Goal: Task Accomplishment & Management: Manage account settings

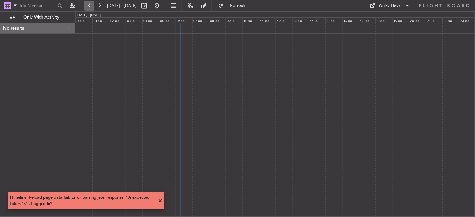
click at [91, 5] on button at bounding box center [89, 6] width 10 height 10
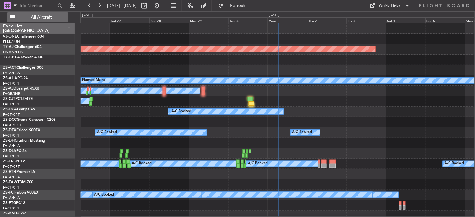
click at [38, 15] on span "All Aircraft" at bounding box center [41, 17] width 50 height 4
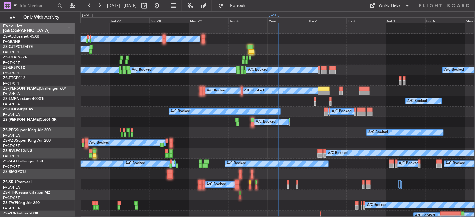
click at [277, 13] on div "Oct 2025" at bounding box center [274, 15] width 11 height 5
click at [274, 22] on div "Wed 1" at bounding box center [287, 20] width 39 height 6
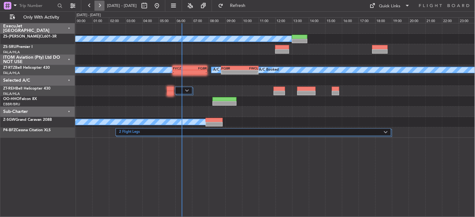
click at [102, 9] on button at bounding box center [99, 6] width 10 height 10
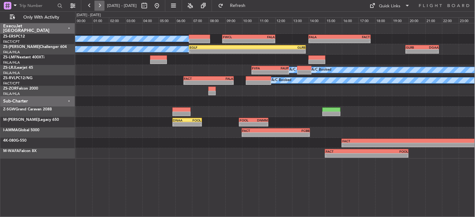
click at [94, 6] on button at bounding box center [99, 6] width 10 height 10
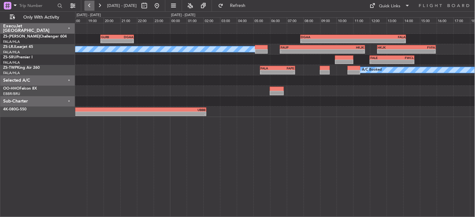
click at [91, 5] on button at bounding box center [89, 6] width 10 height 10
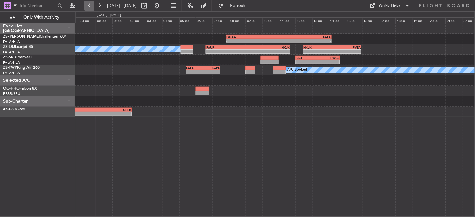
click at [91, 5] on button at bounding box center [89, 6] width 10 height 10
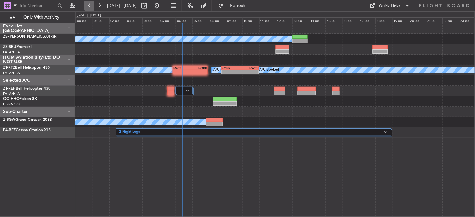
click at [89, 4] on button at bounding box center [89, 6] width 10 height 10
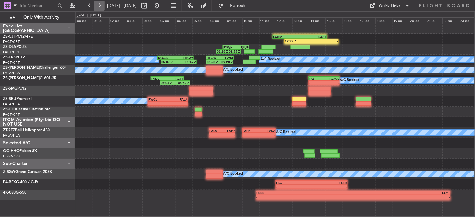
click at [102, 6] on button at bounding box center [99, 6] width 10 height 10
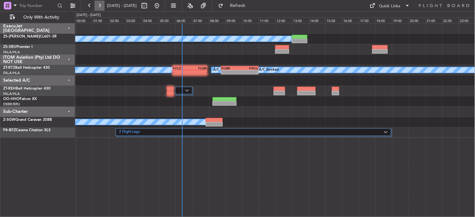
click at [102, 6] on button at bounding box center [99, 6] width 10 height 10
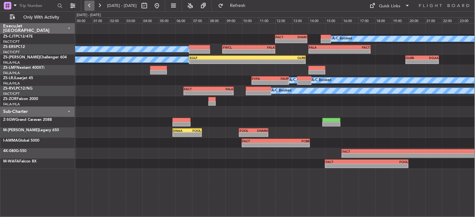
click at [89, 5] on button at bounding box center [89, 6] width 10 height 10
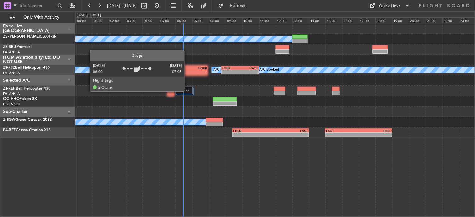
click at [187, 92] on img at bounding box center [188, 90] width 4 height 3
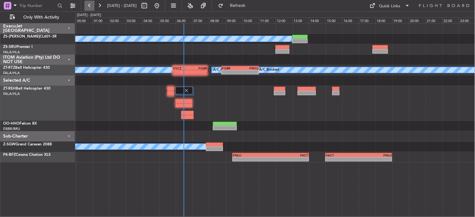
click at [94, 6] on button at bounding box center [89, 6] width 10 height 10
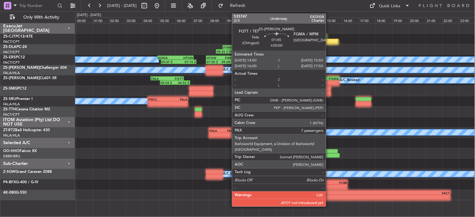
click at [329, 82] on div "-" at bounding box center [331, 83] width 15 height 4
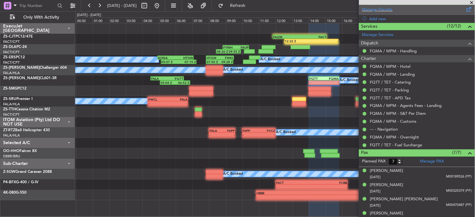
scroll to position [210, 0]
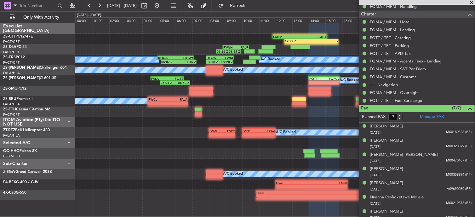
click at [473, 3] on span at bounding box center [472, 3] width 6 height 6
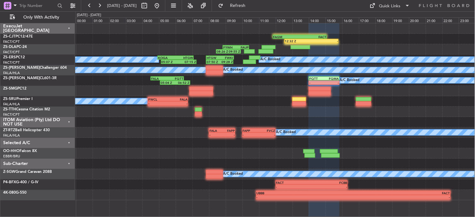
type input "0"
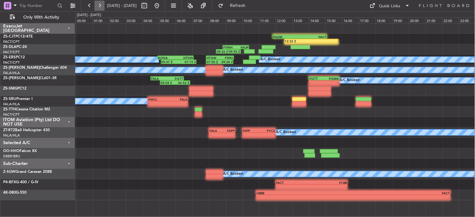
click at [102, 5] on button at bounding box center [99, 6] width 10 height 10
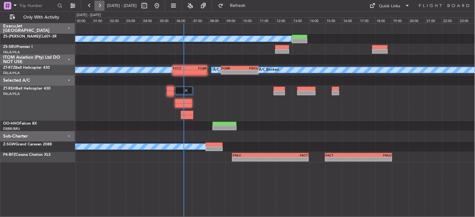
click at [100, 5] on button at bounding box center [99, 6] width 10 height 10
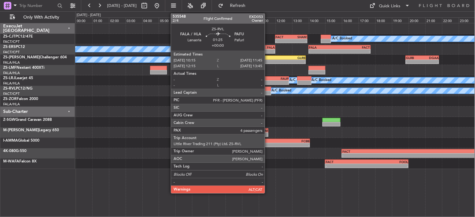
click at [268, 90] on div at bounding box center [258, 89] width 25 height 4
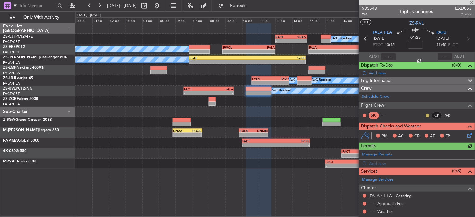
click at [426, 114] on button at bounding box center [428, 115] width 4 height 4
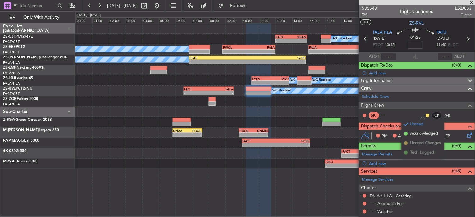
drag, startPoint x: 411, startPoint y: 133, endPoint x: 407, endPoint y: 134, distance: 4.2
click at [407, 133] on span at bounding box center [406, 134] width 4 height 4
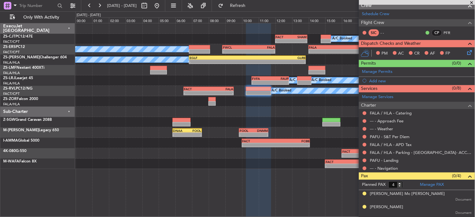
scroll to position [73, 0]
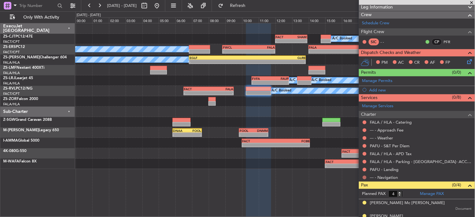
click at [364, 177] on button at bounding box center [365, 177] width 4 height 4
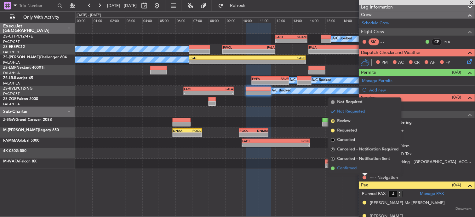
click at [363, 168] on li "Confirmed" at bounding box center [365, 167] width 73 height 9
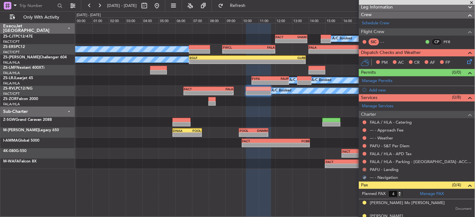
click at [366, 168] on button at bounding box center [365, 170] width 4 height 4
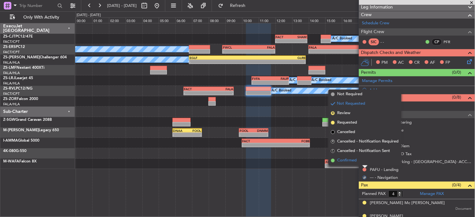
click at [363, 163] on li "Confirmed" at bounding box center [365, 160] width 73 height 9
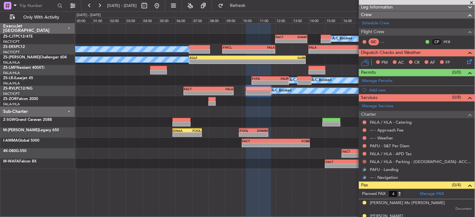
click at [364, 162] on button at bounding box center [365, 162] width 4 height 4
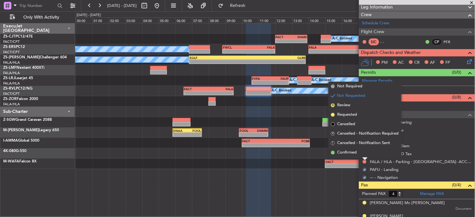
click at [364, 158] on div at bounding box center [365, 158] width 5 height 3
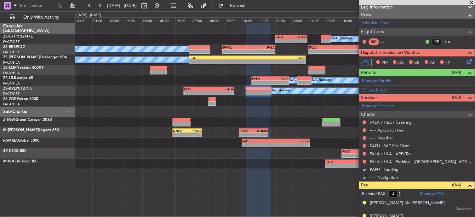
click at [362, 160] on div "FALA / HLA - Parking - [GEOGRAPHIC_DATA]- ACC # 1800" at bounding box center [417, 161] width 116 height 8
click at [367, 161] on div at bounding box center [364, 161] width 5 height 5
click at [364, 161] on button at bounding box center [365, 162] width 4 height 4
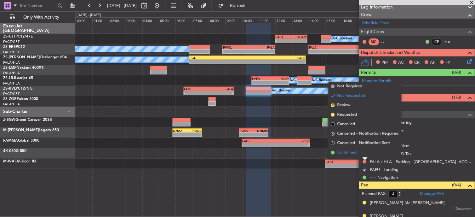
click at [361, 156] on li "Confirmed" at bounding box center [365, 152] width 73 height 9
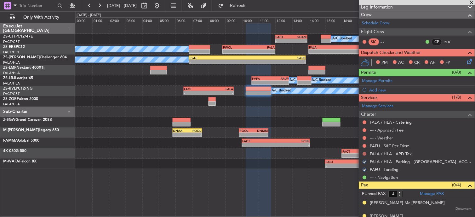
click at [363, 154] on button at bounding box center [365, 154] width 4 height 4
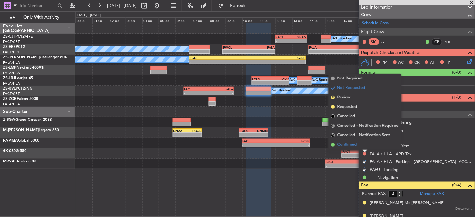
click at [364, 147] on li "Confirmed" at bounding box center [365, 144] width 73 height 9
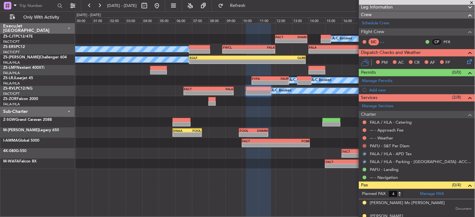
click at [366, 146] on button at bounding box center [365, 146] width 4 height 4
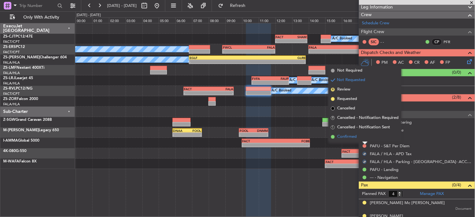
click at [361, 139] on li "Confirmed" at bounding box center [365, 136] width 73 height 9
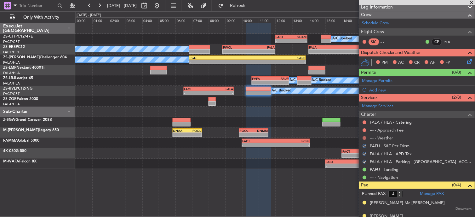
click at [365, 137] on button at bounding box center [365, 138] width 4 height 4
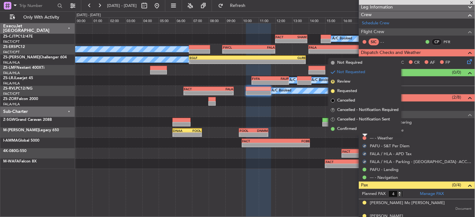
click at [363, 130] on li "Confirmed" at bounding box center [365, 128] width 73 height 9
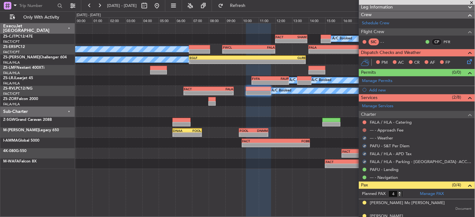
click at [366, 129] on button at bounding box center [365, 130] width 4 height 4
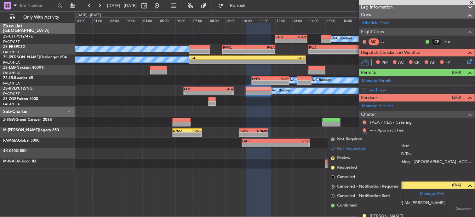
click at [359, 202] on li "Confirmed" at bounding box center [365, 205] width 73 height 9
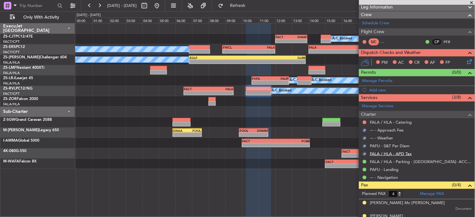
scroll to position [0, 0]
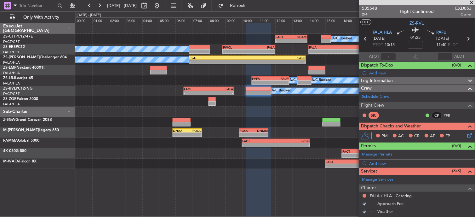
click at [366, 197] on div at bounding box center [364, 195] width 5 height 5
click at [366, 197] on button at bounding box center [365, 196] width 4 height 4
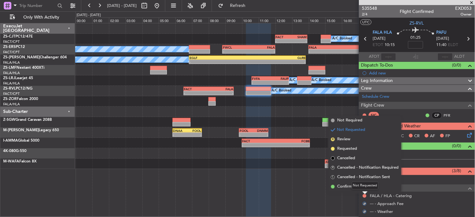
click at [365, 188] on div "Not Requested" at bounding box center [365, 185] width 27 height 8
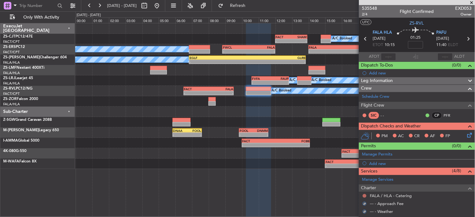
click at [364, 196] on button at bounding box center [365, 196] width 4 height 4
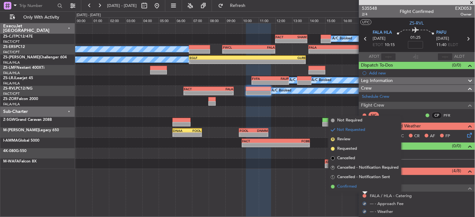
click at [336, 186] on li "Confirmed" at bounding box center [365, 186] width 73 height 9
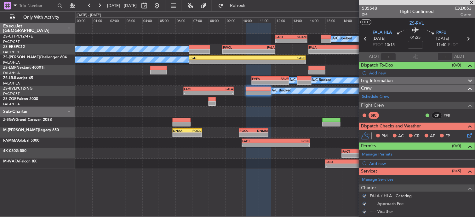
click at [466, 133] on icon at bounding box center [468, 133] width 5 height 5
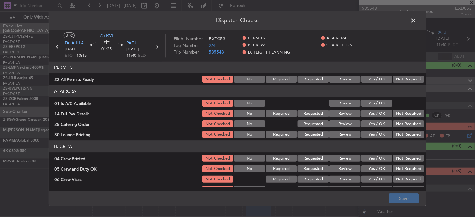
click at [393, 80] on button "Not Required" at bounding box center [408, 79] width 31 height 7
click at [383, 106] on button "Yes / OK" at bounding box center [376, 103] width 31 height 7
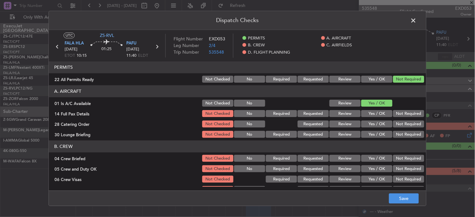
drag, startPoint x: 382, startPoint y: 101, endPoint x: 396, endPoint y: 113, distance: 18.1
click at [386, 106] on button "Yes / OK" at bounding box center [376, 103] width 31 height 7
click at [396, 111] on button "Not Required" at bounding box center [408, 113] width 31 height 7
drag, startPoint x: 396, startPoint y: 113, endPoint x: 397, endPoint y: 117, distance: 4.3
click at [397, 114] on button "Not Required" at bounding box center [408, 113] width 31 height 7
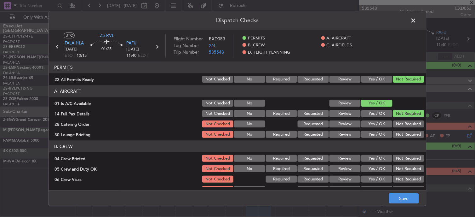
click at [397, 117] on button "Not Required" at bounding box center [408, 113] width 31 height 7
click at [397, 123] on button "Not Required" at bounding box center [408, 124] width 31 height 7
click at [398, 133] on button "Not Required" at bounding box center [408, 134] width 31 height 7
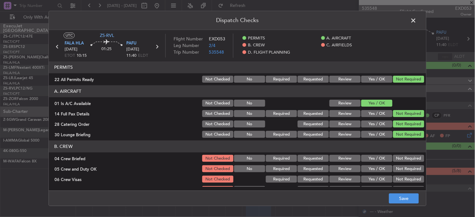
click at [396, 133] on button "Not Required" at bounding box center [408, 134] width 31 height 7
drag, startPoint x: 397, startPoint y: 156, endPoint x: 398, endPoint y: 168, distance: 11.8
click at [397, 157] on button "Not Required" at bounding box center [408, 158] width 31 height 7
click at [396, 170] on button "Not Required" at bounding box center [408, 168] width 31 height 7
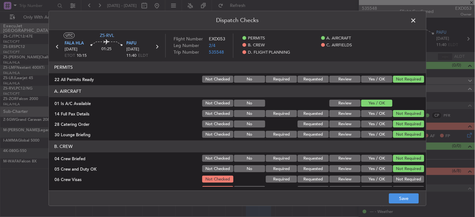
drag, startPoint x: 398, startPoint y: 170, endPoint x: 398, endPoint y: 175, distance: 5.4
click at [398, 175] on section "B. CREW 04 Crew Briefed Not Checked No Required Requested Review Yes / OK Not R…" at bounding box center [237, 177] width 377 height 74
drag, startPoint x: 398, startPoint y: 175, endPoint x: 395, endPoint y: 172, distance: 3.8
click at [398, 177] on button "Not Required" at bounding box center [408, 179] width 31 height 7
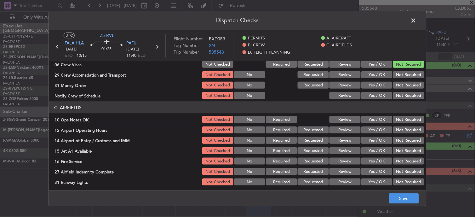
scroll to position [105, 0]
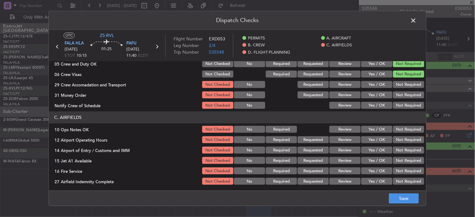
click at [396, 86] on button "Not Required" at bounding box center [408, 84] width 31 height 7
drag, startPoint x: 403, startPoint y: 95, endPoint x: 405, endPoint y: 99, distance: 3.8
click at [405, 99] on div "Not Required" at bounding box center [408, 95] width 32 height 9
click at [401, 108] on button "Not Required" at bounding box center [408, 105] width 31 height 7
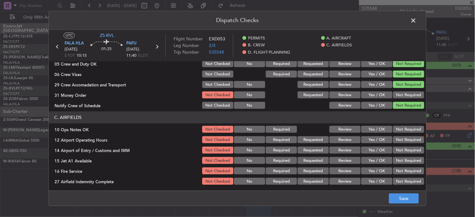
click at [397, 96] on button "Not Required" at bounding box center [408, 95] width 31 height 7
click at [393, 132] on button "Not Required" at bounding box center [408, 129] width 31 height 7
click at [395, 135] on section "C. AIRFIELDS 10 Ops Notes OK Not Checked No Required Review Yes / OK Not Requir…" at bounding box center [237, 154] width 377 height 85
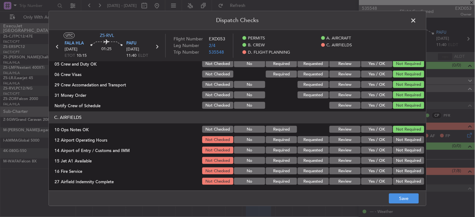
click at [397, 140] on button "Not Required" at bounding box center [408, 139] width 31 height 7
click at [399, 146] on div "Not Required" at bounding box center [408, 150] width 32 height 9
click at [399, 152] on button "Not Required" at bounding box center [408, 150] width 31 height 7
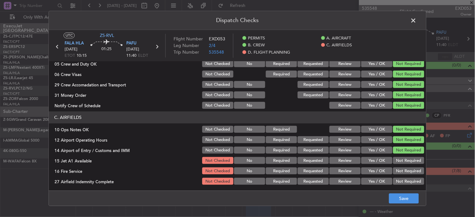
drag, startPoint x: 398, startPoint y: 156, endPoint x: 399, endPoint y: 159, distance: 3.3
click at [398, 157] on section "C. AIRFIELDS 10 Ops Notes OK Not Checked No Required Review Yes / OK Not Requir…" at bounding box center [237, 154] width 377 height 85
click at [402, 161] on button "Not Required" at bounding box center [408, 160] width 31 height 7
click at [403, 165] on section "C. AIRFIELDS 10 Ops Notes OK Not Checked No Required Review Yes / OK Not Requir…" at bounding box center [237, 154] width 377 height 85
click at [399, 179] on button "Not Required" at bounding box center [408, 181] width 31 height 7
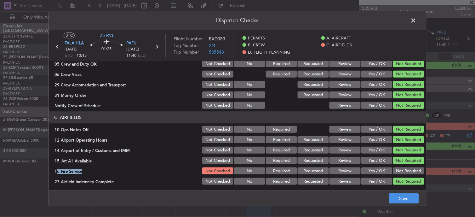
click at [398, 174] on button "Not Required" at bounding box center [408, 171] width 31 height 7
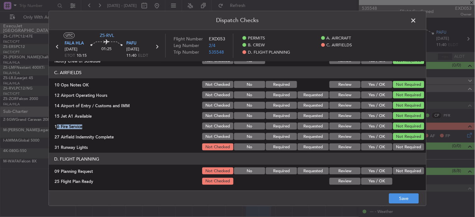
click at [400, 168] on button "Not Required" at bounding box center [408, 170] width 31 height 7
click at [323, 183] on div at bounding box center [313, 181] width 32 height 9
click at [332, 175] on section "D. FLIGHT PLANNING 09 Planning Request Not Checked No Required Requested Review…" at bounding box center [237, 169] width 377 height 33
click at [345, 178] on button "Review" at bounding box center [344, 181] width 31 height 7
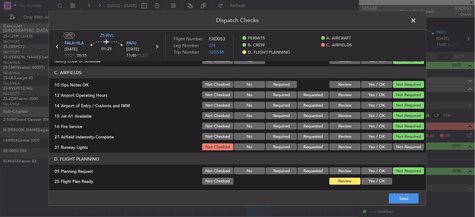
drag, startPoint x: 407, startPoint y: 146, endPoint x: 413, endPoint y: 186, distance: 40.7
click at [408, 147] on button "Not Required" at bounding box center [408, 146] width 31 height 7
click at [412, 186] on article "PERMITS 22 All Permits Ready Not Checked No Required Requested Review Yes / OK …" at bounding box center [237, 123] width 377 height 125
drag, startPoint x: 403, startPoint y: 199, endPoint x: 399, endPoint y: 197, distance: 4.1
click at [403, 199] on button "Save" at bounding box center [404, 198] width 30 height 10
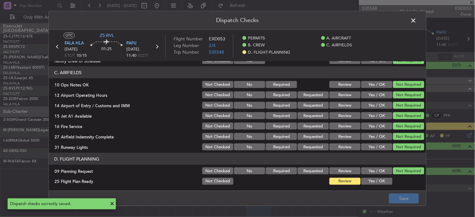
click at [417, 22] on span at bounding box center [417, 22] width 0 height 13
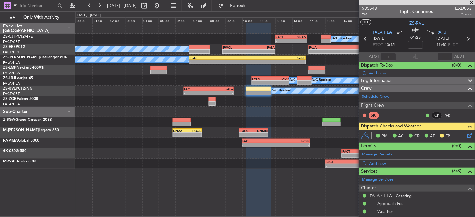
click at [364, 38] on icon at bounding box center [366, 39] width 8 height 8
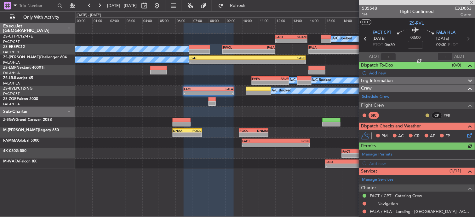
click at [426, 115] on button at bounding box center [428, 115] width 4 height 4
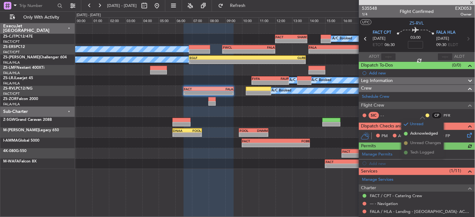
click at [408, 134] on li "Acknowledged" at bounding box center [423, 133] width 42 height 9
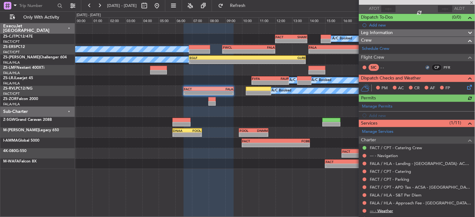
scroll to position [106, 0]
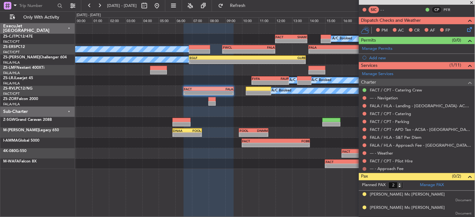
click at [365, 168] on button at bounding box center [365, 169] width 4 height 4
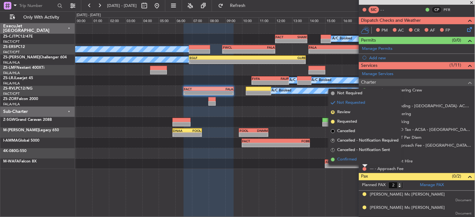
click at [357, 161] on li "Confirmed" at bounding box center [365, 159] width 73 height 9
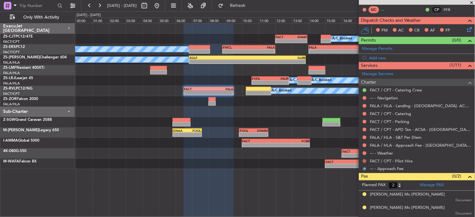
click at [365, 161] on button at bounding box center [365, 161] width 4 height 4
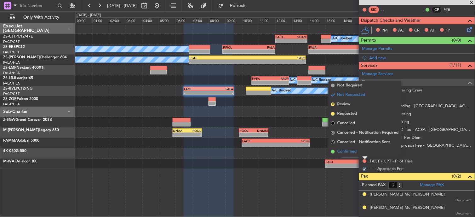
click at [364, 154] on li "Confirmed" at bounding box center [365, 151] width 73 height 9
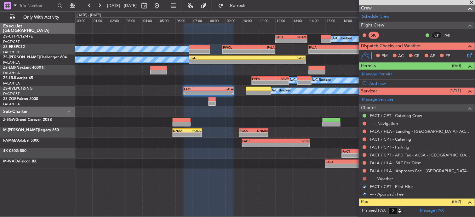
scroll to position [71, 0]
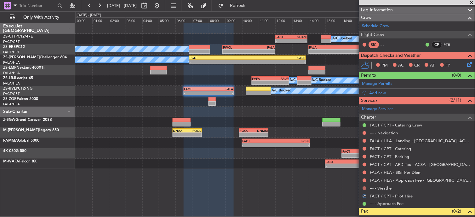
click at [364, 188] on button at bounding box center [365, 188] width 4 height 4
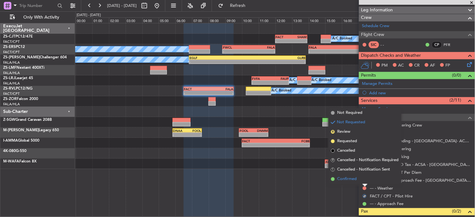
click at [363, 181] on li "Confirmed" at bounding box center [365, 178] width 73 height 9
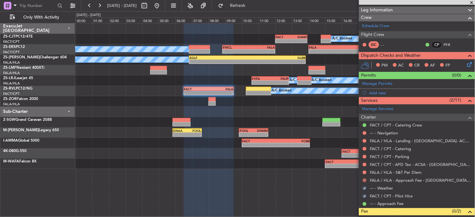
click at [365, 181] on button at bounding box center [365, 180] width 4 height 4
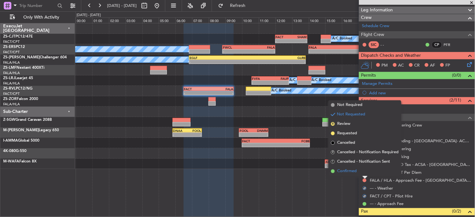
click at [364, 168] on li "Confirmed" at bounding box center [365, 170] width 73 height 9
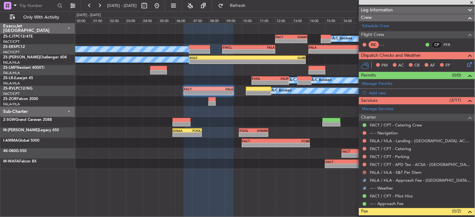
click at [365, 172] on button at bounding box center [365, 172] width 4 height 4
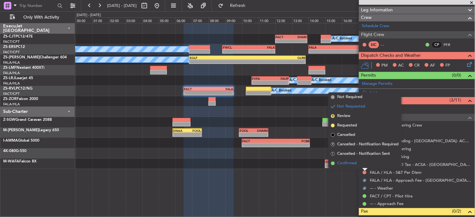
click at [365, 164] on li "Confirmed" at bounding box center [365, 162] width 73 height 9
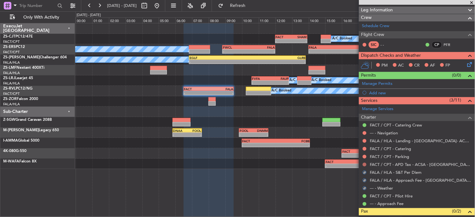
click at [365, 163] on button at bounding box center [365, 165] width 4 height 4
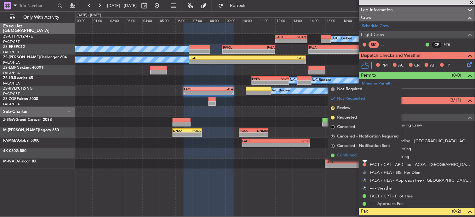
click at [364, 156] on li "Confirmed" at bounding box center [365, 155] width 73 height 9
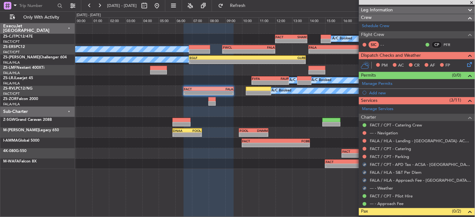
click at [364, 156] on button at bounding box center [365, 157] width 4 height 4
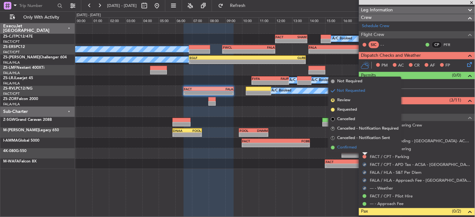
click at [364, 150] on li "Confirmed" at bounding box center [365, 147] width 73 height 9
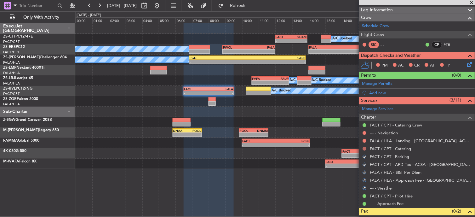
click at [364, 149] on button at bounding box center [365, 149] width 4 height 4
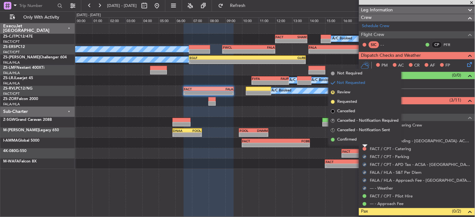
click at [363, 138] on li "Confirmed" at bounding box center [365, 139] width 73 height 9
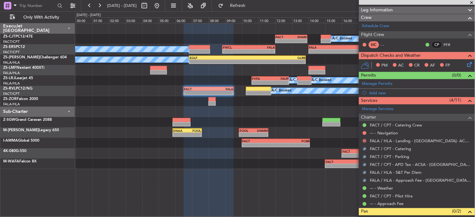
click at [365, 139] on button at bounding box center [365, 141] width 4 height 4
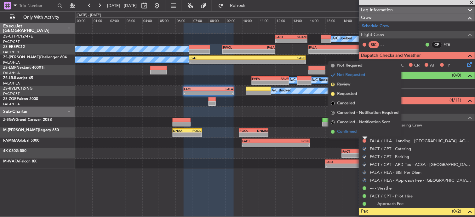
click at [364, 131] on li "Confirmed" at bounding box center [365, 131] width 73 height 9
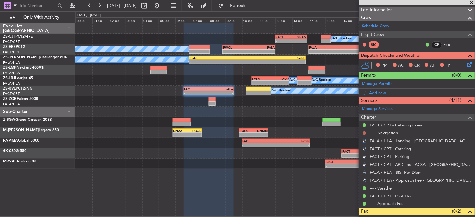
click at [366, 131] on button at bounding box center [365, 133] width 4 height 4
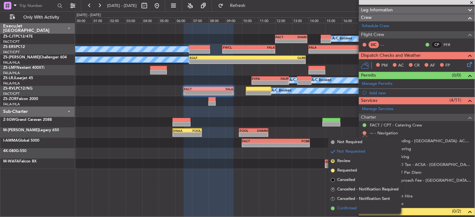
click at [354, 208] on span "Confirmed" at bounding box center [347, 208] width 20 height 6
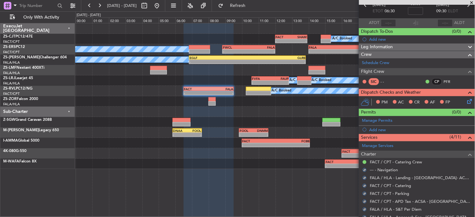
scroll to position [0, 0]
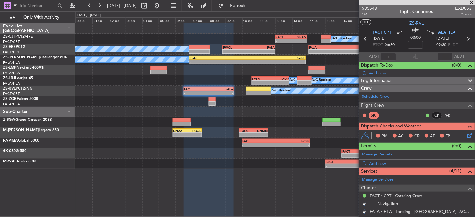
click at [467, 135] on icon at bounding box center [468, 133] width 5 height 5
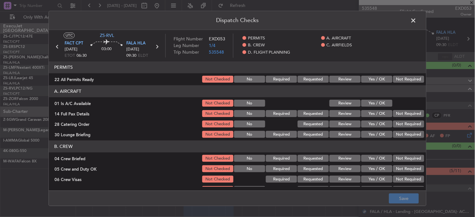
click at [409, 78] on button "Not Required" at bounding box center [408, 79] width 31 height 7
click at [388, 93] on header "A. AIRCRAFT" at bounding box center [237, 91] width 377 height 12
click at [382, 101] on div "Yes / OK" at bounding box center [376, 103] width 32 height 9
drag, startPoint x: 382, startPoint y: 102, endPoint x: 392, endPoint y: 113, distance: 14.7
click at [382, 102] on button "Yes / OK" at bounding box center [376, 103] width 31 height 7
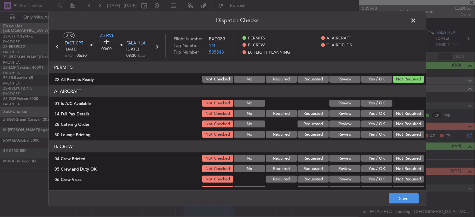
click at [390, 110] on section "A. AIRCRAFT 01 Is A/C Available Not Checked No Review Yes / OK 14 Full Pax Deta…" at bounding box center [237, 112] width 377 height 54
click at [394, 113] on button "Not Required" at bounding box center [408, 113] width 31 height 7
drag, startPoint x: 394, startPoint y: 113, endPoint x: 397, endPoint y: 135, distance: 22.2
click at [396, 117] on button "Not Required" at bounding box center [408, 113] width 31 height 7
click at [397, 132] on section "A. AIRCRAFT 01 Is A/C Available Not Checked No Review Yes / OK 14 Full Pax Deta…" at bounding box center [237, 112] width 377 height 54
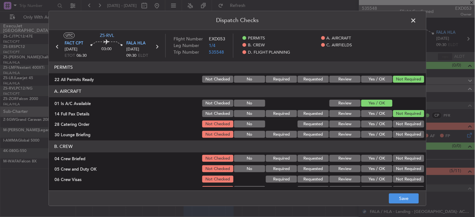
click at [399, 142] on article "PERMITS 22 All Permits Ready Not Checked No Required Requested Review Yes / OK …" at bounding box center [237, 123] width 377 height 125
click at [373, 110] on button "Yes / OK" at bounding box center [376, 113] width 31 height 7
click at [339, 124] on button "Review" at bounding box center [344, 124] width 31 height 7
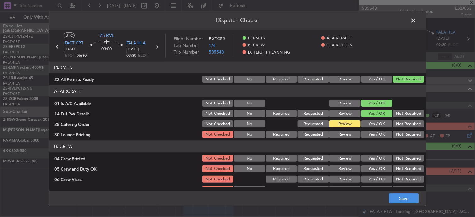
click at [376, 133] on button "Yes / OK" at bounding box center [376, 134] width 31 height 7
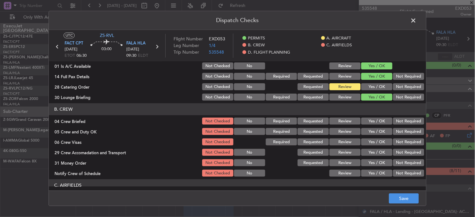
scroll to position [35, 0]
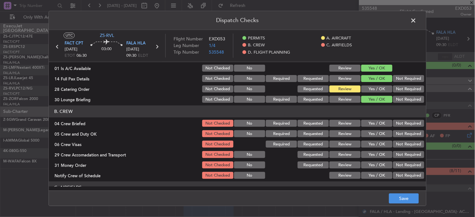
drag, startPoint x: 375, startPoint y: 121, endPoint x: 375, endPoint y: 129, distance: 7.3
click at [375, 122] on button "Yes / OK" at bounding box center [376, 123] width 31 height 7
click at [376, 134] on div "Yes / OK" at bounding box center [376, 133] width 32 height 9
click at [374, 134] on button "Yes / OK" at bounding box center [376, 133] width 31 height 7
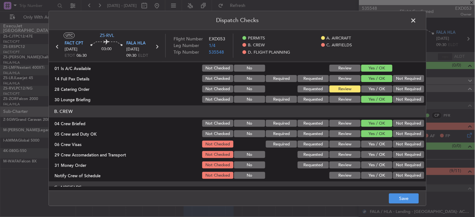
click at [377, 142] on button "Yes / OK" at bounding box center [376, 144] width 31 height 7
click at [377, 149] on section "B. CREW 04 Crew Briefed Not Checked No Required Requested Review Yes / OK Not R…" at bounding box center [237, 143] width 377 height 74
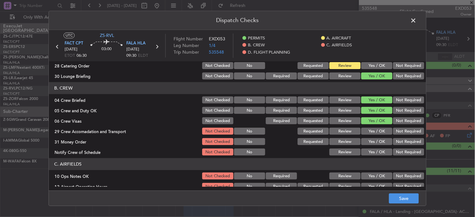
scroll to position [70, 0]
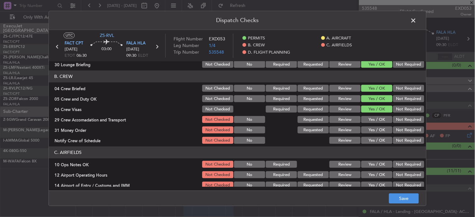
click at [343, 119] on button "Review" at bounding box center [344, 119] width 31 height 7
click at [345, 131] on button "Review" at bounding box center [344, 130] width 31 height 7
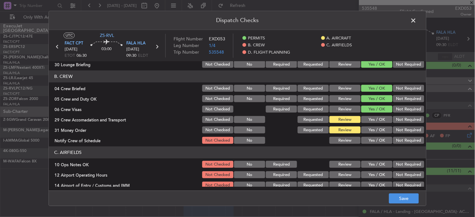
click at [375, 138] on button "Yes / OK" at bounding box center [376, 140] width 31 height 7
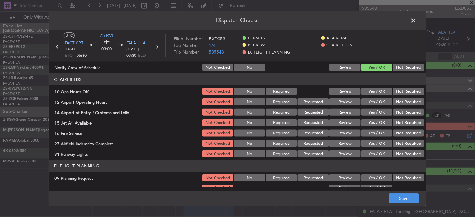
scroll to position [150, 0]
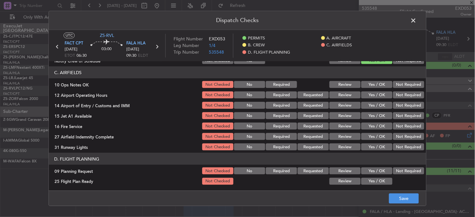
drag, startPoint x: 363, startPoint y: 83, endPoint x: 358, endPoint y: 92, distance: 9.7
click at [363, 87] on button "Yes / OK" at bounding box center [376, 84] width 31 height 7
drag, startPoint x: 356, startPoint y: 93, endPoint x: 356, endPoint y: 96, distance: 3.5
click at [361, 96] on button "Yes / OK" at bounding box center [376, 94] width 31 height 7
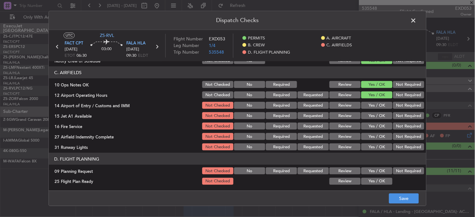
click at [398, 104] on button "Not Required" at bounding box center [408, 105] width 31 height 7
click at [373, 115] on button "Yes / OK" at bounding box center [376, 115] width 31 height 7
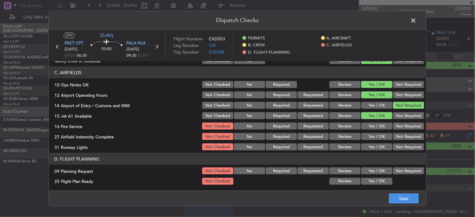
click at [371, 130] on div "Yes / OK" at bounding box center [376, 126] width 32 height 9
drag, startPoint x: 369, startPoint y: 121, endPoint x: 372, endPoint y: 125, distance: 5.4
click at [369, 121] on section "C. AIRFIELDS 10 Ops Notes OK Not Checked No Required Review Yes / OK Not Requir…" at bounding box center [237, 108] width 377 height 85
click at [372, 128] on button "Yes / OK" at bounding box center [376, 126] width 31 height 7
click at [372, 133] on button "Yes / OK" at bounding box center [376, 136] width 31 height 7
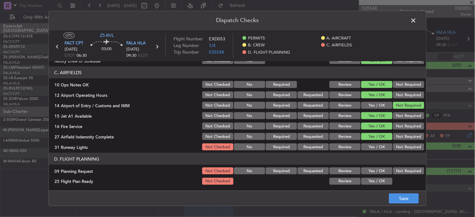
click at [380, 149] on button "Yes / OK" at bounding box center [376, 146] width 31 height 7
click at [396, 170] on button "Not Required" at bounding box center [408, 170] width 31 height 7
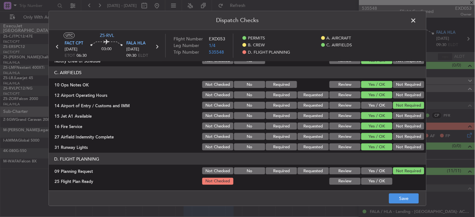
click at [329, 181] on button "Review" at bounding box center [344, 181] width 31 height 7
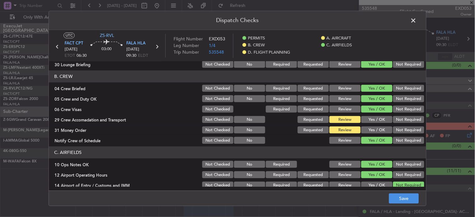
scroll to position [0, 0]
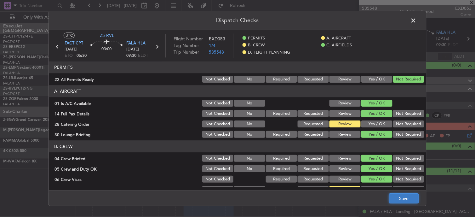
click at [399, 197] on button "Save" at bounding box center [404, 198] width 30 height 10
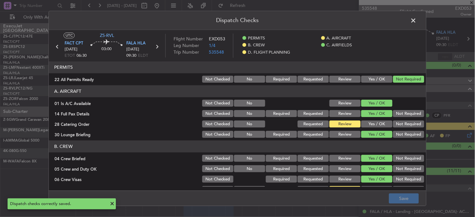
click at [417, 21] on span at bounding box center [417, 22] width 0 height 13
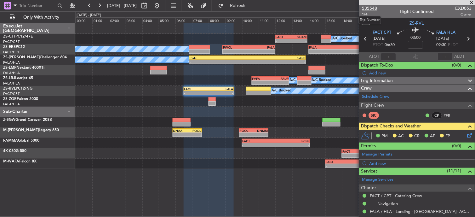
click at [369, 9] on span "535548" at bounding box center [369, 8] width 15 height 7
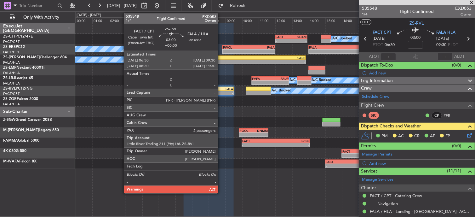
click at [221, 92] on div "-" at bounding box center [221, 93] width 25 height 4
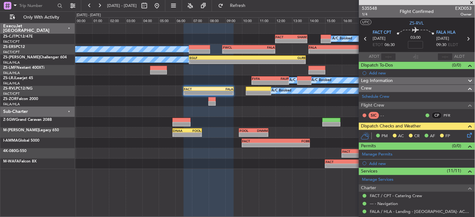
click at [466, 133] on icon at bounding box center [468, 133] width 5 height 5
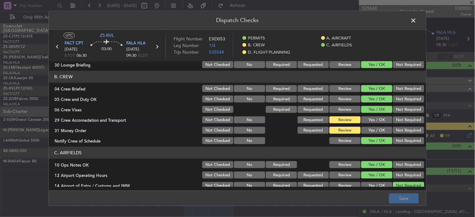
scroll to position [70, 0]
click at [369, 120] on button "Yes / OK" at bounding box center [376, 119] width 31 height 7
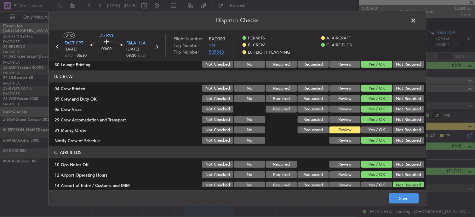
click at [217, 52] on span "535548" at bounding box center [216, 52] width 15 height 6
click at [361, 129] on button "Yes / OK" at bounding box center [376, 130] width 31 height 7
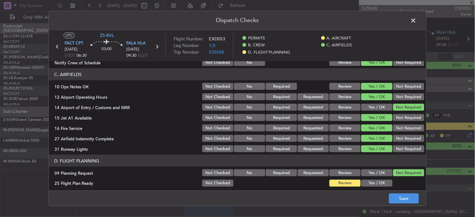
scroll to position [150, 0]
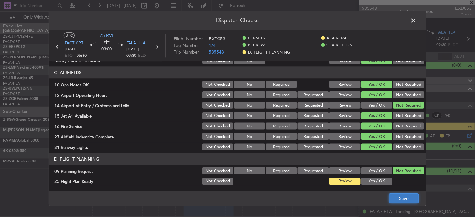
click at [401, 194] on button "Save" at bounding box center [404, 198] width 30 height 10
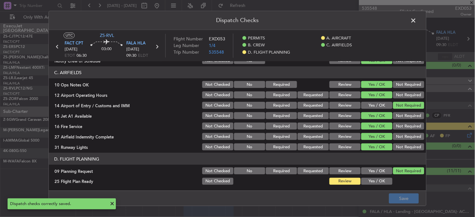
click at [416, 13] on header "Dispatch Checks" at bounding box center [237, 20] width 377 height 19
click at [417, 19] on span at bounding box center [417, 22] width 0 height 13
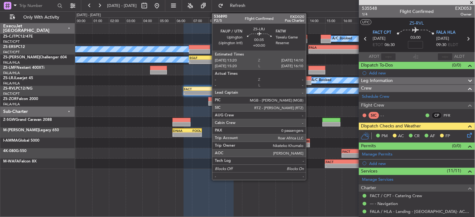
click at [309, 82] on div at bounding box center [304, 82] width 14 height 4
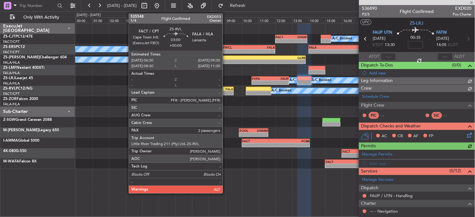
click at [226, 89] on div "FALA" at bounding box center [221, 89] width 25 height 4
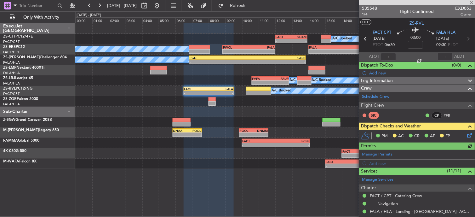
click at [467, 134] on icon at bounding box center [468, 133] width 5 height 5
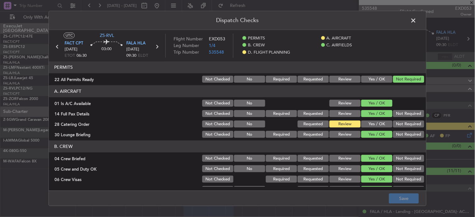
click at [398, 125] on button "Not Required" at bounding box center [408, 124] width 31 height 7
click at [405, 205] on footer "Save" at bounding box center [237, 198] width 377 height 15
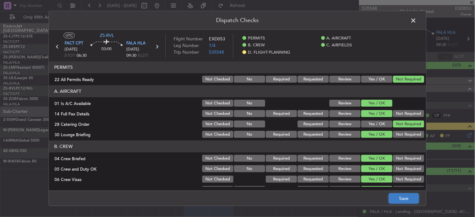
click at [402, 194] on button "Save" at bounding box center [404, 198] width 30 height 10
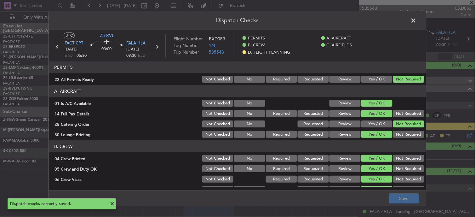
click at [417, 18] on span at bounding box center [417, 22] width 0 height 13
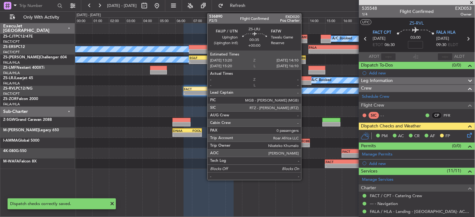
click at [305, 82] on div at bounding box center [304, 82] width 14 height 4
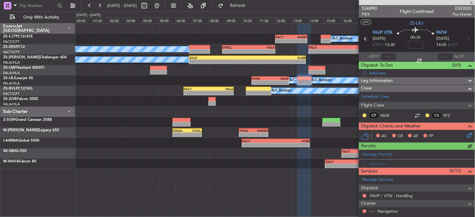
click at [363, 115] on div at bounding box center [364, 115] width 5 height 5
click at [365, 115] on button at bounding box center [365, 115] width 4 height 4
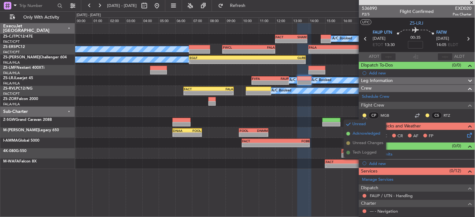
click at [354, 133] on span "Acknowledged" at bounding box center [367, 133] width 28 height 6
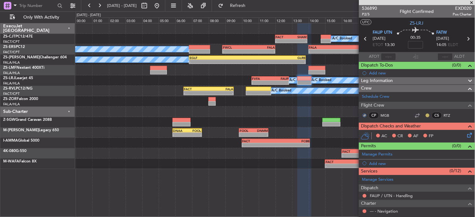
click at [426, 115] on button at bounding box center [428, 115] width 4 height 4
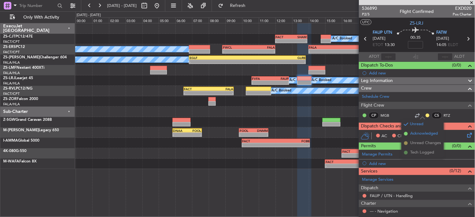
click at [406, 134] on span at bounding box center [406, 134] width 4 height 4
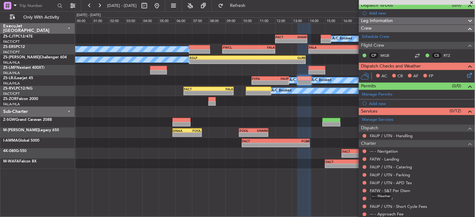
scroll to position [94, 0]
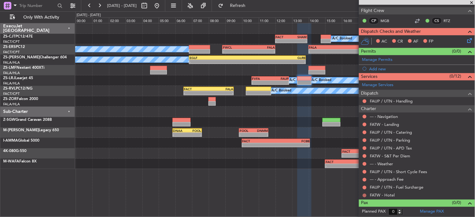
click at [366, 194] on button at bounding box center [365, 195] width 4 height 4
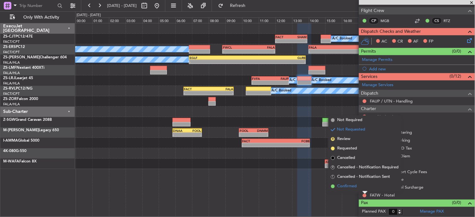
click at [345, 185] on span "Confirmed" at bounding box center [347, 186] width 20 height 6
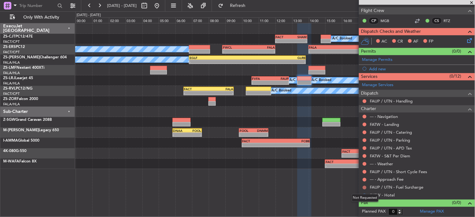
click at [365, 187] on button at bounding box center [365, 188] width 4 height 4
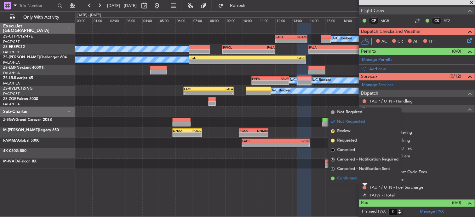
click at [364, 177] on li "Confirmed" at bounding box center [365, 178] width 73 height 9
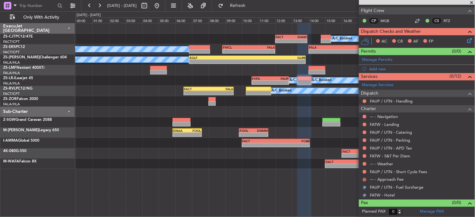
click at [364, 178] on button at bounding box center [365, 180] width 4 height 4
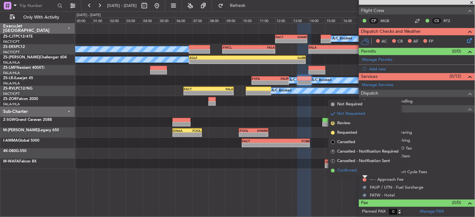
click at [363, 171] on li "Confirmed" at bounding box center [365, 170] width 73 height 9
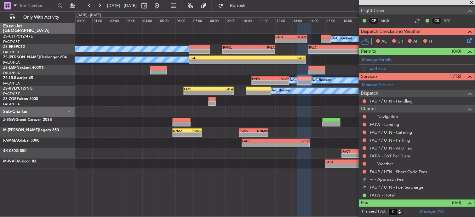
click at [363, 171] on button at bounding box center [365, 172] width 4 height 4
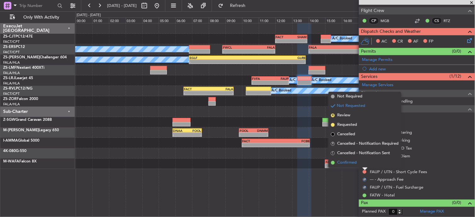
click at [365, 159] on li "Confirmed" at bounding box center [365, 162] width 73 height 9
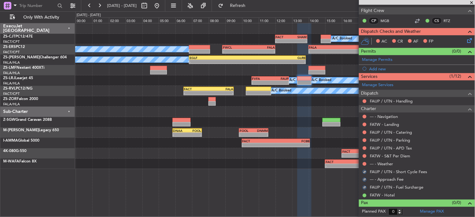
click at [364, 160] on div "--- - Weather" at bounding box center [417, 164] width 116 height 8
click at [364, 163] on button at bounding box center [365, 164] width 4 height 4
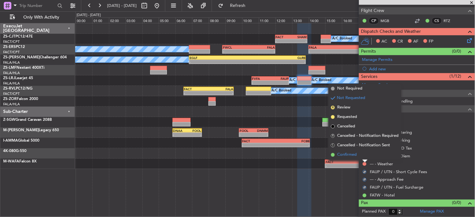
click at [363, 157] on li "Confirmed" at bounding box center [365, 154] width 73 height 9
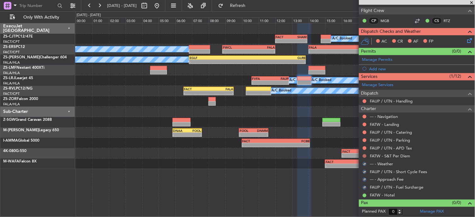
click at [363, 157] on button at bounding box center [365, 156] width 4 height 4
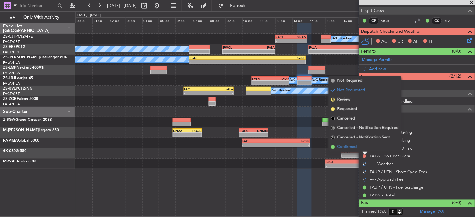
click at [364, 147] on li "Confirmed" at bounding box center [365, 146] width 73 height 9
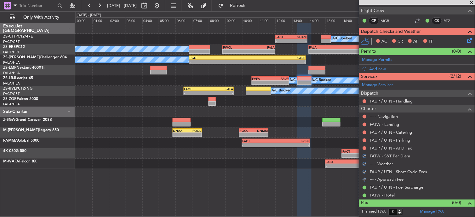
click at [364, 147] on button at bounding box center [365, 148] width 4 height 4
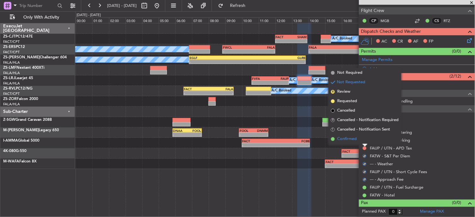
click at [363, 139] on li "Confirmed" at bounding box center [365, 138] width 73 height 9
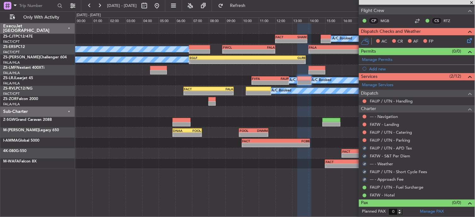
click at [363, 139] on div at bounding box center [364, 140] width 5 height 5
drag, startPoint x: 363, startPoint y: 139, endPoint x: 366, endPoint y: 140, distance: 3.3
click at [363, 140] on button at bounding box center [365, 140] width 4 height 4
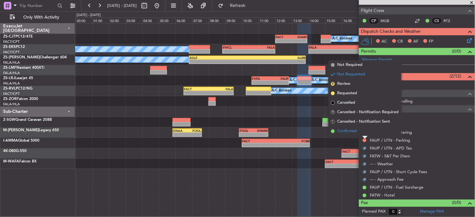
click at [368, 131] on li "Confirmed" at bounding box center [365, 130] width 73 height 9
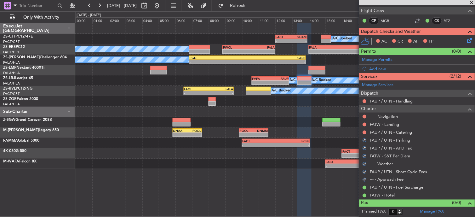
click at [367, 133] on div at bounding box center [364, 132] width 5 height 5
click at [365, 132] on button at bounding box center [365, 132] width 4 height 4
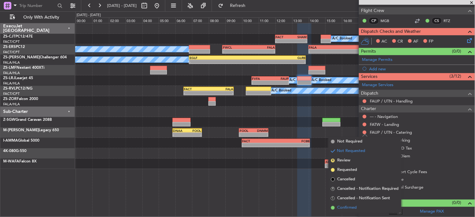
click at [357, 206] on li "Confirmed" at bounding box center [365, 207] width 73 height 9
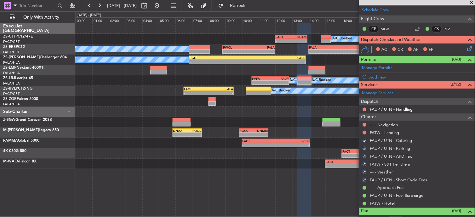
scroll to position [25, 0]
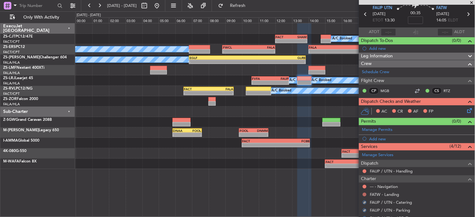
click at [364, 193] on button at bounding box center [365, 194] width 4 height 4
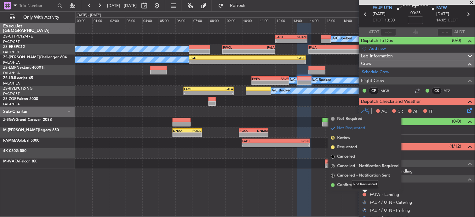
click at [364, 182] on div "Not Requested" at bounding box center [365, 184] width 27 height 8
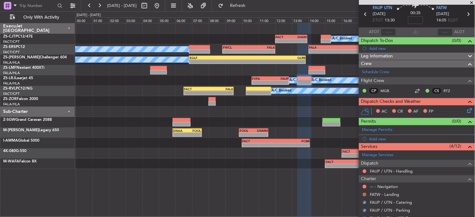
click at [364, 195] on button at bounding box center [365, 194] width 4 height 4
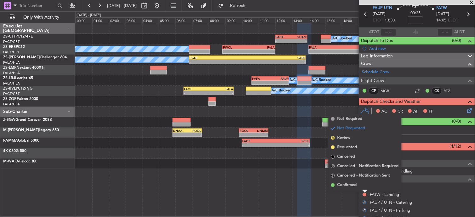
click at [345, 181] on li "Confirmed" at bounding box center [365, 184] width 73 height 9
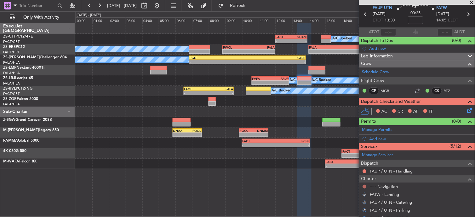
click at [365, 185] on button at bounding box center [365, 187] width 4 height 4
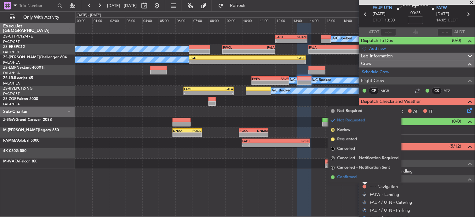
click at [354, 174] on span "Confirmed" at bounding box center [347, 177] width 20 height 6
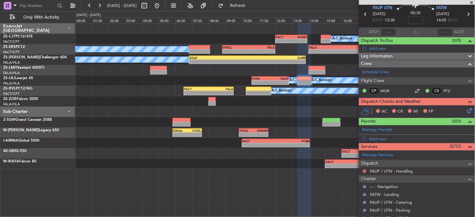
click at [365, 171] on button at bounding box center [365, 171] width 4 height 4
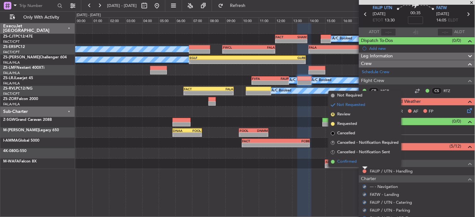
click at [361, 161] on li "Confirmed" at bounding box center [365, 161] width 73 height 9
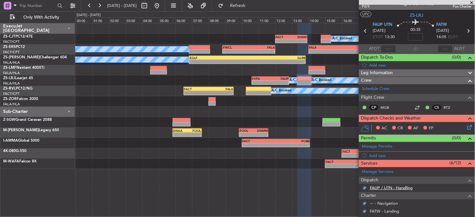
scroll to position [0, 0]
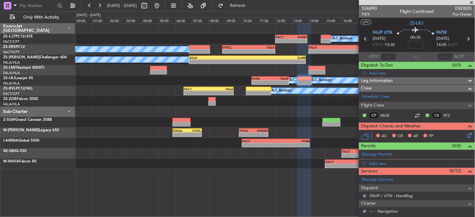
click at [466, 139] on div "AC CR AF FP" at bounding box center [417, 136] width 116 height 13
click at [466, 136] on icon at bounding box center [468, 133] width 5 height 5
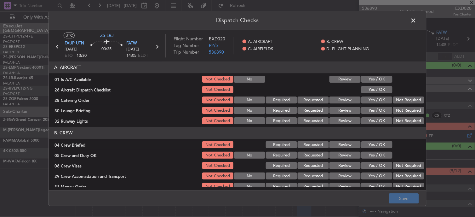
click at [371, 80] on button "Yes / OK" at bounding box center [376, 79] width 31 height 7
click at [369, 101] on button "Yes / OK" at bounding box center [376, 100] width 31 height 7
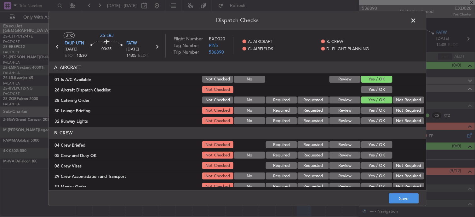
click at [381, 91] on button "Yes / OK" at bounding box center [376, 89] width 31 height 7
click at [393, 98] on button "Not Required" at bounding box center [408, 100] width 31 height 7
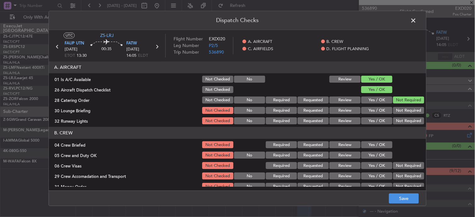
click at [396, 108] on button "Not Required" at bounding box center [408, 110] width 31 height 7
click at [396, 117] on section "A. AIRCRAFT 01 Is A/C Available Not Checked No Review Yes / OK 26 Aircraft Disp…" at bounding box center [237, 93] width 377 height 64
click at [398, 125] on article "A. AIRCRAFT 01 Is A/C Available Not Checked No Review Yes / OK 26 Aircraft Disp…" at bounding box center [237, 123] width 377 height 125
drag, startPoint x: 398, startPoint y: 125, endPoint x: 391, endPoint y: 120, distance: 8.8
click at [393, 120] on button "Not Required" at bounding box center [408, 120] width 31 height 7
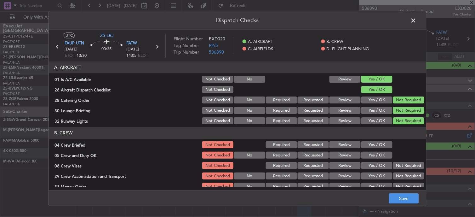
click at [369, 153] on button "Yes / OK" at bounding box center [376, 155] width 31 height 7
click at [369, 144] on button "Yes / OK" at bounding box center [376, 144] width 31 height 7
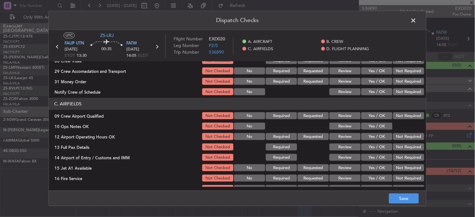
scroll to position [70, 0]
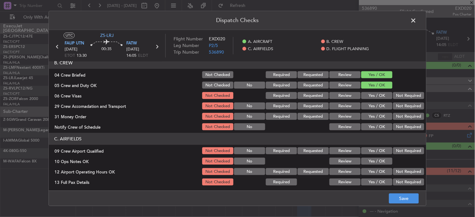
click at [402, 94] on button "Not Required" at bounding box center [408, 95] width 31 height 7
click at [399, 109] on button "Not Required" at bounding box center [408, 106] width 31 height 7
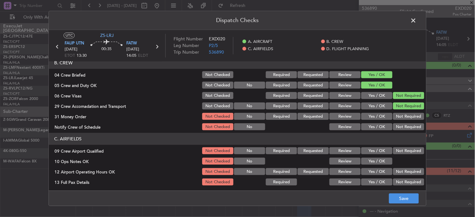
click at [398, 115] on div "Not Required" at bounding box center [408, 116] width 32 height 9
click at [397, 122] on section "B. CREW 04 Crew Briefed Not Checked Required Requested Review Yes / OK 05 Crew …" at bounding box center [237, 94] width 377 height 74
click at [398, 117] on button "Not Required" at bounding box center [408, 116] width 31 height 7
click at [398, 129] on button "Not Required" at bounding box center [408, 126] width 31 height 7
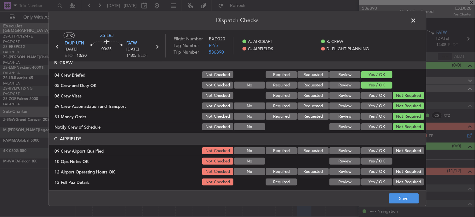
click at [399, 146] on div "Not Required" at bounding box center [408, 150] width 32 height 9
drag, startPoint x: 399, startPoint y: 146, endPoint x: 377, endPoint y: 161, distance: 26.1
click at [399, 147] on div "Not Required" at bounding box center [408, 150] width 32 height 9
click at [373, 162] on button "Yes / OK" at bounding box center [376, 161] width 31 height 7
click at [396, 149] on button "Not Required" at bounding box center [408, 150] width 31 height 7
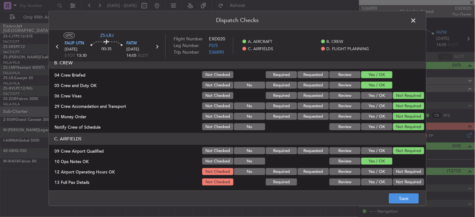
click at [405, 169] on button "Not Required" at bounding box center [408, 171] width 31 height 7
click at [404, 175] on button "Not Required" at bounding box center [408, 171] width 31 height 7
click at [402, 179] on button "Not Required" at bounding box center [408, 182] width 31 height 7
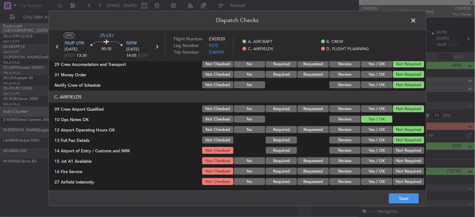
scroll to position [157, 0]
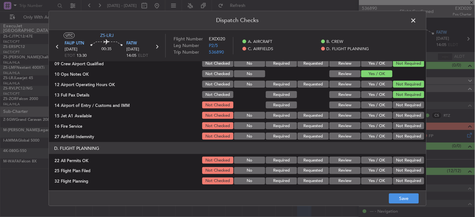
click at [400, 99] on div "Not Required" at bounding box center [408, 94] width 32 height 9
click at [399, 106] on button "Not Required" at bounding box center [408, 104] width 31 height 7
click at [402, 113] on button "Not Required" at bounding box center [408, 115] width 31 height 7
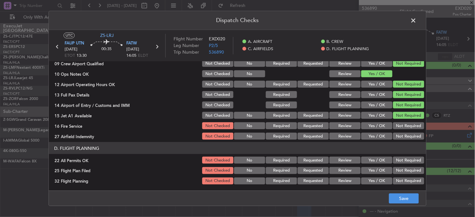
click at [402, 117] on button "Not Required" at bounding box center [408, 115] width 31 height 7
click at [407, 139] on button "Not Required" at bounding box center [408, 136] width 31 height 7
click at [396, 122] on button "Not Required" at bounding box center [408, 125] width 31 height 7
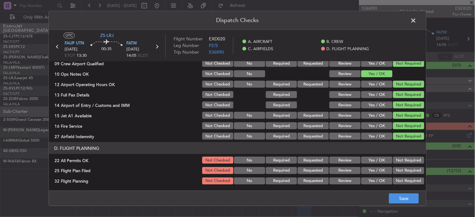
click at [404, 159] on button "Not Required" at bounding box center [408, 160] width 31 height 7
click at [334, 170] on button "Review" at bounding box center [344, 170] width 31 height 7
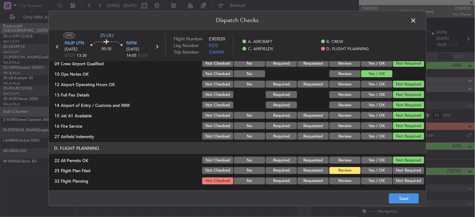
click at [334, 185] on article "A. AIRCRAFT 01 Is A/C Available Not Checked No Review Yes / OK 26 Aircraft Disp…" at bounding box center [237, 123] width 377 height 125
drag, startPoint x: 329, startPoint y: 172, endPoint x: 333, endPoint y: 178, distance: 6.6
click at [332, 175] on section "D. FLIGHT PLANNING 22 All Permits OK Not Checked No Required Requested Review Y…" at bounding box center [237, 163] width 377 height 43
click at [337, 179] on button "Review" at bounding box center [344, 180] width 31 height 7
click at [423, 202] on footer "Save" at bounding box center [237, 198] width 377 height 15
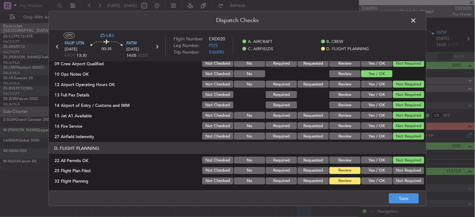
drag, startPoint x: 376, startPoint y: 186, endPoint x: 386, endPoint y: 194, distance: 12.8
click at [382, 192] on div "Dispatch Checks UTC ZS-LRJ FAUP UTN 02/10/2025 ETOT 13:30 00:35 FATW 02/10/2025…" at bounding box center [238, 108] width 378 height 195
click at [383, 207] on div "Dispatch Checks UTC ZS-LRJ FAUP UTN 02/10/2025 ETOT 13:30 00:35 FATW 02/10/2025…" at bounding box center [237, 108] width 475 height 217
click at [412, 193] on footer "Save" at bounding box center [237, 198] width 377 height 15
click at [402, 194] on button "Save" at bounding box center [404, 198] width 30 height 10
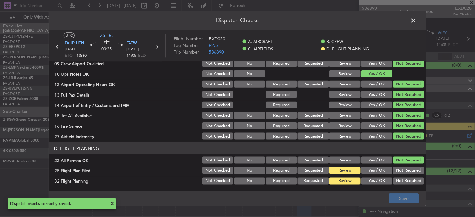
click at [417, 20] on span at bounding box center [417, 22] width 0 height 13
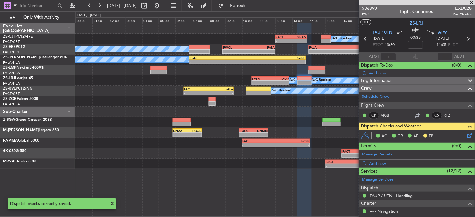
click at [364, 37] on icon at bounding box center [366, 39] width 8 height 8
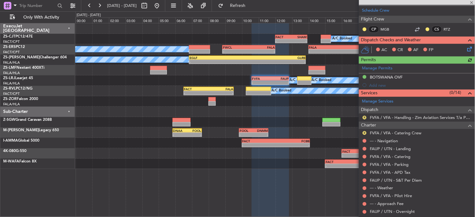
scroll to position [105, 0]
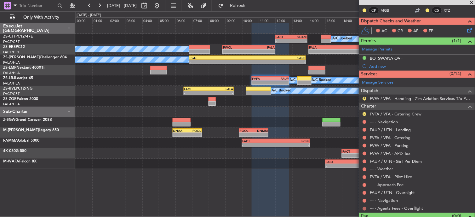
click at [364, 207] on button at bounding box center [365, 209] width 4 height 4
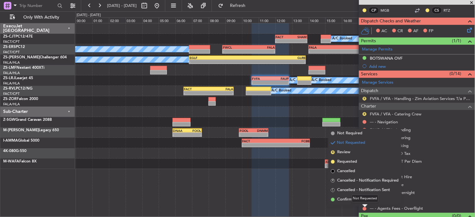
click at [363, 199] on div "Not Requested" at bounding box center [365, 198] width 27 height 8
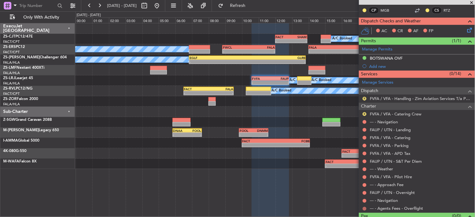
click at [364, 207] on button at bounding box center [365, 209] width 4 height 4
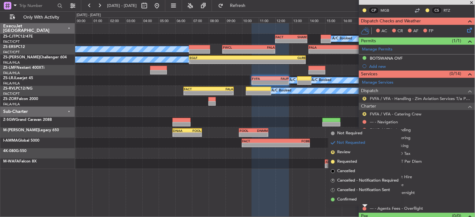
click at [353, 201] on span "Confirmed" at bounding box center [347, 199] width 20 height 6
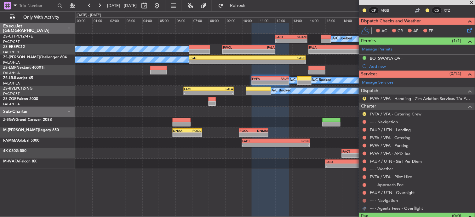
click at [366, 199] on mat-tooltip-component "Not Requested" at bounding box center [365, 190] width 36 height 17
click at [367, 201] on div at bounding box center [364, 200] width 5 height 5
click at [365, 200] on button at bounding box center [365, 201] width 4 height 4
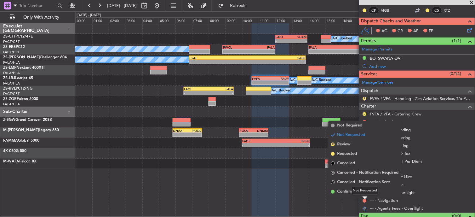
click at [363, 192] on div "Not Requested" at bounding box center [365, 190] width 27 height 8
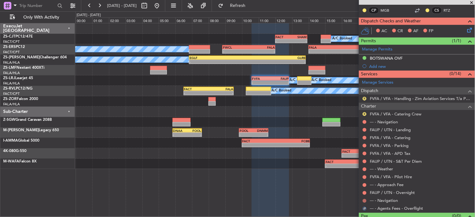
click at [364, 200] on button at bounding box center [365, 201] width 4 height 4
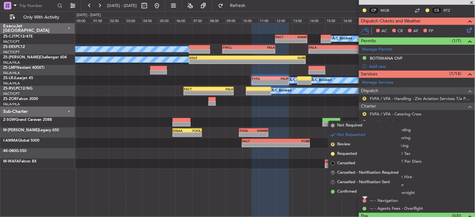
click at [345, 192] on span "Confirmed" at bounding box center [347, 191] width 20 height 6
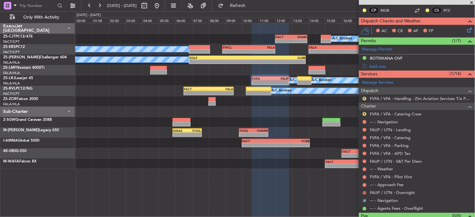
click at [364, 193] on button at bounding box center [365, 193] width 4 height 4
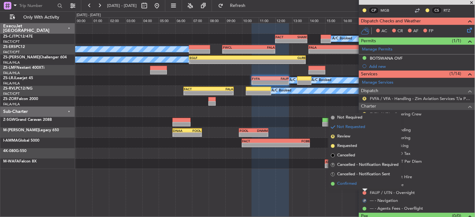
click at [358, 183] on li "Confirmed" at bounding box center [365, 183] width 73 height 9
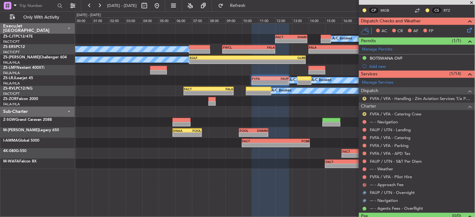
click at [365, 184] on button at bounding box center [365, 185] width 4 height 4
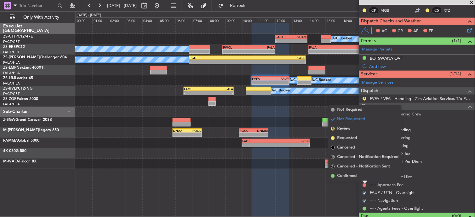
click at [362, 174] on li "Confirmed" at bounding box center [365, 175] width 73 height 9
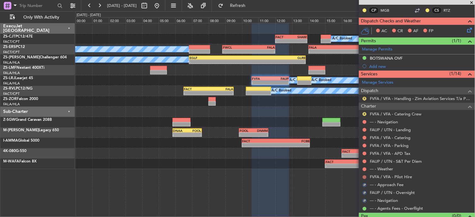
click at [364, 178] on button at bounding box center [365, 177] width 4 height 4
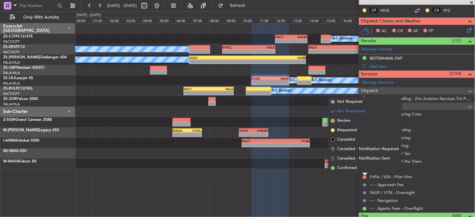
drag, startPoint x: 363, startPoint y: 166, endPoint x: 366, endPoint y: 170, distance: 4.9
click at [363, 167] on li "Confirmed" at bounding box center [365, 167] width 73 height 9
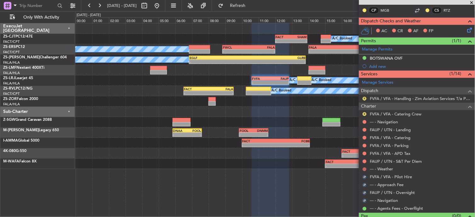
click at [366, 170] on button at bounding box center [365, 169] width 4 height 4
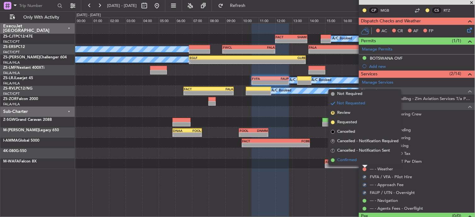
click at [364, 159] on li "Confirmed" at bounding box center [365, 159] width 73 height 9
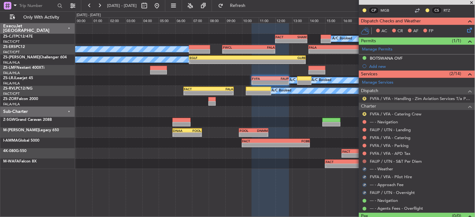
click at [364, 160] on button at bounding box center [365, 161] width 4 height 4
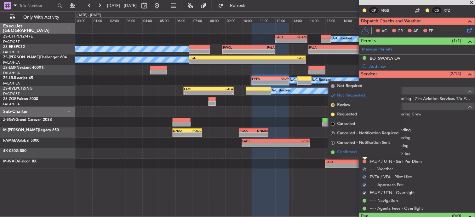
click at [363, 152] on li "Confirmed" at bounding box center [365, 151] width 73 height 9
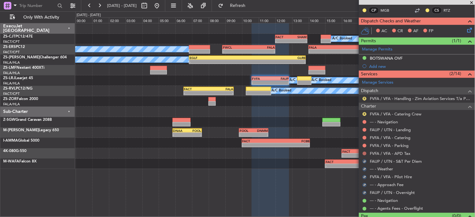
click at [365, 152] on button at bounding box center [365, 154] width 4 height 4
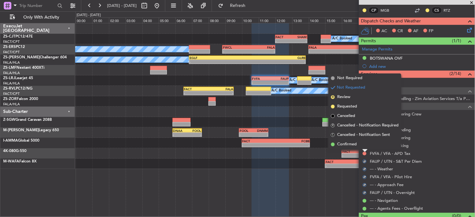
click at [365, 146] on li "Confirmed" at bounding box center [365, 144] width 73 height 9
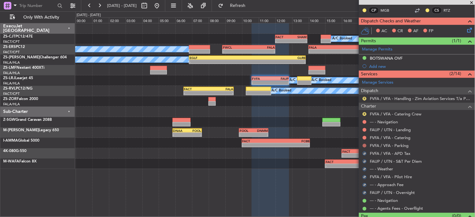
click at [366, 146] on button at bounding box center [365, 146] width 4 height 4
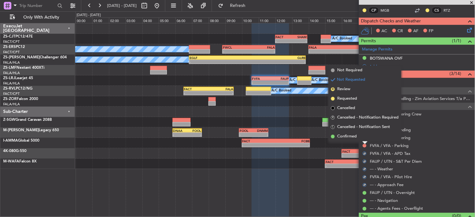
click at [364, 136] on li "Confirmed" at bounding box center [365, 136] width 73 height 9
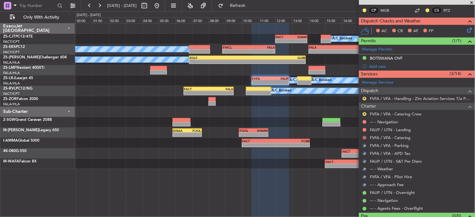
click at [364, 136] on button at bounding box center [365, 138] width 4 height 4
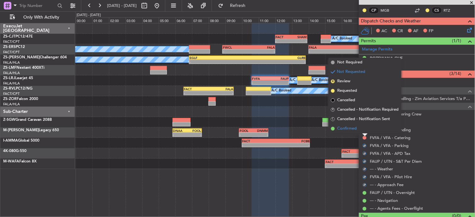
click at [364, 130] on li "Confirmed" at bounding box center [365, 128] width 73 height 9
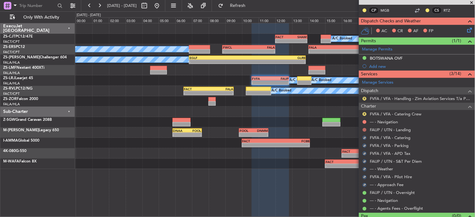
click at [364, 130] on button at bounding box center [365, 130] width 4 height 4
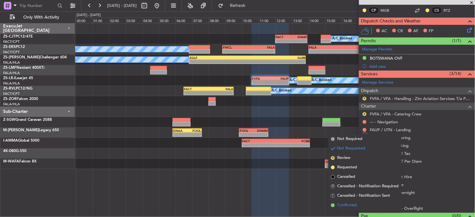
click at [356, 206] on span "Confirmed" at bounding box center [347, 205] width 20 height 6
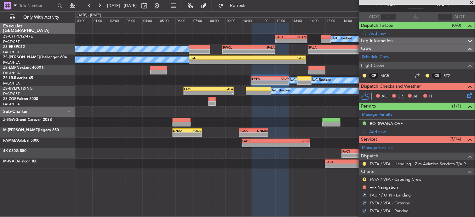
scroll to position [35, 0]
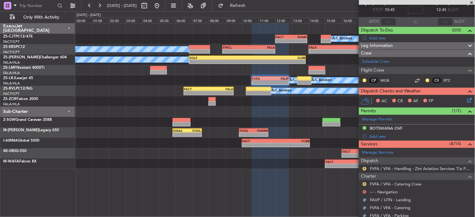
click at [366, 191] on button at bounding box center [365, 192] width 4 height 4
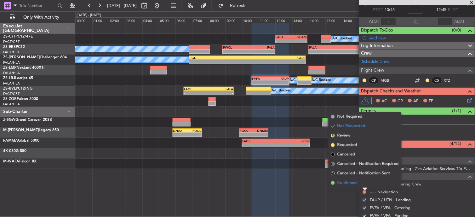
click at [364, 182] on li "Confirmed" at bounding box center [365, 182] width 73 height 9
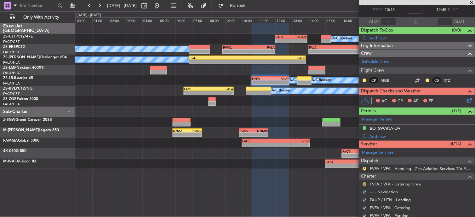
click at [366, 185] on button "R" at bounding box center [365, 184] width 4 height 4
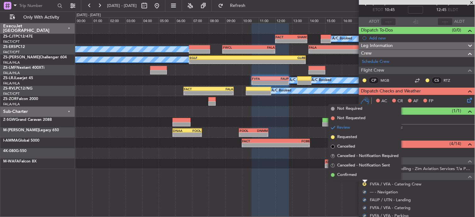
click at [365, 173] on li "Confirmed" at bounding box center [365, 174] width 73 height 9
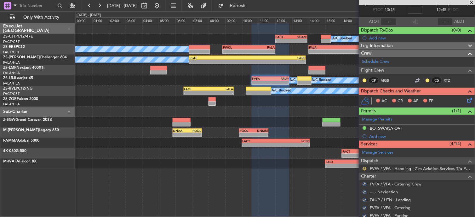
click at [366, 168] on button "R" at bounding box center [365, 169] width 4 height 4
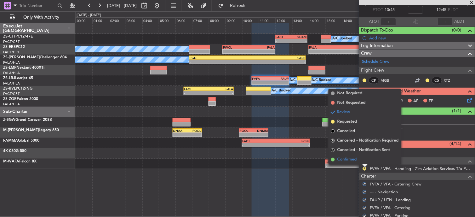
click at [363, 160] on li "Confirmed" at bounding box center [365, 159] width 73 height 9
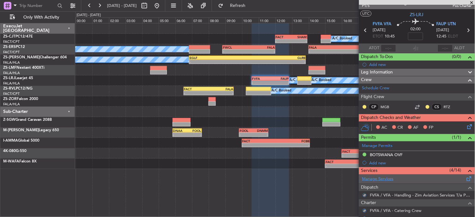
scroll to position [0, 0]
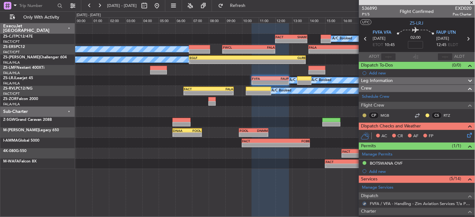
click at [365, 115] on button at bounding box center [365, 115] width 4 height 4
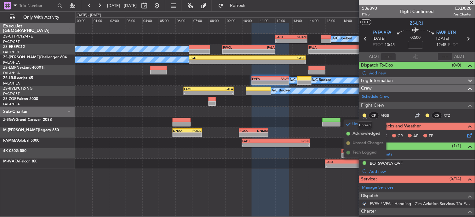
click at [354, 133] on mat-tooltip-component "Unread" at bounding box center [365, 125] width 23 height 17
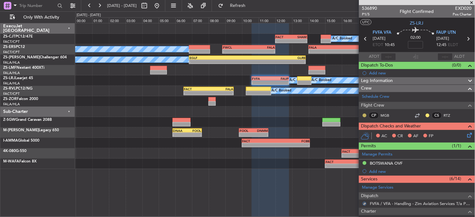
click at [364, 114] on button at bounding box center [365, 115] width 4 height 4
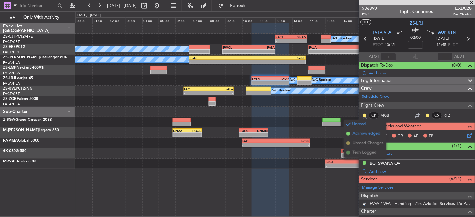
click at [349, 133] on span at bounding box center [348, 134] width 4 height 4
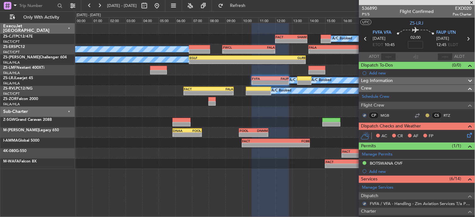
click at [426, 114] on button at bounding box center [428, 115] width 4 height 4
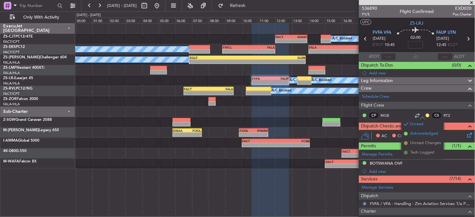
click at [410, 130] on li "Acknowledged" at bounding box center [423, 133] width 42 height 9
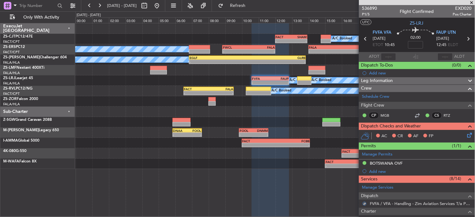
click at [466, 133] on icon at bounding box center [468, 133] width 5 height 5
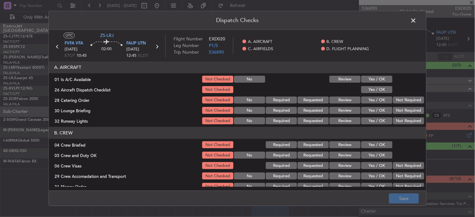
click at [374, 77] on button "Yes / OK" at bounding box center [376, 79] width 31 height 7
click at [374, 87] on section "A. AIRCRAFT 01 Is A/C Available Not Checked No Review Yes / OK 26 Aircraft Disp…" at bounding box center [237, 93] width 377 height 64
click at [375, 88] on button "Yes / OK" at bounding box center [376, 89] width 31 height 7
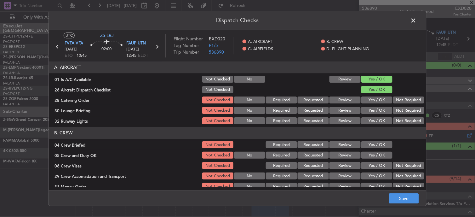
click at [375, 99] on button "Yes / OK" at bounding box center [376, 100] width 31 height 7
click at [374, 109] on button "Yes / OK" at bounding box center [376, 110] width 31 height 7
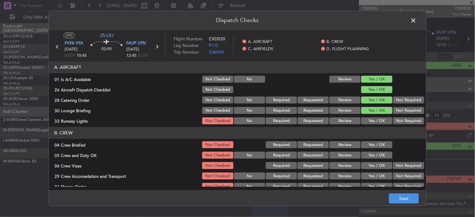
click at [374, 118] on button "Yes / OK" at bounding box center [376, 120] width 31 height 7
click at [346, 143] on button "Review" at bounding box center [344, 144] width 31 height 7
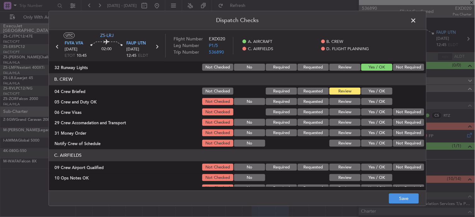
scroll to position [35, 0]
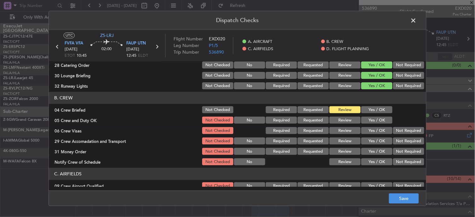
click at [373, 118] on button "Yes / OK" at bounding box center [376, 120] width 31 height 7
click at [373, 123] on button "Yes / OK" at bounding box center [376, 120] width 31 height 7
click at [395, 129] on button "Not Required" at bounding box center [408, 130] width 31 height 7
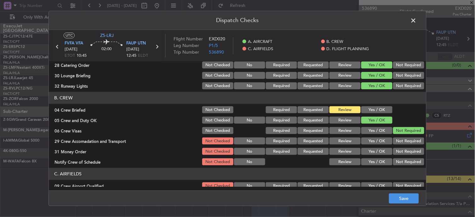
click at [393, 143] on button "Not Required" at bounding box center [408, 141] width 31 height 7
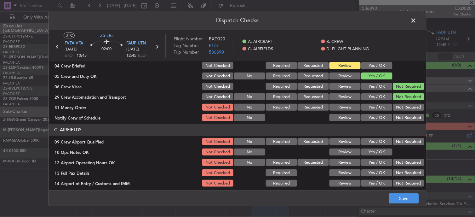
scroll to position [70, 0]
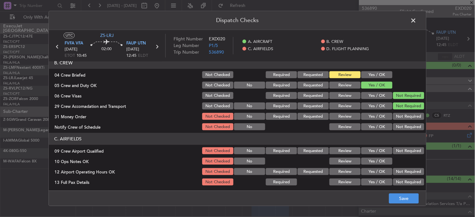
click at [345, 115] on button "Review" at bounding box center [344, 116] width 31 height 7
click at [375, 116] on button "Yes / OK" at bounding box center [376, 116] width 31 height 7
click at [376, 126] on button "Yes / OK" at bounding box center [376, 126] width 31 height 7
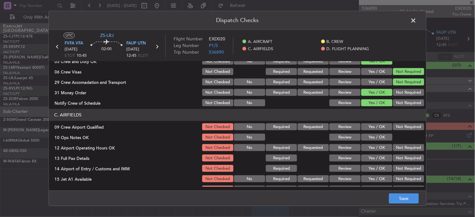
scroll to position [105, 0]
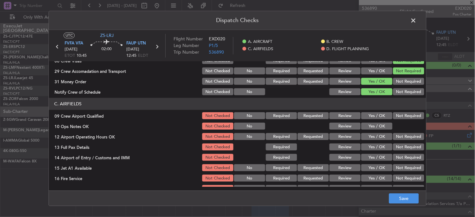
click at [373, 115] on button "Yes / OK" at bounding box center [376, 115] width 31 height 7
click at [377, 124] on button "Yes / OK" at bounding box center [376, 126] width 31 height 7
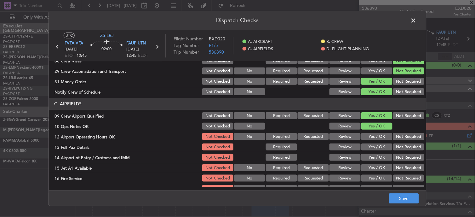
click at [370, 136] on button "Yes / OK" at bounding box center [376, 136] width 31 height 7
click at [367, 145] on button "Yes / OK" at bounding box center [376, 147] width 31 height 7
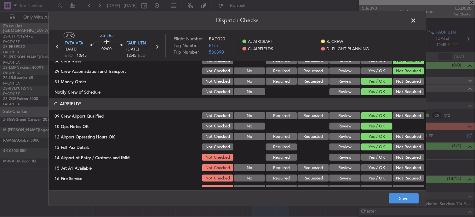
scroll to position [140, 0]
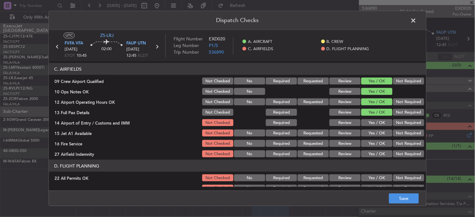
drag, startPoint x: 399, startPoint y: 121, endPoint x: 394, endPoint y: 127, distance: 8.3
click at [399, 121] on button "Not Required" at bounding box center [408, 122] width 31 height 7
click at [374, 130] on button "Yes / OK" at bounding box center [376, 132] width 31 height 7
click at [379, 141] on button "Yes / OK" at bounding box center [376, 143] width 31 height 7
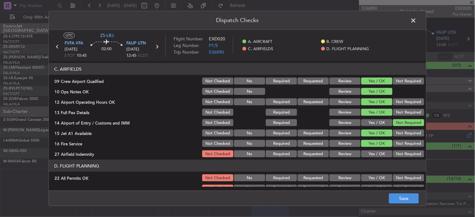
scroll to position [157, 0]
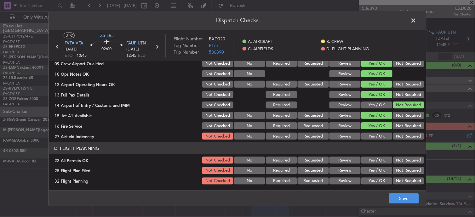
click at [370, 133] on button "Yes / OK" at bounding box center [376, 136] width 31 height 7
click at [409, 159] on button "Not Required" at bounding box center [408, 160] width 31 height 7
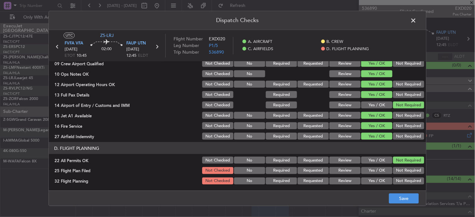
click at [345, 168] on button "Review" at bounding box center [344, 170] width 31 height 7
click at [342, 177] on button "Review" at bounding box center [344, 180] width 31 height 7
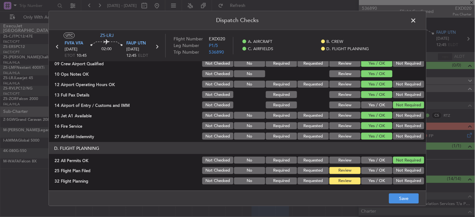
drag, startPoint x: 428, startPoint y: 202, endPoint x: 423, endPoint y: 203, distance: 5.2
click at [428, 202] on div "Dispatch Checks UTC ZS-LRJ FVFA VFA 02/10/2025 ETOT 10:45 02:00 FAUP UTN 02/10/…" at bounding box center [237, 108] width 475 height 217
click at [407, 196] on button "Save" at bounding box center [404, 198] width 30 height 10
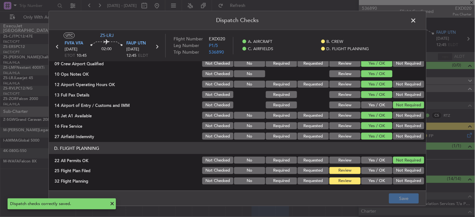
click at [417, 25] on span at bounding box center [417, 22] width 0 height 13
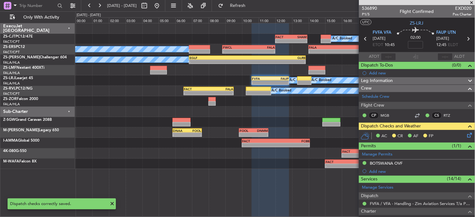
click at [466, 136] on icon at bounding box center [468, 133] width 5 height 5
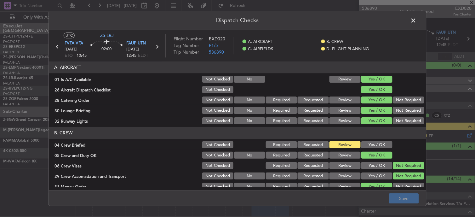
click at [417, 17] on span at bounding box center [417, 22] width 0 height 13
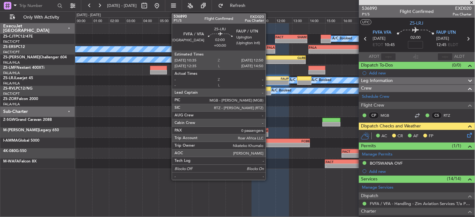
click at [269, 77] on div "FVFA" at bounding box center [261, 79] width 18 height 4
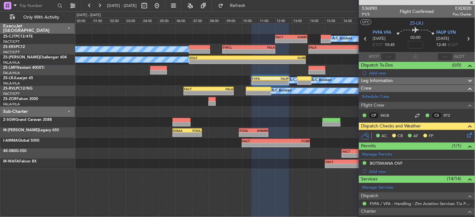
click at [466, 133] on icon at bounding box center [468, 133] width 5 height 5
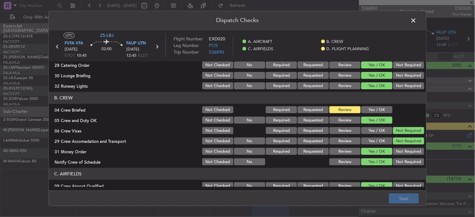
click at [372, 109] on button "Yes / OK" at bounding box center [376, 109] width 31 height 7
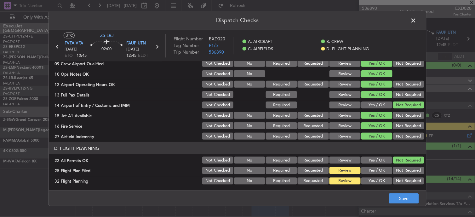
click at [417, 18] on span at bounding box center [417, 22] width 0 height 13
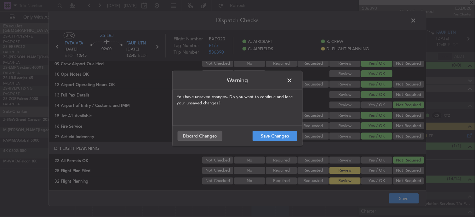
click at [297, 79] on header "Warning" at bounding box center [238, 80] width 130 height 19
click at [293, 80] on span at bounding box center [293, 82] width 0 height 13
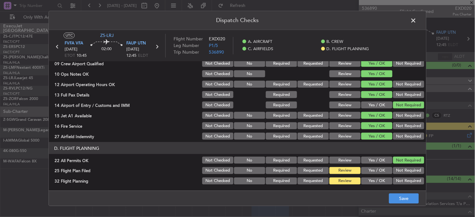
click at [361, 173] on button "Yes / OK" at bounding box center [376, 170] width 31 height 7
drag, startPoint x: 365, startPoint y: 176, endPoint x: 366, endPoint y: 182, distance: 5.4
click at [366, 180] on section "D. FLIGHT PLANNING 22 All Permits OK Not Checked No Required Requested Review Y…" at bounding box center [237, 163] width 377 height 43
click at [366, 182] on button "Yes / OK" at bounding box center [376, 180] width 31 height 7
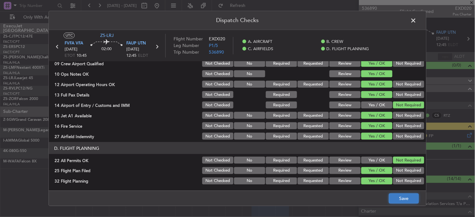
click at [413, 195] on button "Save" at bounding box center [404, 198] width 30 height 10
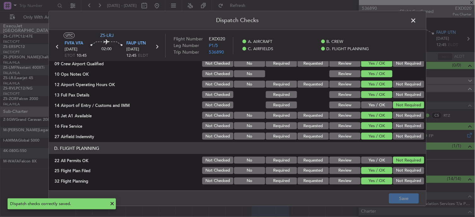
click at [417, 20] on span at bounding box center [417, 22] width 0 height 13
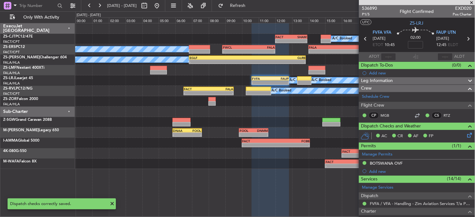
click at [465, 37] on icon at bounding box center [468, 39] width 8 height 8
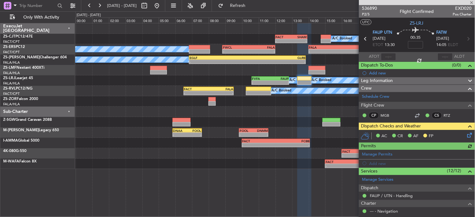
click at [466, 135] on icon at bounding box center [468, 133] width 5 height 5
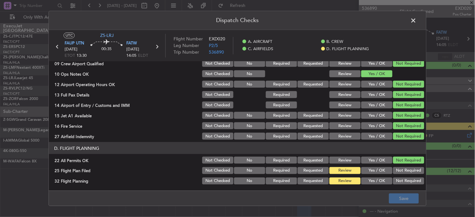
click at [383, 171] on button "Yes / OK" at bounding box center [376, 170] width 31 height 7
click at [376, 181] on button "Yes / OK" at bounding box center [376, 180] width 31 height 7
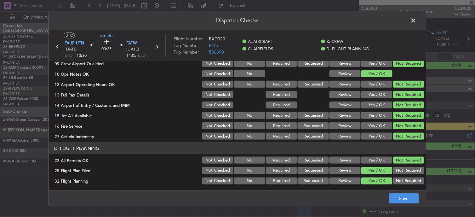
click at [389, 193] on footer "Save" at bounding box center [237, 198] width 377 height 15
click at [395, 198] on button "Save" at bounding box center [404, 198] width 30 height 10
click at [417, 23] on span at bounding box center [417, 22] width 0 height 13
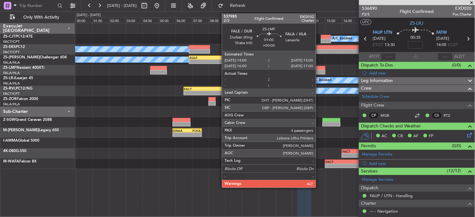
click at [319, 70] on div at bounding box center [317, 72] width 17 height 4
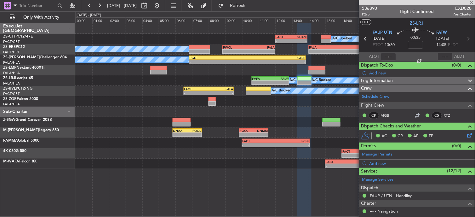
type input "4"
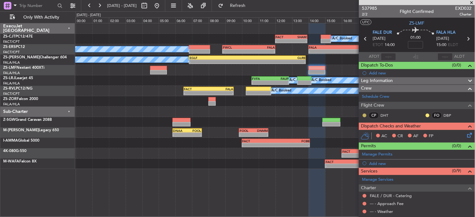
click at [366, 115] on button at bounding box center [365, 115] width 4 height 4
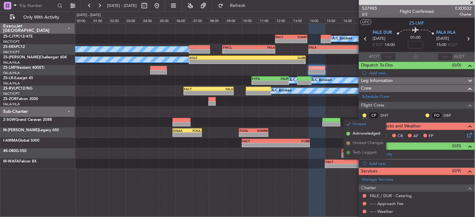
click at [349, 133] on span at bounding box center [348, 134] width 4 height 4
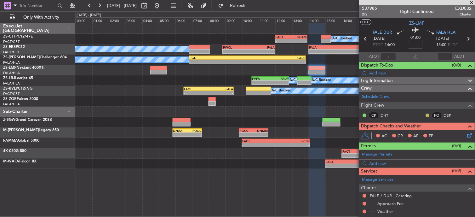
click at [426, 113] on button at bounding box center [428, 115] width 4 height 4
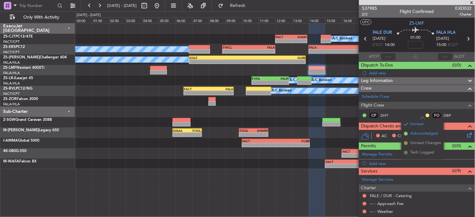
click at [406, 133] on span at bounding box center [406, 134] width 4 height 4
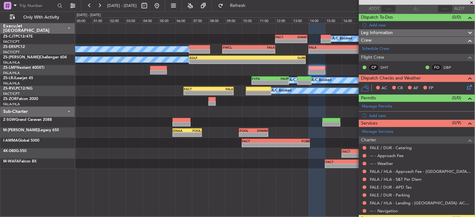
scroll to position [47, 0]
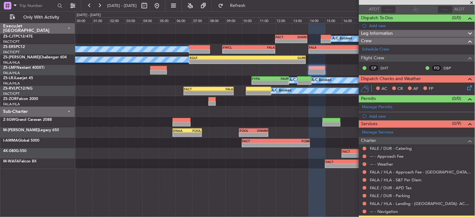
click at [363, 211] on div at bounding box center [364, 211] width 5 height 5
click at [365, 211] on button at bounding box center [365, 211] width 4 height 4
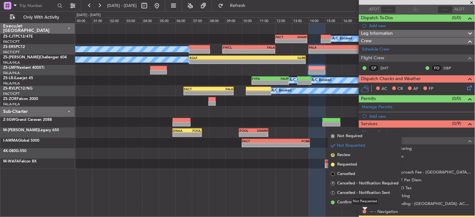
click at [362, 202] on div "Not Requested" at bounding box center [365, 201] width 27 height 8
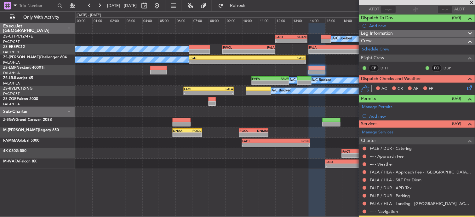
click at [363, 209] on mat-tooltip-component "Not Requested" at bounding box center [365, 201] width 36 height 17
click at [366, 212] on button at bounding box center [365, 211] width 4 height 4
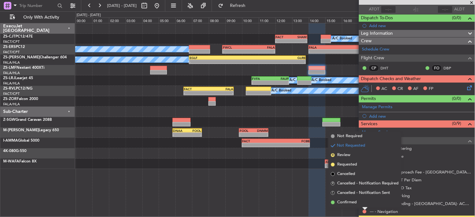
click at [350, 203] on span "Confirmed" at bounding box center [347, 202] width 20 height 6
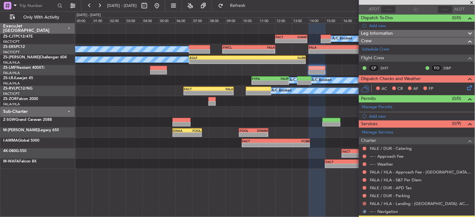
click at [364, 203] on button at bounding box center [365, 204] width 4 height 4
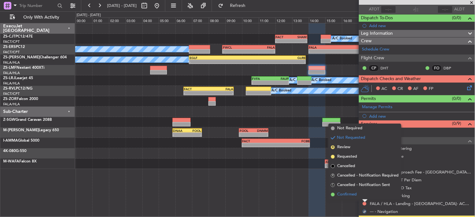
click at [335, 193] on li "Confirmed" at bounding box center [365, 194] width 73 height 9
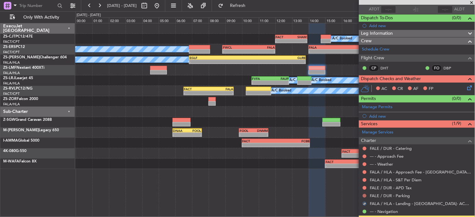
click at [363, 194] on button at bounding box center [365, 196] width 4 height 4
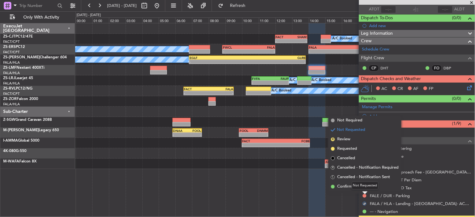
click at [358, 187] on div "Not Requested" at bounding box center [365, 185] width 27 height 8
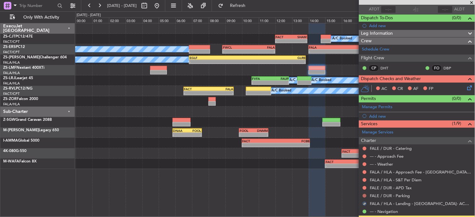
click at [366, 195] on button at bounding box center [365, 196] width 4 height 4
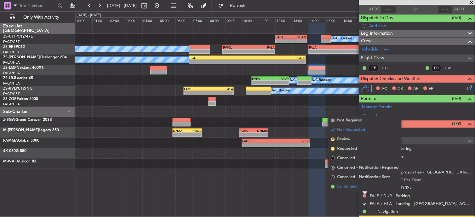
click at [335, 185] on li "Confirmed" at bounding box center [365, 186] width 73 height 9
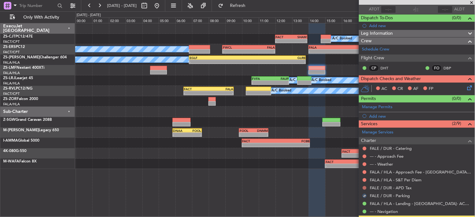
click at [364, 187] on button at bounding box center [365, 188] width 4 height 4
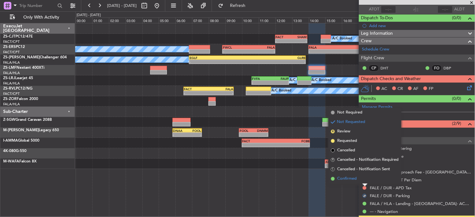
click at [357, 180] on span "Confirmed" at bounding box center [347, 178] width 20 height 6
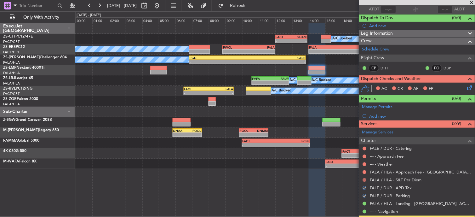
click at [363, 180] on button at bounding box center [365, 180] width 4 height 4
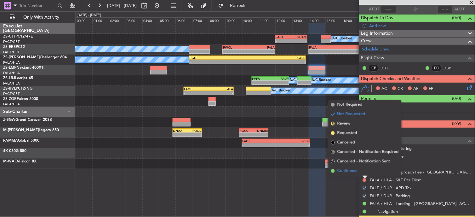
click at [363, 173] on li "Confirmed" at bounding box center [365, 170] width 73 height 9
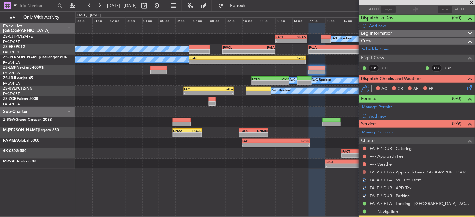
click at [364, 171] on button at bounding box center [365, 172] width 4 height 4
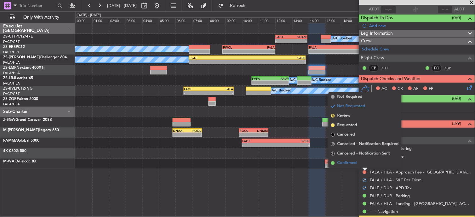
click at [363, 163] on li "Confirmed" at bounding box center [365, 162] width 73 height 9
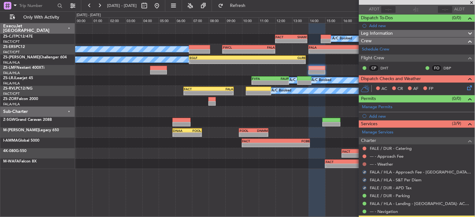
click at [364, 163] on button at bounding box center [365, 164] width 4 height 4
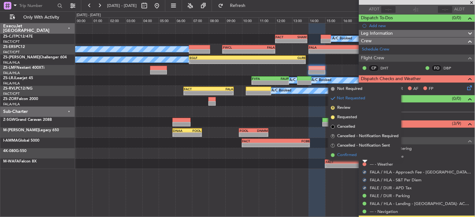
click at [361, 155] on li "Confirmed" at bounding box center [365, 154] width 73 height 9
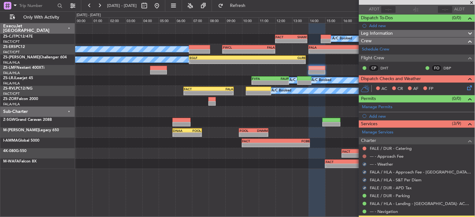
click at [365, 157] on button at bounding box center [365, 156] width 4 height 4
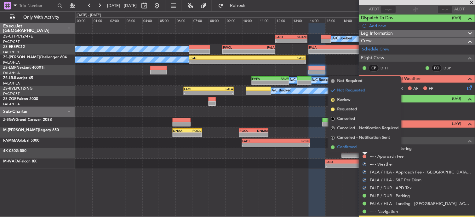
click at [363, 149] on li "Confirmed" at bounding box center [365, 146] width 73 height 9
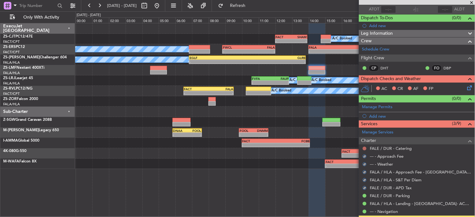
click at [363, 147] on button at bounding box center [365, 148] width 4 height 4
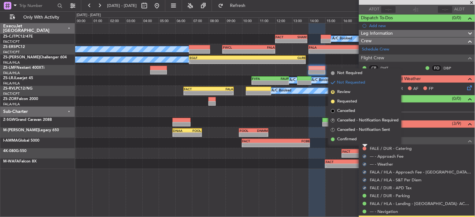
click at [363, 141] on li "Confirmed" at bounding box center [365, 138] width 73 height 9
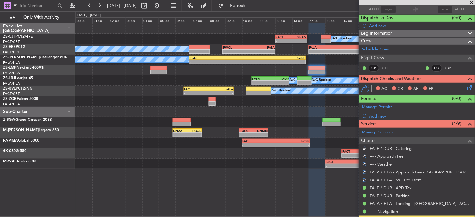
click at [466, 87] on icon at bounding box center [468, 86] width 5 height 5
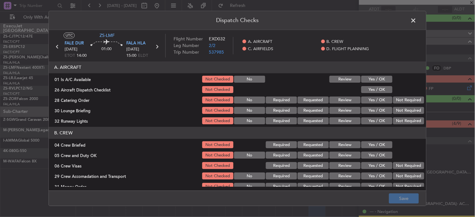
drag, startPoint x: 378, startPoint y: 80, endPoint x: 382, endPoint y: 89, distance: 10.4
click at [378, 80] on button "Yes / OK" at bounding box center [376, 79] width 31 height 7
click at [380, 88] on button "Yes / OK" at bounding box center [376, 89] width 31 height 7
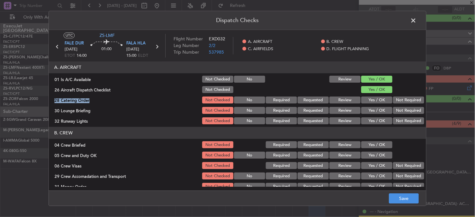
click at [390, 94] on section "A. AIRCRAFT 01 Is A/C Available Not Checked No Review Yes / OK 26 Aircraft Disp…" at bounding box center [237, 93] width 377 height 64
drag, startPoint x: 390, startPoint y: 94, endPoint x: 394, endPoint y: 101, distance: 8.0
click at [393, 99] on button "Not Required" at bounding box center [408, 100] width 31 height 7
click at [398, 113] on button "Not Required" at bounding box center [408, 110] width 31 height 7
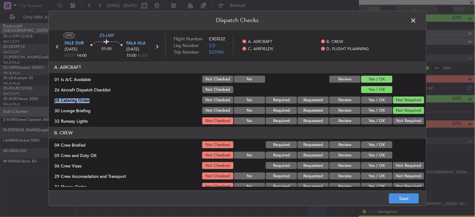
drag, startPoint x: 397, startPoint y: 118, endPoint x: 396, endPoint y: 123, distance: 5.1
click at [397, 119] on button "Not Required" at bounding box center [408, 120] width 31 height 7
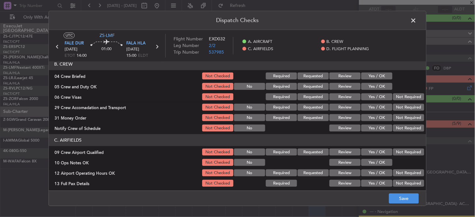
scroll to position [70, 0]
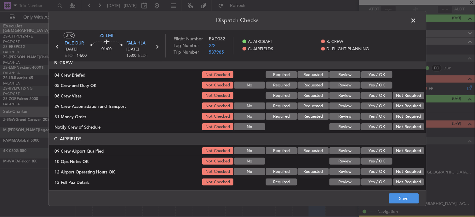
click at [381, 75] on button "Yes / OK" at bounding box center [376, 75] width 31 height 7
click at [392, 85] on div at bounding box center [408, 85] width 32 height 9
drag, startPoint x: 393, startPoint y: 93, endPoint x: 395, endPoint y: 96, distance: 4.0
click at [395, 95] on button "Not Required" at bounding box center [408, 95] width 31 height 7
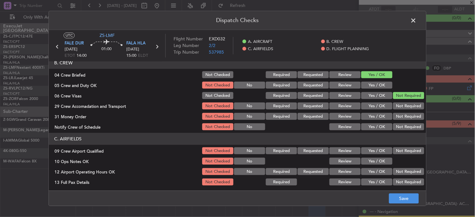
drag, startPoint x: 369, startPoint y: 82, endPoint x: 374, endPoint y: 85, distance: 5.2
click at [369, 83] on button "Yes / OK" at bounding box center [376, 85] width 31 height 7
click at [394, 103] on button "Not Required" at bounding box center [408, 106] width 31 height 7
click at [397, 111] on section "B. CREW 04 Crew Briefed Not Checked Required Requested Review Yes / OK 05 Crew …" at bounding box center [237, 94] width 377 height 74
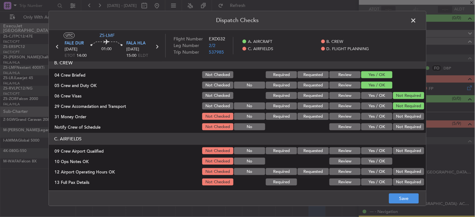
click at [398, 118] on button "Not Required" at bounding box center [408, 116] width 31 height 7
click at [398, 124] on button "Not Required" at bounding box center [408, 126] width 31 height 7
click at [398, 127] on button "Not Required" at bounding box center [408, 126] width 31 height 7
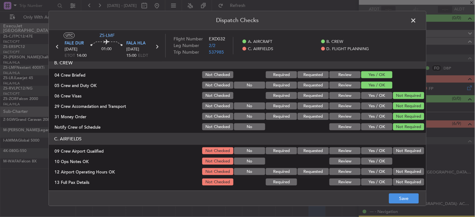
click at [393, 151] on button "Not Required" at bounding box center [408, 150] width 31 height 7
click at [385, 158] on button "Yes / OK" at bounding box center [376, 161] width 31 height 7
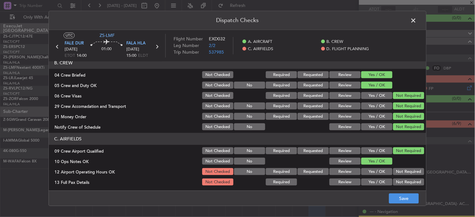
click at [408, 180] on button "Not Required" at bounding box center [408, 182] width 31 height 7
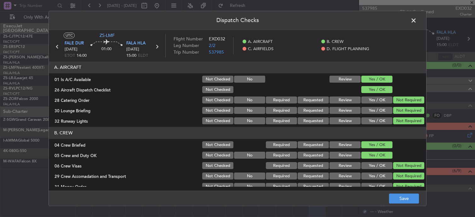
drag, startPoint x: 404, startPoint y: 141, endPoint x: 401, endPoint y: 145, distance: 5.4
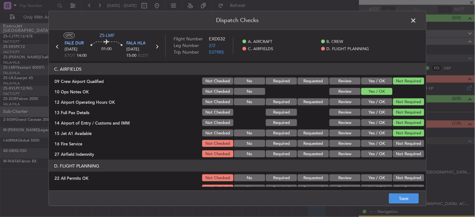
click at [398, 149] on div "Not Required" at bounding box center [408, 153] width 32 height 9
drag, startPoint x: 398, startPoint y: 146, endPoint x: 399, endPoint y: 152, distance: 6.8
click at [398, 146] on button "Not Required" at bounding box center [408, 143] width 31 height 7
click at [401, 157] on button "Not Required" at bounding box center [408, 153] width 31 height 7
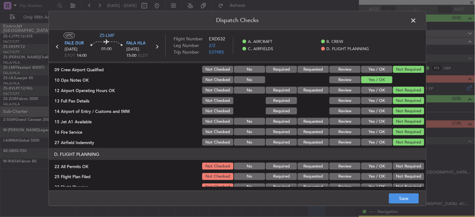
scroll to position [157, 0]
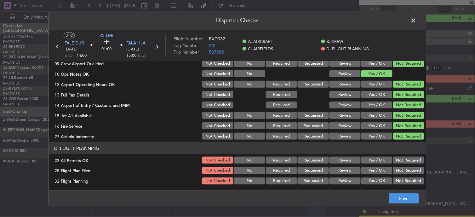
click at [399, 156] on div "Not Required" at bounding box center [408, 160] width 32 height 9
click at [393, 161] on button "Not Required" at bounding box center [408, 160] width 31 height 7
click at [350, 167] on button "Review" at bounding box center [344, 170] width 31 height 7
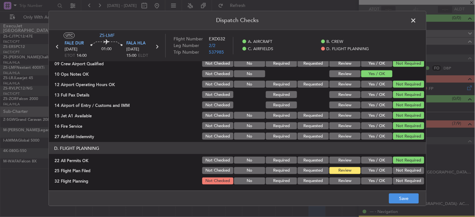
click at [346, 178] on section "D. FLIGHT PLANNING 22 All Permits OK Not Checked No Required Requested Review Y…" at bounding box center [237, 163] width 377 height 43
click at [341, 180] on button "Review" at bounding box center [344, 180] width 31 height 7
click at [409, 202] on button "Save" at bounding box center [404, 198] width 30 height 10
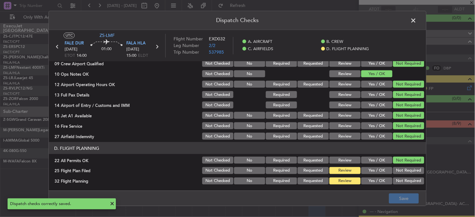
click at [417, 24] on span at bounding box center [417, 22] width 0 height 13
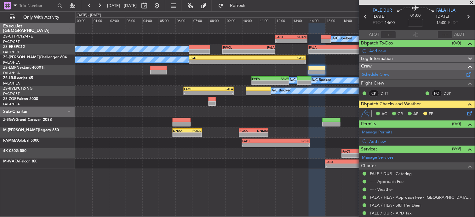
scroll to position [0, 0]
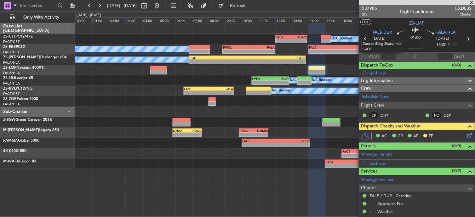
click at [363, 39] on mat-tooltip-component "Durban (King Shaka Intl) Cat B" at bounding box center [381, 47] width 49 height 22
click at [364, 39] on icon at bounding box center [366, 39] width 8 height 8
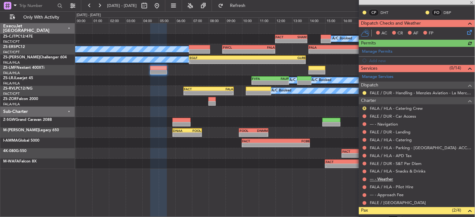
scroll to position [105, 0]
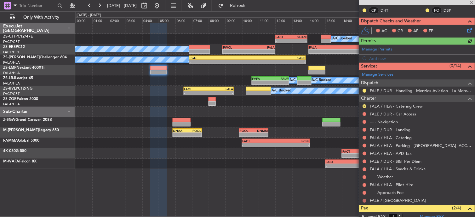
click at [364, 201] on button at bounding box center [365, 201] width 4 height 4
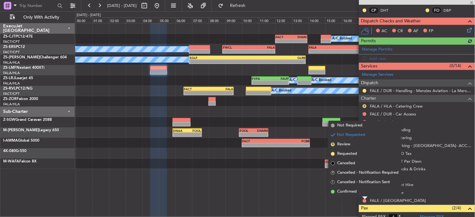
click at [335, 188] on li "Confirmed" at bounding box center [365, 191] width 73 height 9
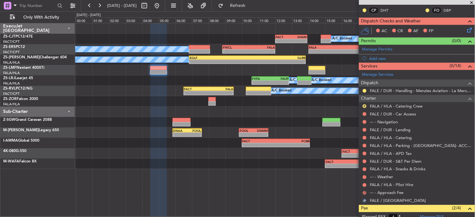
click at [366, 192] on button at bounding box center [365, 193] width 4 height 4
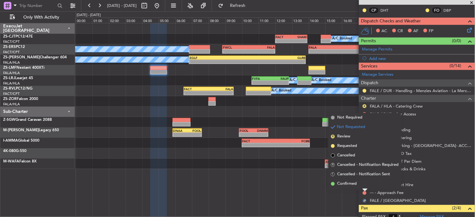
click at [363, 183] on li "Confirmed" at bounding box center [365, 183] width 73 height 9
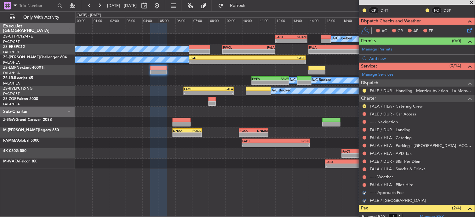
click at [363, 183] on div at bounding box center [364, 184] width 5 height 5
click at [364, 184] on button at bounding box center [365, 185] width 4 height 4
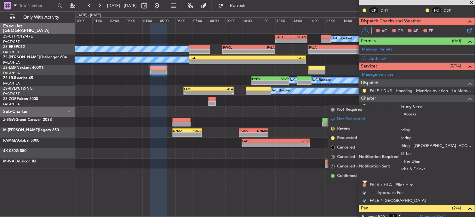
click at [363, 181] on div at bounding box center [365, 182] width 5 height 3
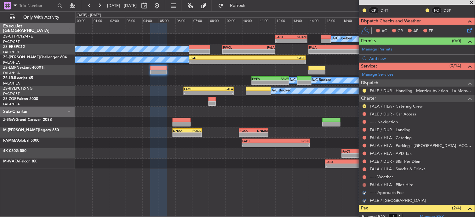
click at [364, 184] on button at bounding box center [365, 185] width 4 height 4
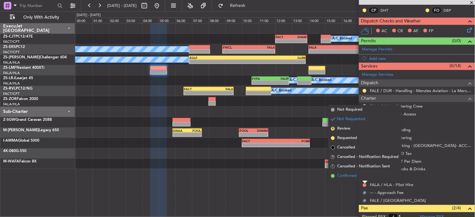
click at [363, 175] on li "Confirmed" at bounding box center [365, 175] width 73 height 9
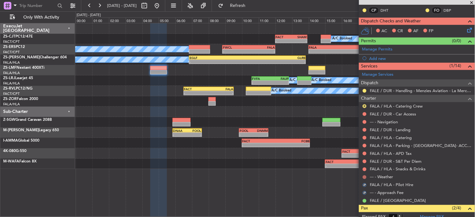
click at [364, 176] on button at bounding box center [365, 177] width 4 height 4
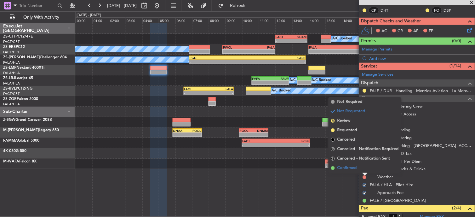
click at [365, 167] on li "Confirmed" at bounding box center [365, 167] width 73 height 9
click at [365, 167] on button at bounding box center [365, 169] width 4 height 4
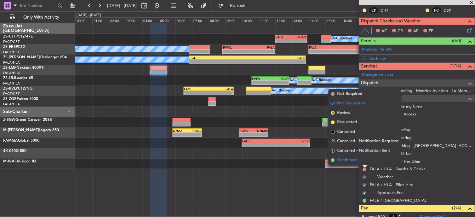
click at [365, 164] on li "Confirmed" at bounding box center [365, 159] width 73 height 9
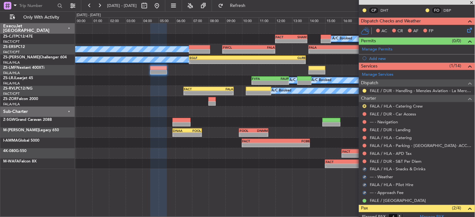
click at [365, 163] on body "[DATE] - [DATE] Refresh Quick Links Only With Activity A/C Booked - - FACT 12:0…" at bounding box center [237, 108] width 475 height 217
click at [364, 161] on button at bounding box center [365, 161] width 4 height 4
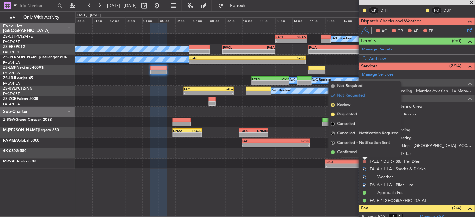
click at [363, 152] on li "Confirmed" at bounding box center [365, 151] width 73 height 9
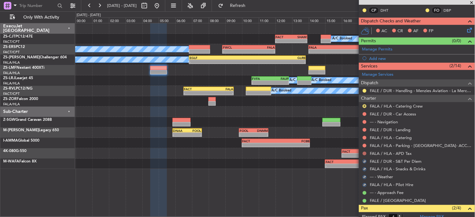
click at [366, 155] on mat-tooltip-component "Not Requested" at bounding box center [365, 163] width 36 height 17
click at [364, 152] on button at bounding box center [365, 154] width 4 height 4
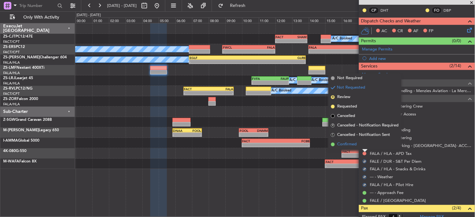
click at [364, 146] on li "Confirmed" at bounding box center [365, 144] width 73 height 9
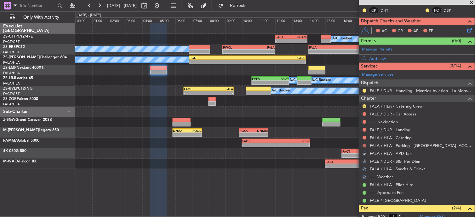
click at [365, 144] on button at bounding box center [365, 146] width 4 height 4
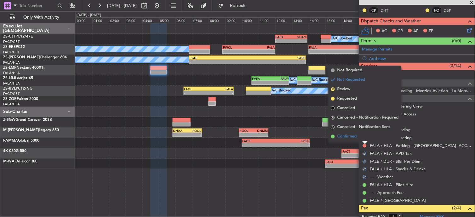
click at [363, 137] on li "Confirmed" at bounding box center [365, 136] width 73 height 9
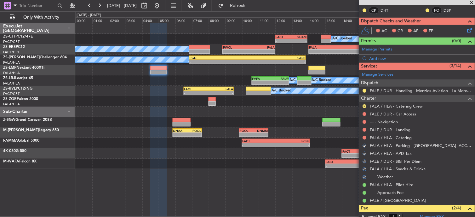
click at [365, 135] on div at bounding box center [364, 137] width 5 height 5
click at [366, 140] on body "[DATE] - [DATE] Refresh Quick Links Only With Activity A/C Booked - - FACT 12:0…" at bounding box center [237, 108] width 475 height 217
click at [364, 137] on button at bounding box center [365, 138] width 4 height 4
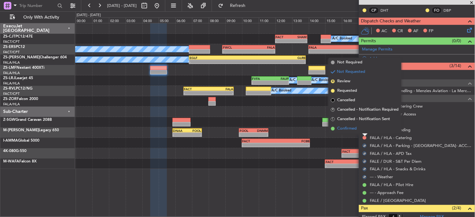
click at [364, 128] on li "Confirmed" at bounding box center [365, 128] width 73 height 9
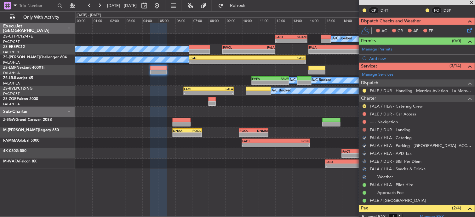
click at [366, 129] on button at bounding box center [365, 130] width 4 height 4
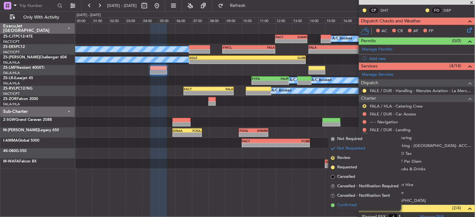
click at [367, 201] on li "Confirmed" at bounding box center [365, 204] width 73 height 9
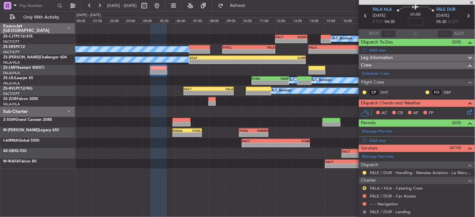
scroll to position [35, 0]
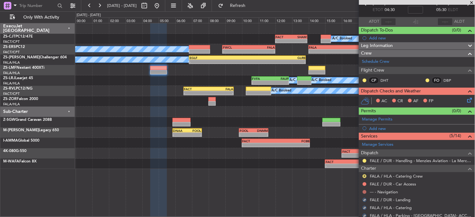
click at [367, 192] on button at bounding box center [365, 192] width 4 height 4
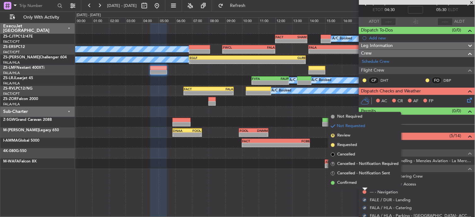
click at [362, 180] on li "Confirmed" at bounding box center [365, 182] width 73 height 9
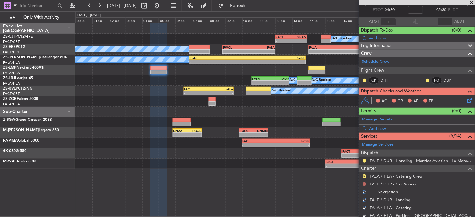
click at [366, 184] on button at bounding box center [365, 184] width 4 height 4
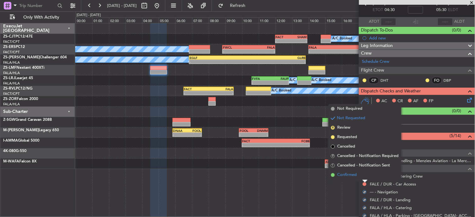
click at [364, 175] on li "Confirmed" at bounding box center [365, 174] width 73 height 9
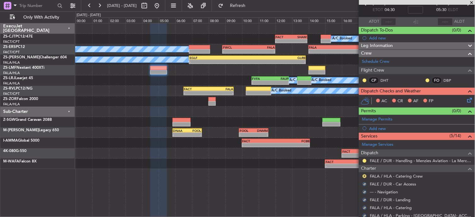
click at [364, 175] on button "R" at bounding box center [365, 176] width 4 height 4
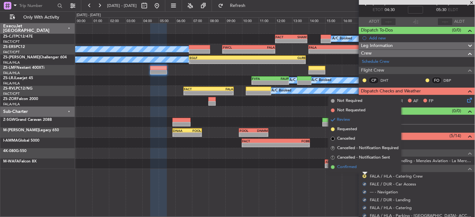
click at [363, 164] on li "Confirmed" at bounding box center [365, 166] width 73 height 9
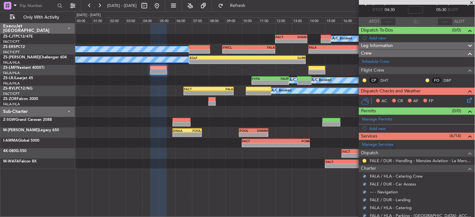
click at [363, 163] on nimbus-traffic-light at bounding box center [364, 160] width 5 height 5
click at [365, 159] on button at bounding box center [365, 161] width 4 height 4
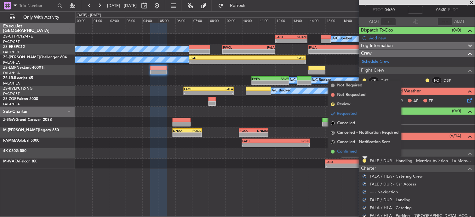
click at [368, 152] on li "Confirmed" at bounding box center [365, 151] width 73 height 9
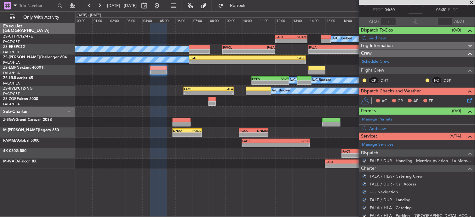
click at [363, 80] on div at bounding box center [364, 80] width 5 height 5
drag, startPoint x: 363, startPoint y: 80, endPoint x: 367, endPoint y: 79, distance: 4.3
click at [366, 79] on button at bounding box center [365, 80] width 4 height 4
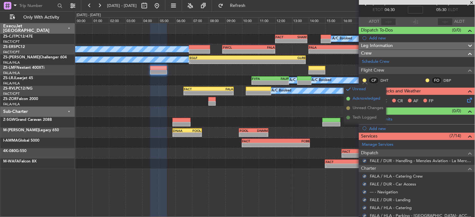
click at [365, 98] on span "Acknowledged" at bounding box center [367, 98] width 28 height 6
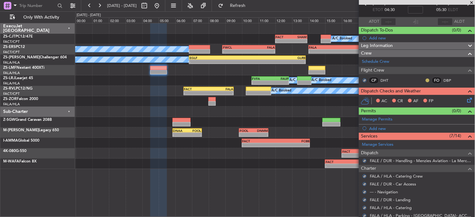
click at [426, 80] on button at bounding box center [428, 80] width 4 height 4
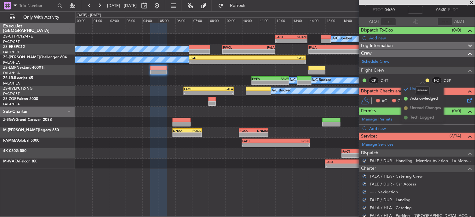
click at [412, 98] on mat-tooltip-component "Unread" at bounding box center [422, 90] width 23 height 17
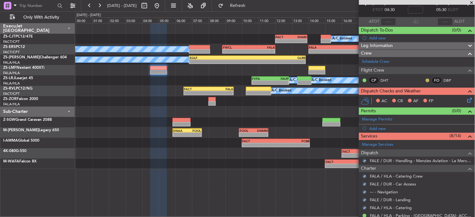
click at [426, 81] on button at bounding box center [428, 80] width 4 height 4
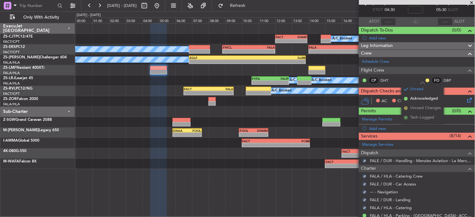
click at [409, 97] on li "Acknowledged" at bounding box center [423, 98] width 42 height 9
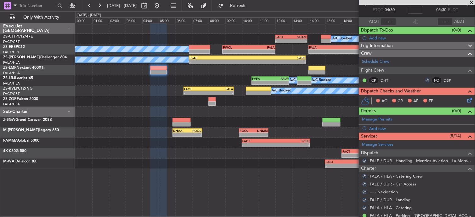
click at [466, 101] on icon at bounding box center [468, 98] width 5 height 5
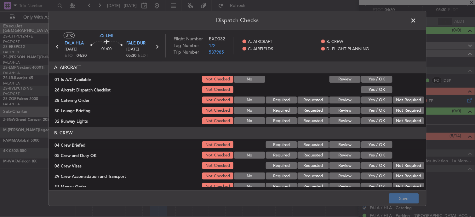
click at [377, 79] on button "Yes / OK" at bounding box center [376, 79] width 31 height 7
click at [377, 89] on button "Yes / OK" at bounding box center [376, 89] width 31 height 7
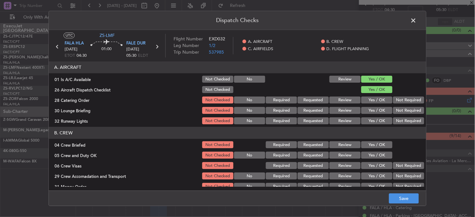
click at [341, 98] on button "Review" at bounding box center [344, 100] width 31 height 7
click at [372, 111] on button "Yes / OK" at bounding box center [376, 110] width 31 height 7
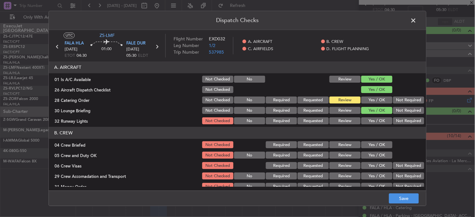
click at [373, 123] on button "Yes / OK" at bounding box center [376, 120] width 31 height 7
click at [363, 142] on button "Yes / OK" at bounding box center [376, 144] width 31 height 7
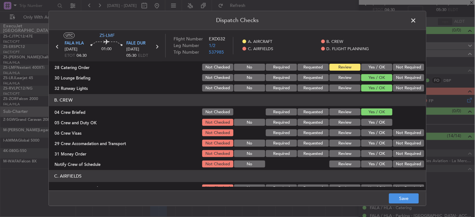
scroll to position [70, 0]
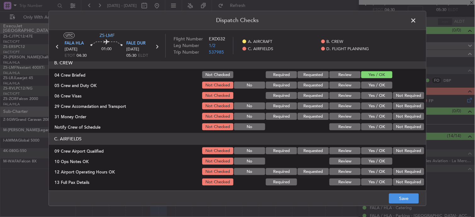
click at [369, 82] on button "Yes / OK" at bounding box center [376, 85] width 31 height 7
drag, startPoint x: 405, startPoint y: 95, endPoint x: 406, endPoint y: 103, distance: 7.9
click at [405, 96] on button "Not Required" at bounding box center [408, 95] width 31 height 7
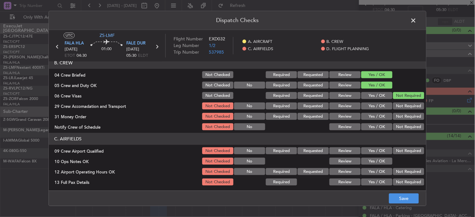
click at [407, 107] on button "Not Required" at bounding box center [408, 106] width 31 height 7
click at [341, 106] on button "Review" at bounding box center [344, 106] width 31 height 7
click at [343, 115] on button "Review" at bounding box center [344, 116] width 31 height 7
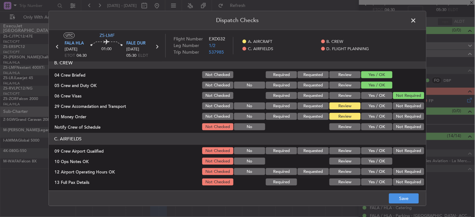
click at [377, 128] on button "Yes / OK" at bounding box center [376, 126] width 31 height 7
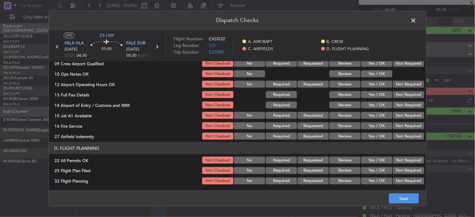
scroll to position [122, 0]
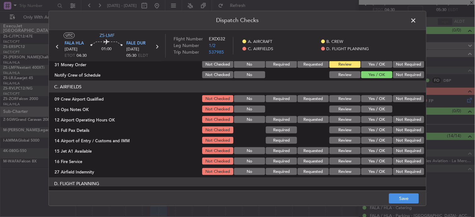
drag, startPoint x: 367, startPoint y: 96, endPoint x: 362, endPoint y: 106, distance: 11.4
click at [367, 96] on button "Yes / OK" at bounding box center [376, 98] width 31 height 7
click at [367, 109] on button "Yes / OK" at bounding box center [376, 109] width 31 height 7
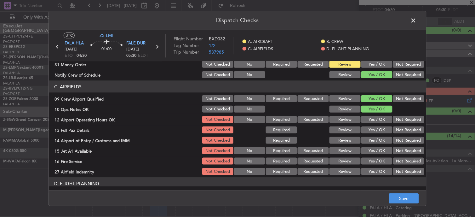
click at [370, 115] on div "Yes / OK" at bounding box center [376, 119] width 32 height 9
click at [370, 123] on div "Yes / OK" at bounding box center [376, 119] width 32 height 9
click at [369, 121] on button "Yes / OK" at bounding box center [376, 119] width 31 height 7
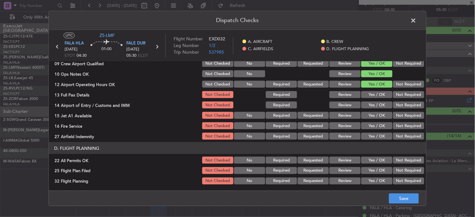
click at [371, 94] on button "Yes / OK" at bounding box center [376, 94] width 31 height 7
click at [401, 105] on button "Not Required" at bounding box center [408, 104] width 31 height 7
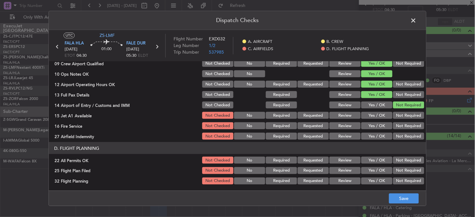
click at [385, 116] on button "Yes / OK" at bounding box center [376, 115] width 31 height 7
click at [382, 133] on button "Yes / OK" at bounding box center [376, 136] width 31 height 7
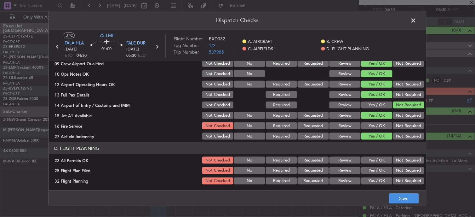
click at [382, 129] on div "Yes / OK" at bounding box center [376, 125] width 32 height 9
click at [379, 125] on button "Yes / OK" at bounding box center [376, 125] width 31 height 7
click at [385, 129] on div "Yes / OK" at bounding box center [376, 125] width 32 height 9
click at [393, 134] on button "Not Required" at bounding box center [408, 136] width 31 height 7
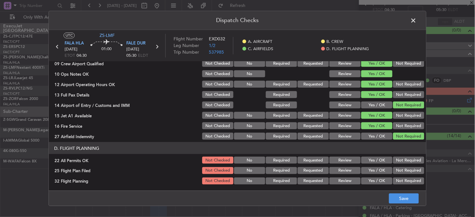
click at [403, 153] on header "D. FLIGHT PLANNING" at bounding box center [237, 148] width 377 height 12
click at [402, 159] on button "Not Required" at bounding box center [408, 160] width 31 height 7
click at [341, 169] on button "Review" at bounding box center [344, 170] width 31 height 7
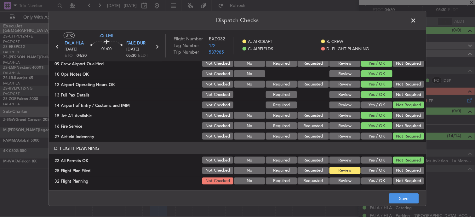
drag, startPoint x: 342, startPoint y: 175, endPoint x: 345, endPoint y: 181, distance: 6.5
click at [344, 177] on section "D. FLIGHT PLANNING 22 All Permits OK Not Checked No Required Requested Review Y…" at bounding box center [237, 163] width 377 height 43
click at [345, 181] on button "Review" at bounding box center [344, 180] width 31 height 7
click at [397, 197] on button "Save" at bounding box center [404, 198] width 30 height 10
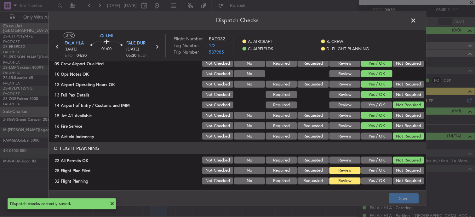
click at [417, 23] on span at bounding box center [417, 22] width 0 height 13
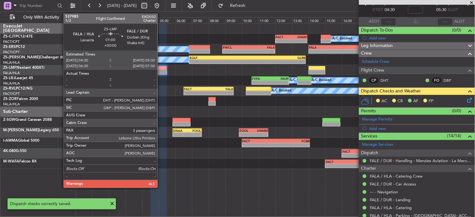
click at [161, 69] on div at bounding box center [158, 68] width 17 height 4
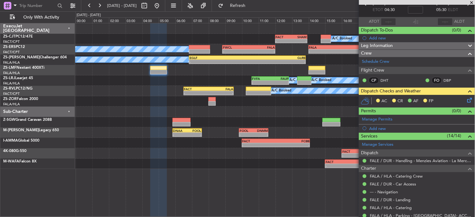
click at [466, 100] on icon at bounding box center [468, 98] width 5 height 5
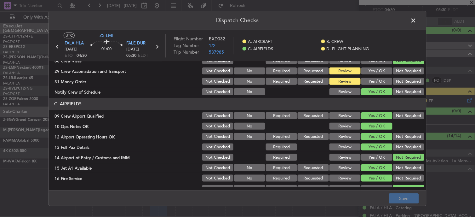
scroll to position [0, 0]
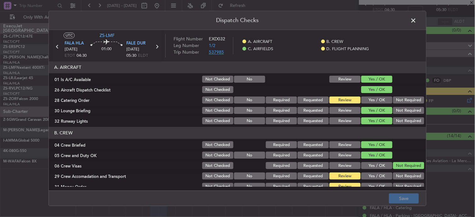
click at [215, 51] on span "537985" at bounding box center [216, 52] width 15 height 6
click at [417, 18] on span at bounding box center [417, 22] width 0 height 13
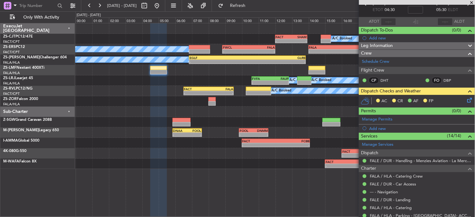
click at [470, 1] on span at bounding box center [472, 3] width 6 height 6
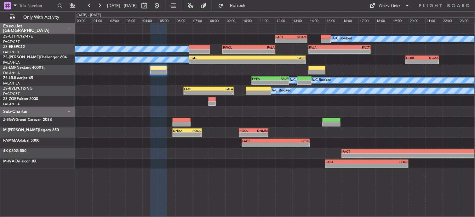
type input "0"
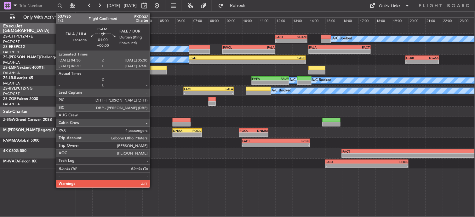
click at [153, 68] on div at bounding box center [158, 68] width 17 height 4
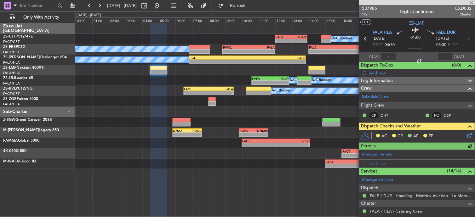
click at [466, 135] on icon at bounding box center [468, 133] width 5 height 5
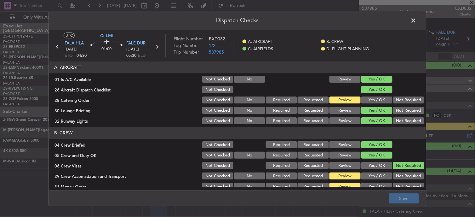
click at [417, 22] on span at bounding box center [417, 22] width 0 height 13
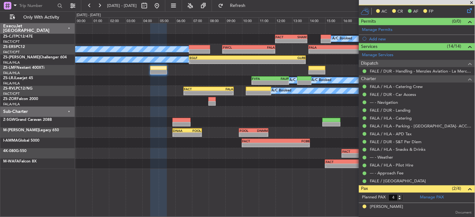
scroll to position [94, 0]
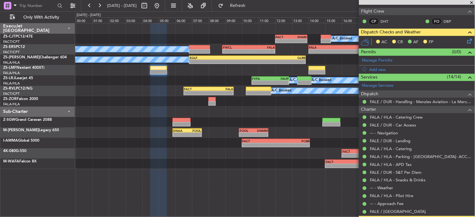
click at [466, 40] on icon at bounding box center [468, 39] width 5 height 5
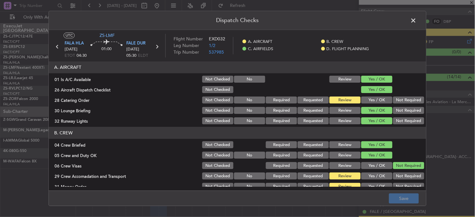
click at [380, 98] on button "Yes / OK" at bounding box center [376, 100] width 31 height 7
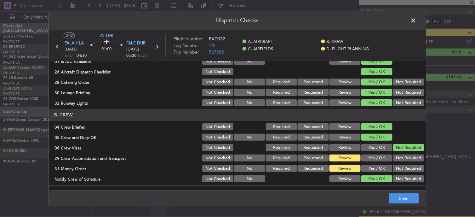
scroll to position [17, 0]
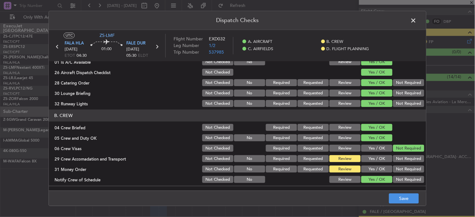
drag, startPoint x: 373, startPoint y: 166, endPoint x: 380, endPoint y: 180, distance: 15.4
click at [373, 166] on button "Yes / OK" at bounding box center [376, 169] width 31 height 7
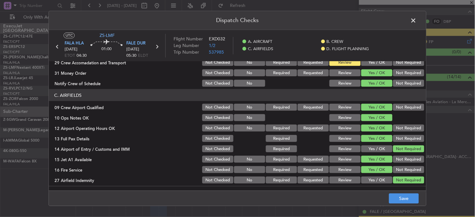
scroll to position [157, 0]
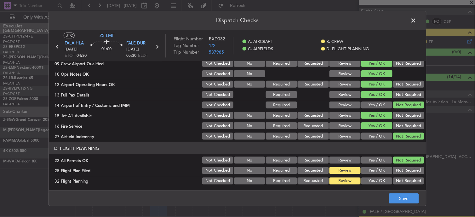
click at [417, 20] on span at bounding box center [417, 22] width 0 height 13
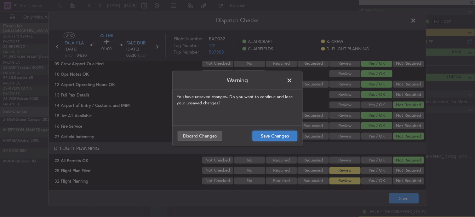
click at [290, 133] on button "Save Changes" at bounding box center [275, 136] width 45 height 10
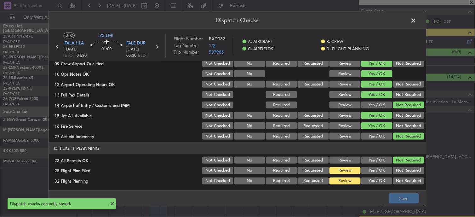
drag, startPoint x: 415, startPoint y: 24, endPoint x: 414, endPoint y: 29, distance: 4.8
click at [414, 27] on div "Dispatch Checks UTC ZS-LMF FALA HLA [DATE] ETOT 04:30 01:00 FALE DUR [DATE] 05:…" at bounding box center [238, 108] width 378 height 195
drag, startPoint x: 414, startPoint y: 29, endPoint x: 412, endPoint y: 21, distance: 7.8
click at [417, 21] on span at bounding box center [417, 22] width 0 height 13
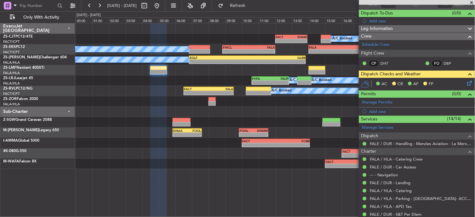
scroll to position [0, 0]
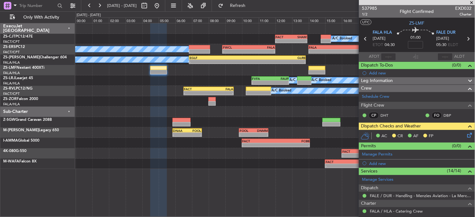
click at [468, 134] on icon at bounding box center [468, 133] width 5 height 5
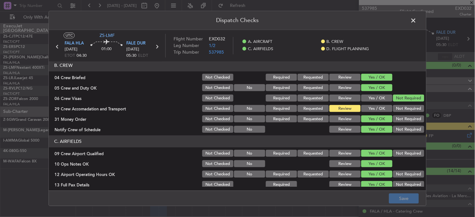
scroll to position [70, 0]
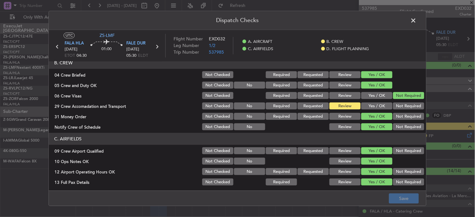
click at [363, 106] on button "Yes / OK" at bounding box center [376, 106] width 31 height 7
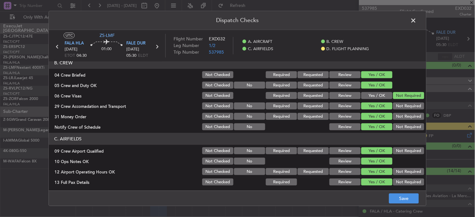
click at [344, 108] on button "Review" at bounding box center [344, 106] width 31 height 7
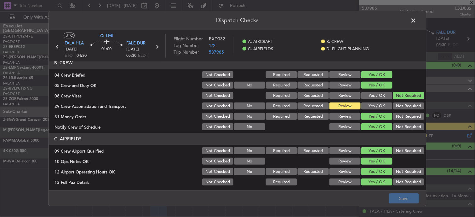
click at [417, 20] on span at bounding box center [417, 22] width 0 height 13
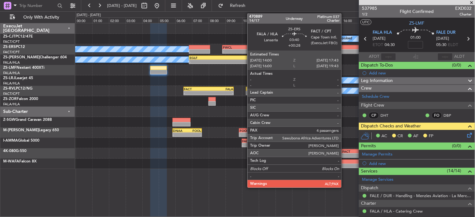
click at [344, 46] on div "FACT" at bounding box center [355, 47] width 31 height 4
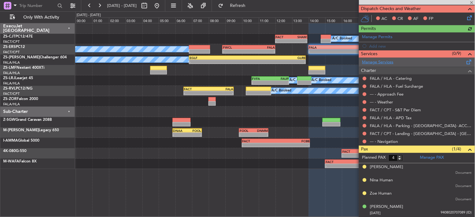
scroll to position [82, 0]
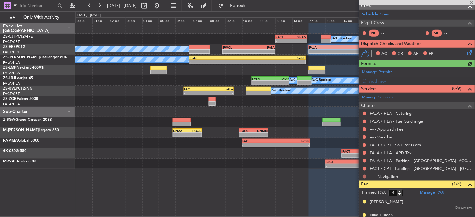
click at [366, 175] on button at bounding box center [365, 177] width 4 height 4
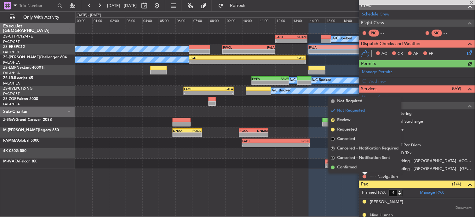
click at [364, 166] on li "Confirmed" at bounding box center [365, 167] width 73 height 9
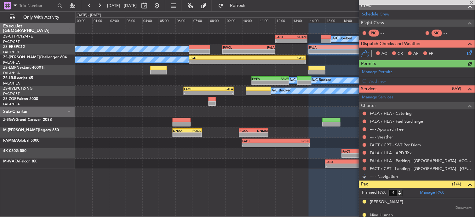
click at [365, 168] on button at bounding box center [365, 169] width 4 height 4
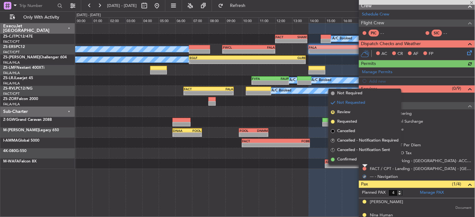
click at [366, 160] on li "Confirmed" at bounding box center [365, 159] width 73 height 9
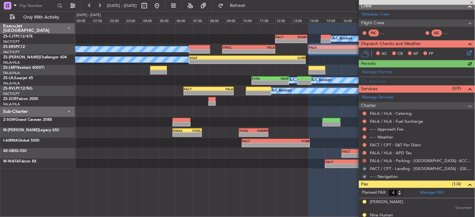
click at [366, 159] on button at bounding box center [365, 161] width 4 height 4
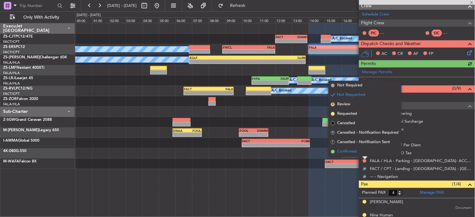
click at [365, 151] on li "Confirmed" at bounding box center [365, 151] width 73 height 9
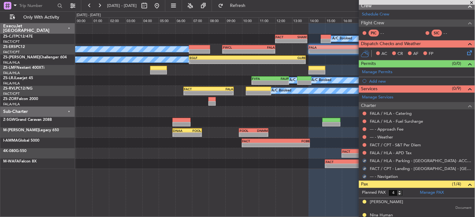
click at [365, 151] on button at bounding box center [365, 153] width 4 height 4
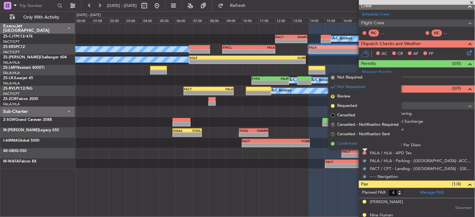
click at [364, 146] on li "Confirmed" at bounding box center [365, 143] width 73 height 9
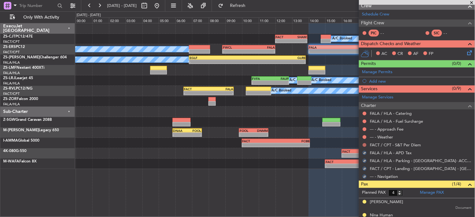
click at [364, 145] on button at bounding box center [365, 145] width 4 height 4
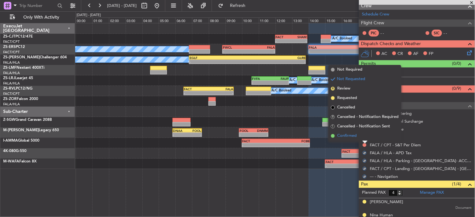
click at [365, 136] on li "Confirmed" at bounding box center [365, 135] width 73 height 9
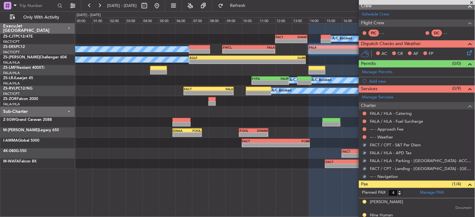
click at [365, 136] on button at bounding box center [365, 137] width 4 height 4
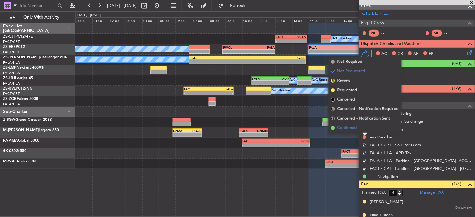
click at [365, 129] on li "Confirmed" at bounding box center [365, 127] width 73 height 9
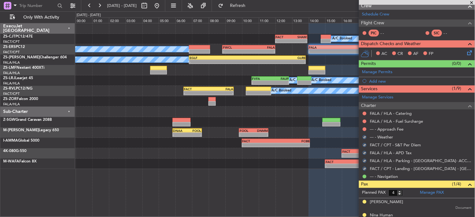
click at [365, 129] on button at bounding box center [365, 129] width 4 height 4
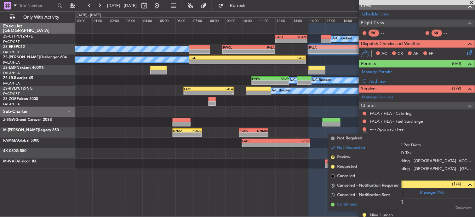
click at [335, 202] on li "Confirmed" at bounding box center [365, 204] width 73 height 9
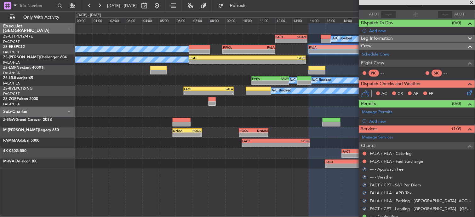
scroll to position [0, 0]
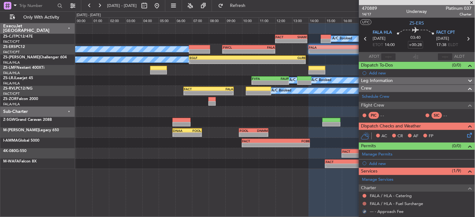
click at [364, 201] on mat-tooltip-component "Not Requested" at bounding box center [365, 193] width 36 height 17
click at [364, 203] on button at bounding box center [365, 204] width 4 height 4
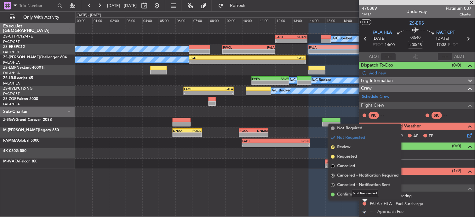
click at [361, 191] on div "Not Requested" at bounding box center [365, 193] width 27 height 8
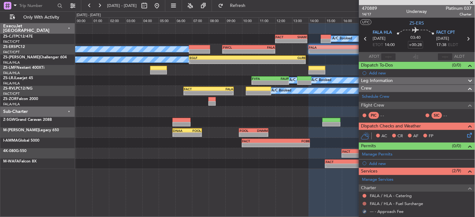
click at [364, 203] on button at bounding box center [365, 204] width 4 height 4
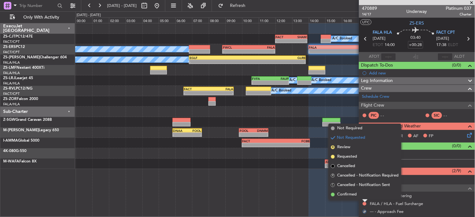
click at [349, 195] on span "Confirmed" at bounding box center [347, 194] width 20 height 6
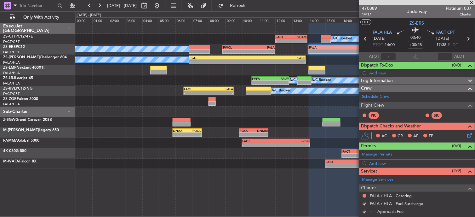
click at [365, 193] on div at bounding box center [364, 195] width 5 height 5
click at [364, 195] on button at bounding box center [365, 196] width 4 height 4
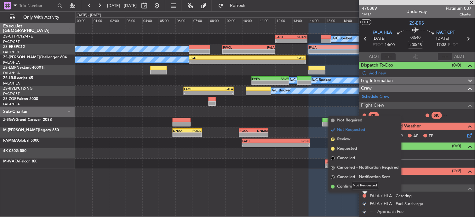
click at [354, 184] on div "Not Requested" at bounding box center [365, 185] width 27 height 8
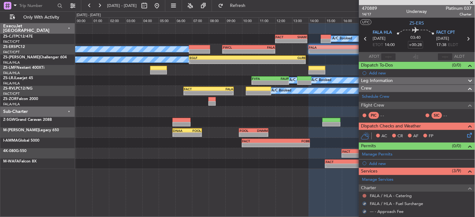
click at [364, 195] on button at bounding box center [365, 196] width 4 height 4
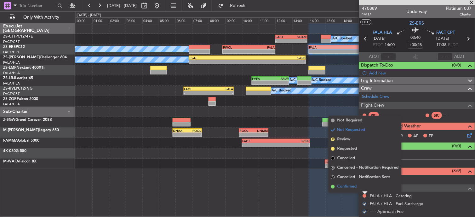
click at [352, 186] on span "Confirmed" at bounding box center [347, 186] width 20 height 6
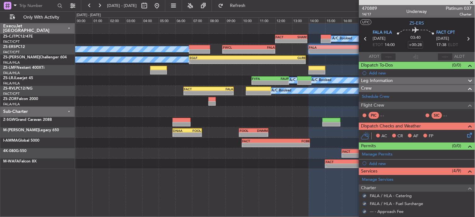
drag, startPoint x: 463, startPoint y: 137, endPoint x: 459, endPoint y: 140, distance: 5.2
click at [460, 140] on div "AC CR AF FP" at bounding box center [417, 136] width 116 height 13
click at [468, 134] on icon at bounding box center [468, 133] width 5 height 5
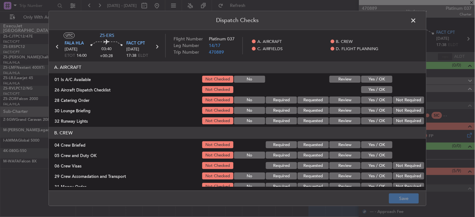
click at [374, 75] on div "Yes / OK" at bounding box center [376, 79] width 32 height 9
click at [373, 83] on div "Yes / OK" at bounding box center [376, 79] width 32 height 9
click at [376, 79] on button "Yes / OK" at bounding box center [376, 79] width 31 height 7
click at [376, 87] on div "Yes / OK" at bounding box center [376, 89] width 32 height 9
click at [388, 94] on section "A. AIRCRAFT 01 Is A/C Available Not Checked No Review Yes / OK 26 Aircraft Disp…" at bounding box center [237, 93] width 377 height 64
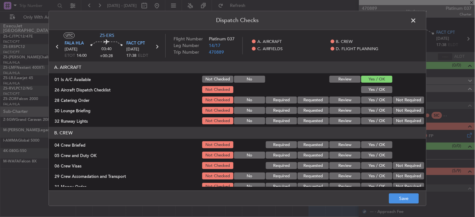
click at [395, 95] on section "A. AIRCRAFT 01 Is A/C Available Not Checked No Review Yes / OK 26 Aircraft Disp…" at bounding box center [237, 93] width 377 height 64
drag, startPoint x: 366, startPoint y: 87, endPoint x: 369, endPoint y: 89, distance: 3.8
click at [366, 87] on button "Yes / OK" at bounding box center [376, 89] width 31 height 7
drag, startPoint x: 411, startPoint y: 98, endPoint x: 411, endPoint y: 101, distance: 3.5
click at [411, 99] on button "Not Required" at bounding box center [408, 100] width 31 height 7
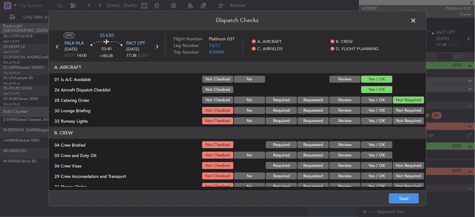
click at [411, 106] on section "A. AIRCRAFT 01 Is A/C Available Not Checked No Review Yes / OK 26 Aircraft Disp…" at bounding box center [237, 93] width 377 height 64
click at [409, 117] on section "A. AIRCRAFT 01 Is A/C Available Not Checked No Review Yes / OK 26 Aircraft Disp…" at bounding box center [237, 93] width 377 height 64
drag, startPoint x: 409, startPoint y: 117, endPoint x: 407, endPoint y: 112, distance: 4.7
click at [408, 112] on button "Not Required" at bounding box center [408, 110] width 31 height 7
click at [400, 126] on article "A. AIRCRAFT 01 Is A/C Available Not Checked No Review Yes / OK 26 Aircraft Disp…" at bounding box center [237, 123] width 377 height 125
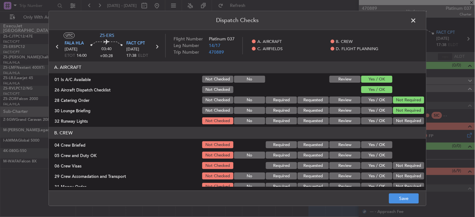
click at [399, 122] on button "Not Required" at bounding box center [408, 120] width 31 height 7
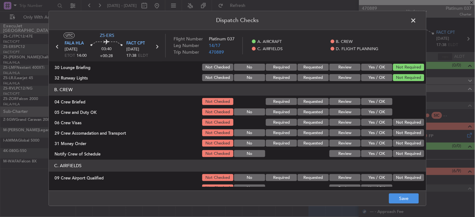
scroll to position [70, 0]
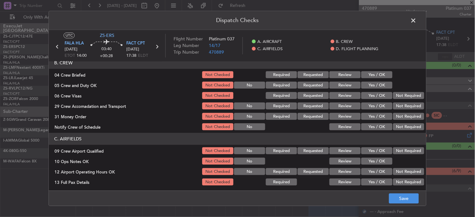
drag, startPoint x: 372, startPoint y: 74, endPoint x: 372, endPoint y: 77, distance: 3.2
click at [372, 74] on button "Yes / OK" at bounding box center [376, 75] width 31 height 7
click at [372, 85] on button "Yes / OK" at bounding box center [376, 85] width 31 height 7
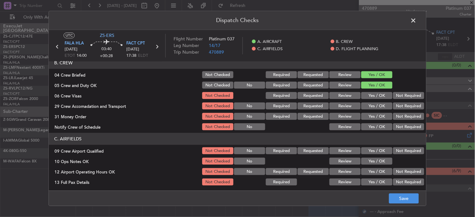
click at [408, 94] on button "Not Required" at bounding box center [408, 95] width 31 height 7
click at [404, 107] on button "Not Required" at bounding box center [408, 106] width 31 height 7
click at [404, 108] on button "Not Required" at bounding box center [408, 106] width 31 height 7
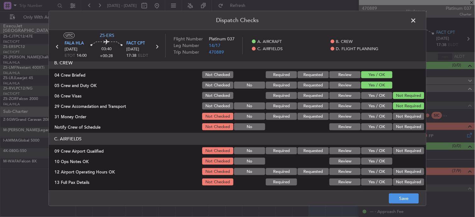
click at [403, 117] on button "Not Required" at bounding box center [408, 116] width 31 height 7
drag, startPoint x: 401, startPoint y: 127, endPoint x: 400, endPoint y: 131, distance: 4.3
click at [401, 128] on button "Not Required" at bounding box center [408, 126] width 31 height 7
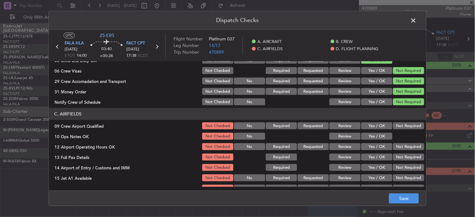
scroll to position [105, 0]
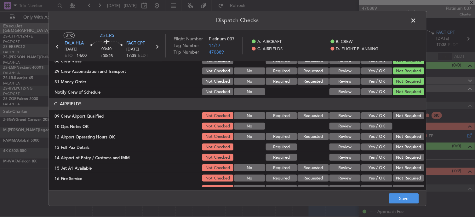
click at [399, 115] on button "Not Required" at bounding box center [408, 115] width 31 height 7
click at [376, 129] on button "Yes / OK" at bounding box center [376, 126] width 31 height 7
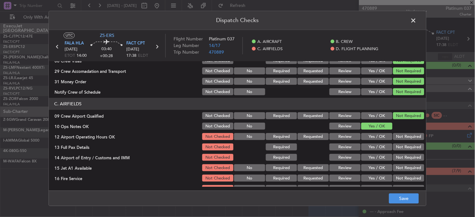
click at [395, 136] on button "Not Required" at bounding box center [408, 136] width 31 height 7
click at [398, 142] on section "C. AIRFIELDS 09 Crew Airport Qualified Not Checked No Required Requested Review…" at bounding box center [237, 145] width 377 height 95
click at [399, 158] on button "Not Required" at bounding box center [408, 157] width 31 height 7
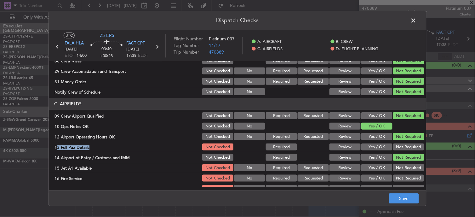
click at [403, 146] on button "Not Required" at bounding box center [408, 147] width 31 height 7
click at [404, 178] on button "Not Required" at bounding box center [408, 178] width 31 height 7
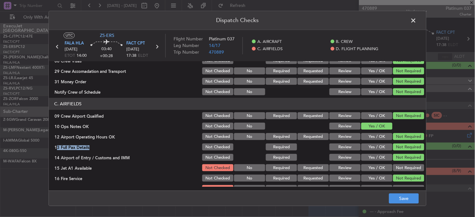
click at [399, 166] on button "Not Required" at bounding box center [408, 167] width 31 height 7
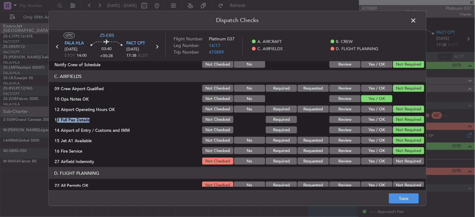
scroll to position [157, 0]
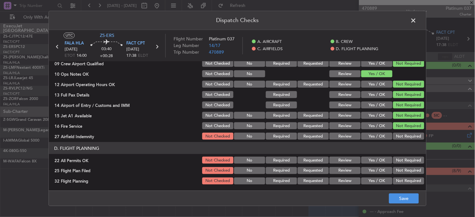
click at [396, 140] on div "Not Required" at bounding box center [408, 136] width 32 height 9
click at [400, 136] on button "Not Required" at bounding box center [408, 136] width 31 height 7
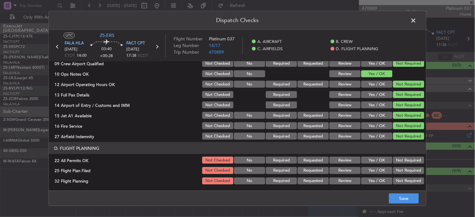
click at [408, 156] on div "Not Required" at bounding box center [408, 160] width 32 height 9
click at [404, 160] on button "Not Required" at bounding box center [408, 160] width 31 height 7
click at [335, 168] on button "Review" at bounding box center [344, 170] width 31 height 7
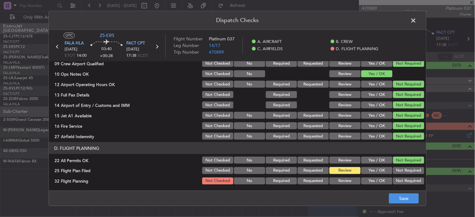
click at [344, 185] on article "A. AIRCRAFT 01 Is A/C Available Not Checked No Review Yes / OK 26 Aircraft Disp…" at bounding box center [237, 123] width 377 height 125
click at [383, 170] on button "Yes / OK" at bounding box center [376, 170] width 31 height 7
click at [375, 184] on div "Yes / OK" at bounding box center [376, 180] width 32 height 9
click at [381, 180] on button "Yes / OK" at bounding box center [376, 180] width 31 height 7
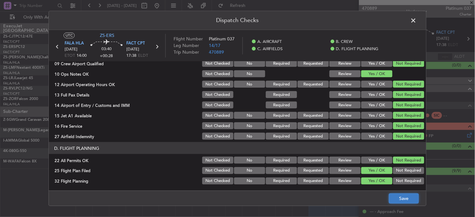
click at [416, 197] on button "Save" at bounding box center [404, 198] width 30 height 10
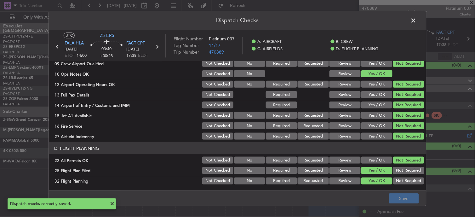
click at [417, 22] on span at bounding box center [417, 22] width 0 height 13
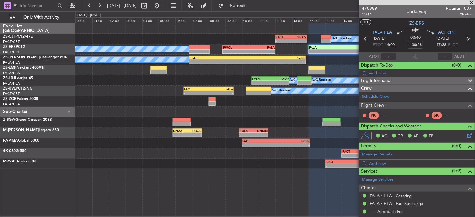
click at [364, 38] on icon at bounding box center [366, 39] width 8 height 8
type input "-00:20"
type input "7"
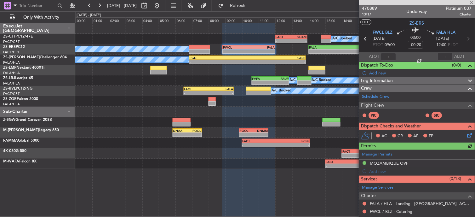
scroll to position [140, 0]
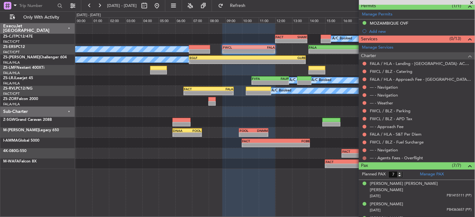
click at [366, 157] on button at bounding box center [365, 158] width 4 height 4
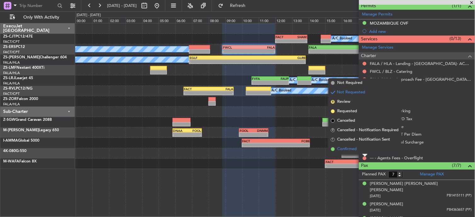
click at [364, 149] on li "Confirmed" at bounding box center [365, 148] width 73 height 9
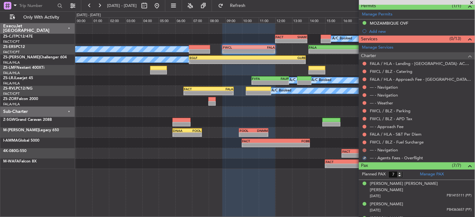
click at [364, 149] on button at bounding box center [365, 150] width 4 height 4
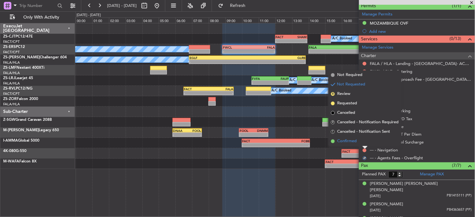
click at [367, 139] on li "Confirmed" at bounding box center [365, 140] width 73 height 9
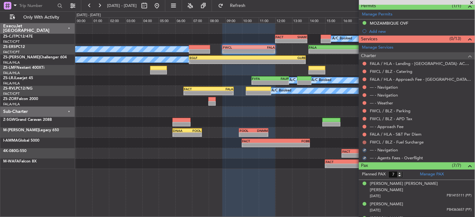
click at [364, 141] on button at bounding box center [365, 142] width 4 height 4
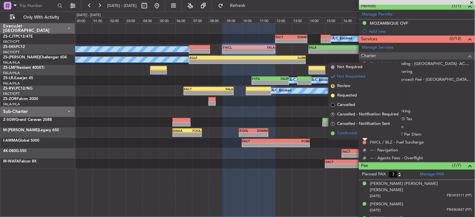
click at [364, 133] on li "Confirmed" at bounding box center [365, 133] width 73 height 9
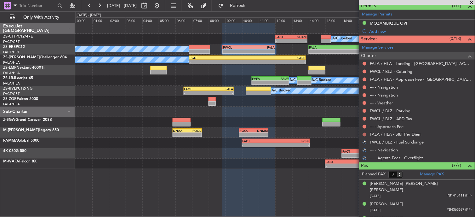
click at [364, 134] on button at bounding box center [365, 135] width 4 height 4
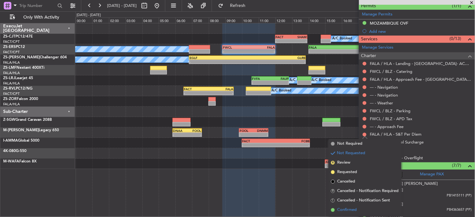
click at [343, 209] on span "Confirmed" at bounding box center [347, 210] width 20 height 6
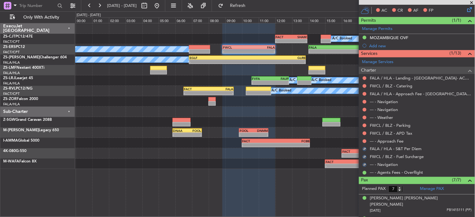
scroll to position [105, 0]
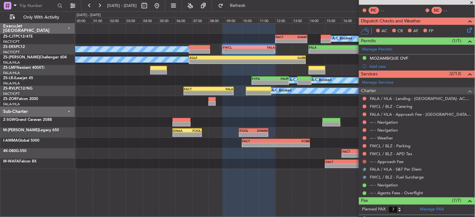
click at [366, 161] on button at bounding box center [365, 162] width 4 height 4
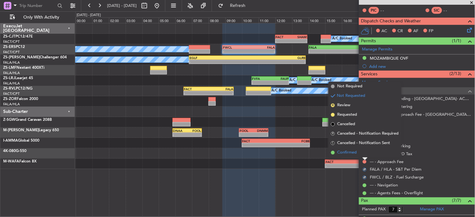
click at [363, 153] on li "Confirmed" at bounding box center [365, 152] width 73 height 9
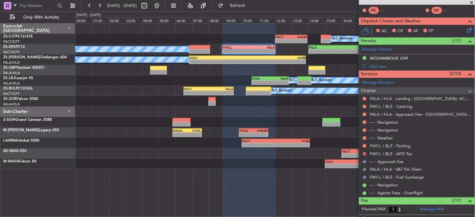
click at [363, 153] on button at bounding box center [365, 154] width 4 height 4
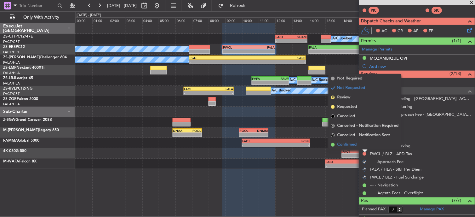
click at [364, 143] on li "Confirmed" at bounding box center [365, 144] width 73 height 9
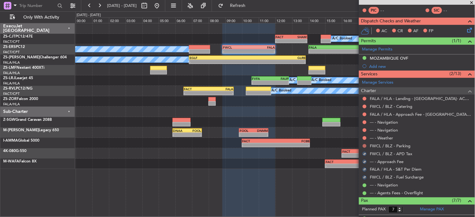
click at [365, 144] on button at bounding box center [365, 146] width 4 height 4
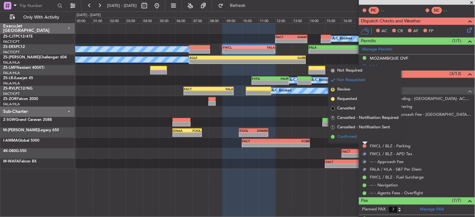
click at [364, 137] on li "Confirmed" at bounding box center [365, 136] width 73 height 9
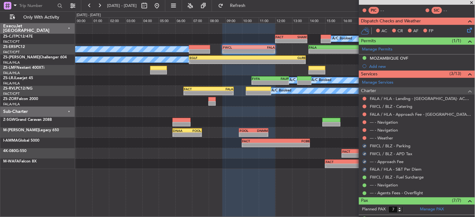
click at [364, 137] on button at bounding box center [365, 138] width 4 height 4
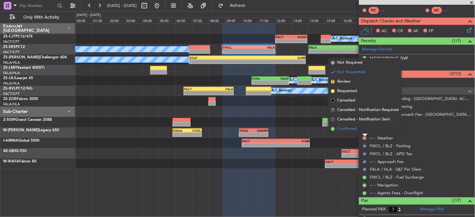
click at [364, 130] on li "Confirmed" at bounding box center [365, 128] width 73 height 9
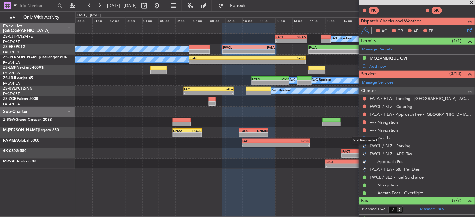
click at [364, 130] on button at bounding box center [365, 130] width 4 height 4
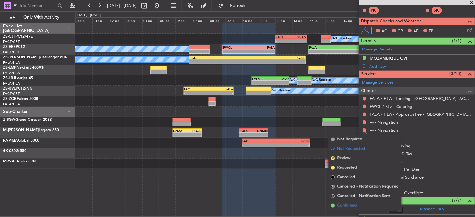
click at [350, 205] on span "Confirmed" at bounding box center [347, 205] width 20 height 6
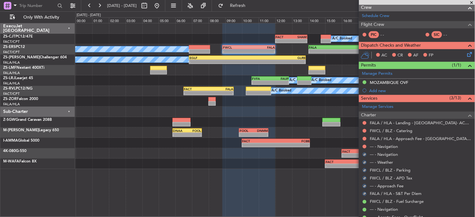
scroll to position [70, 0]
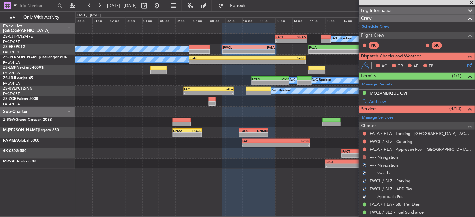
click at [365, 156] on button at bounding box center [365, 157] width 4 height 4
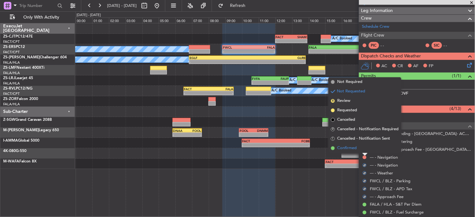
click at [362, 150] on li "Confirmed" at bounding box center [365, 147] width 73 height 9
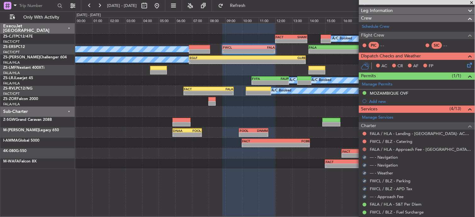
click at [364, 149] on button at bounding box center [365, 149] width 4 height 4
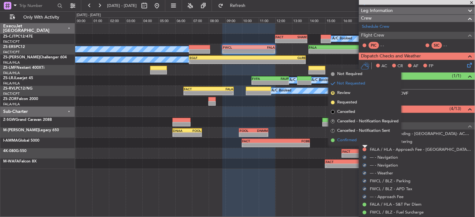
click at [364, 142] on li "Confirmed" at bounding box center [365, 139] width 73 height 9
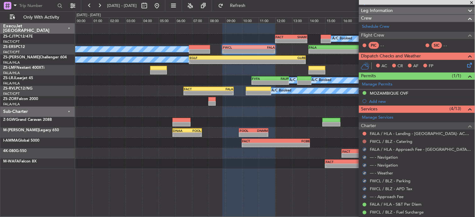
click at [364, 142] on button at bounding box center [365, 142] width 4 height 4
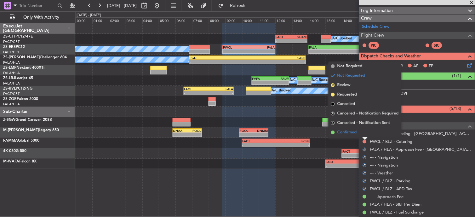
click at [363, 135] on li "Confirmed" at bounding box center [365, 132] width 73 height 9
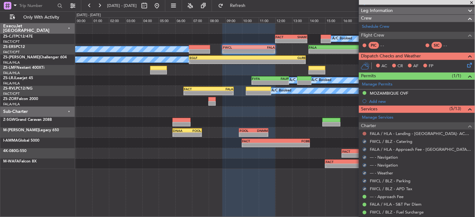
click at [364, 133] on button at bounding box center [365, 134] width 4 height 4
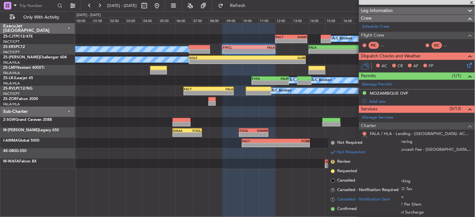
click at [354, 203] on li "S Cancelled - Notification Sent" at bounding box center [365, 199] width 73 height 9
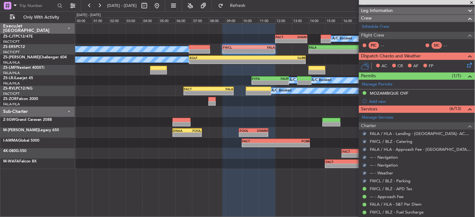
click at [466, 64] on icon at bounding box center [468, 63] width 5 height 5
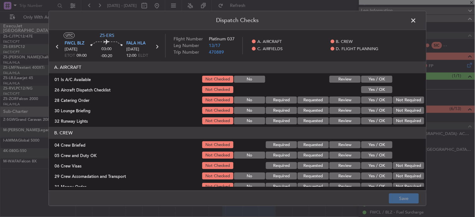
click at [378, 79] on button "Yes / OK" at bounding box center [376, 79] width 31 height 7
click at [378, 89] on button "Yes / OK" at bounding box center [376, 89] width 31 height 7
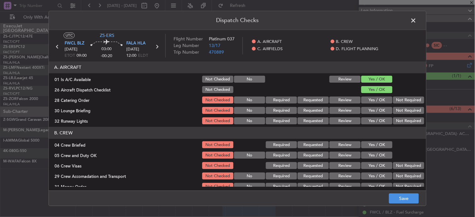
click at [393, 97] on button "Not Required" at bounding box center [408, 100] width 31 height 7
click at [398, 124] on section "A. AIRCRAFT 01 Is A/C Available Not Checked No Review Yes / OK 26 Aircraft Disp…" at bounding box center [237, 93] width 377 height 64
drag, startPoint x: 398, startPoint y: 124, endPoint x: 398, endPoint y: 133, distance: 9.2
click at [398, 128] on article "A. AIRCRAFT 01 Is A/C Available Not Checked No Review Yes / OK 26 Aircraft Disp…" at bounding box center [237, 123] width 377 height 125
click at [397, 136] on header "B. CREW" at bounding box center [237, 133] width 377 height 12
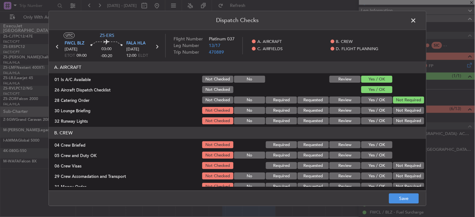
drag, startPoint x: 393, startPoint y: 140, endPoint x: 391, endPoint y: 143, distance: 3.6
click at [391, 143] on section "B. CREW 04 Crew Briefed Not Checked Required Requested Review Yes / OK 05 Crew …" at bounding box center [237, 164] width 377 height 74
click at [398, 109] on button "Not Required" at bounding box center [408, 110] width 31 height 7
click at [403, 119] on button "Not Required" at bounding box center [408, 120] width 31 height 7
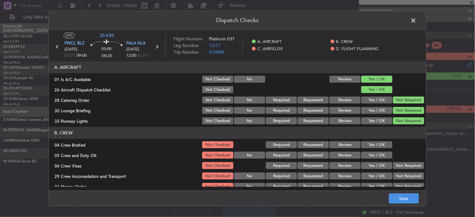
click at [376, 146] on button "Yes / OK" at bounding box center [376, 144] width 31 height 7
click at [379, 155] on button "Yes / OK" at bounding box center [376, 155] width 31 height 7
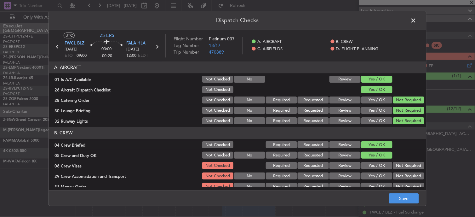
click at [403, 168] on button "Not Required" at bounding box center [408, 165] width 31 height 7
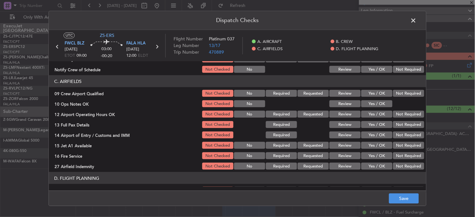
scroll to position [87, 0]
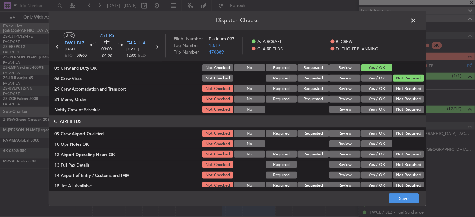
click at [398, 89] on button "Not Required" at bounding box center [408, 88] width 31 height 7
click at [399, 102] on div "Not Required" at bounding box center [408, 99] width 32 height 9
click at [401, 107] on div "Not Required" at bounding box center [408, 109] width 32 height 9
click at [402, 116] on article "A. AIRCRAFT 01 Is A/C Available Not Checked No Review Yes / OK 26 Aircraft Disp…" at bounding box center [237, 123] width 377 height 125
click at [394, 99] on button "Not Required" at bounding box center [408, 99] width 31 height 7
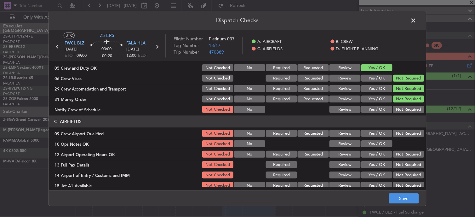
click at [398, 117] on header "C. AIRFIELDS" at bounding box center [237, 122] width 377 height 12
click at [398, 112] on button "Not Required" at bounding box center [408, 109] width 31 height 7
click at [399, 134] on button "Not Required" at bounding box center [408, 133] width 31 height 7
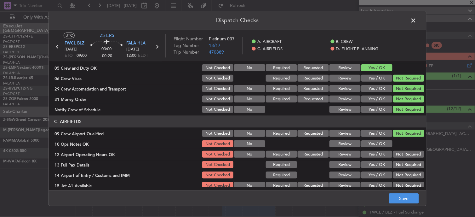
click at [392, 146] on div at bounding box center [408, 144] width 32 height 9
drag, startPoint x: 377, startPoint y: 141, endPoint x: 402, endPoint y: 145, distance: 25.9
click at [377, 141] on button "Yes / OK" at bounding box center [376, 143] width 31 height 7
click at [399, 154] on button "Not Required" at bounding box center [408, 154] width 31 height 7
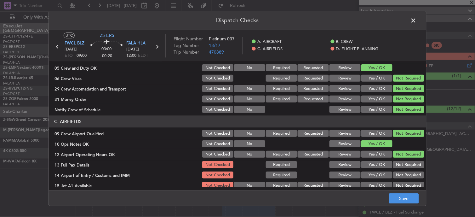
click at [399, 165] on section "C. AIRFIELDS 09 Crew Airport Qualified Not Checked No Required Requested Review…" at bounding box center [237, 163] width 377 height 95
click at [401, 169] on section "C. AIRFIELDS 09 Crew Airport Qualified Not Checked No Required Requested Review…" at bounding box center [237, 163] width 377 height 95
click at [402, 175] on button "Not Required" at bounding box center [408, 175] width 31 height 7
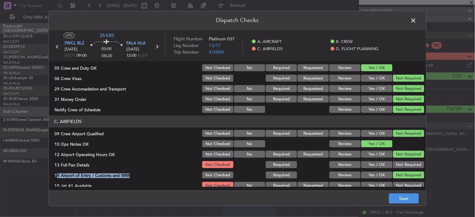
click at [400, 164] on button "Not Required" at bounding box center [408, 164] width 31 height 7
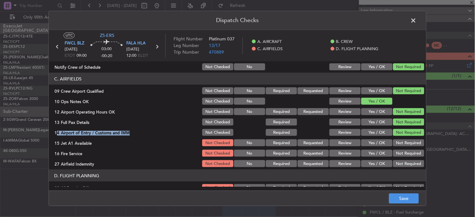
scroll to position [157, 0]
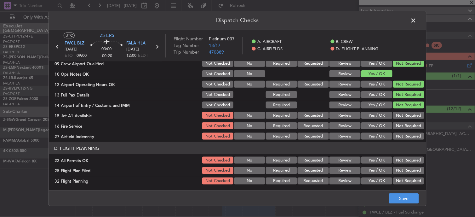
click at [394, 121] on div "Not Required" at bounding box center [408, 125] width 32 height 9
click at [399, 113] on button "Not Required" at bounding box center [408, 115] width 31 height 7
click at [401, 124] on button "Not Required" at bounding box center [408, 125] width 31 height 7
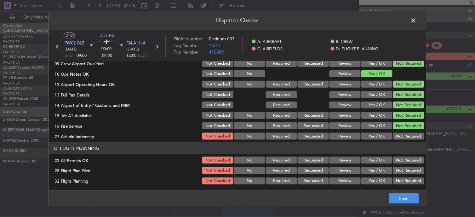
drag, startPoint x: 401, startPoint y: 134, endPoint x: 401, endPoint y: 138, distance: 4.1
click at [401, 134] on div "Not Required" at bounding box center [408, 136] width 32 height 9
click at [401, 139] on button "Not Required" at bounding box center [408, 136] width 31 height 7
click at [399, 159] on button "Not Required" at bounding box center [408, 160] width 31 height 7
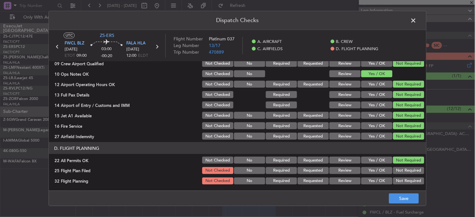
click at [379, 170] on button "Yes / OK" at bounding box center [376, 170] width 31 height 7
click at [378, 180] on button "Yes / OK" at bounding box center [376, 180] width 31 height 7
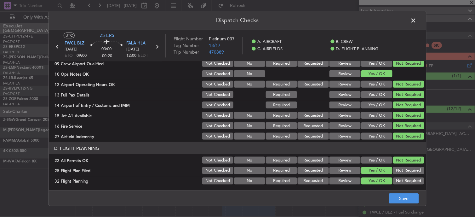
drag, startPoint x: 393, startPoint y: 188, endPoint x: 394, endPoint y: 191, distance: 3.2
click at [394, 190] on main "UTC ZS-ERS FWCL BLZ [DATE] ETOT 09:00 03:00 -00:20 FALA HLA [DATE] 12:00 ELDT F…" at bounding box center [237, 111] width 377 height 163
click at [403, 197] on button "Save" at bounding box center [404, 198] width 30 height 10
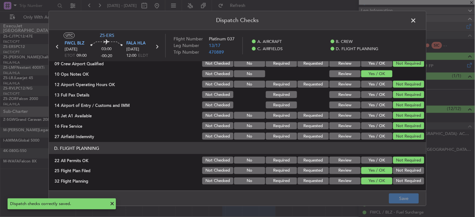
click at [417, 25] on span at bounding box center [417, 22] width 0 height 13
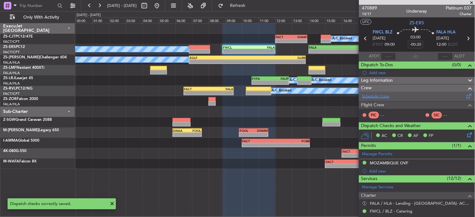
scroll to position [0, 0]
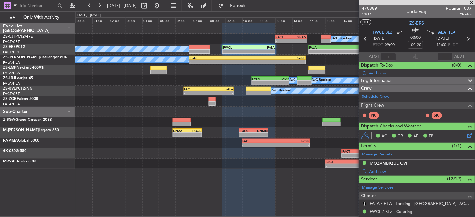
click at [363, 37] on icon at bounding box center [366, 39] width 8 height 8
type input "-00:15"
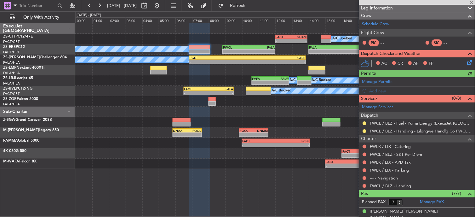
scroll to position [105, 0]
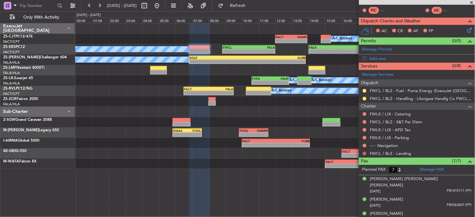
click at [366, 153] on button at bounding box center [365, 154] width 4 height 4
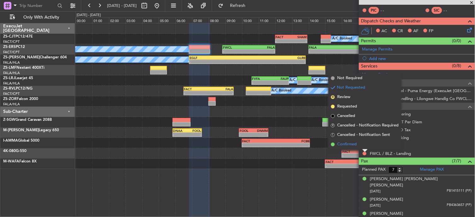
click at [362, 141] on li "Confirmed" at bounding box center [365, 144] width 73 height 9
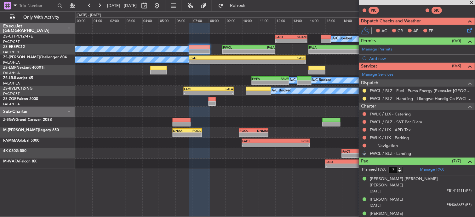
click at [363, 143] on div at bounding box center [364, 145] width 5 height 5
click at [364, 146] on button at bounding box center [365, 146] width 4 height 4
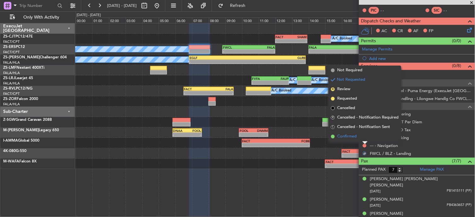
click at [364, 137] on li "Confirmed" at bounding box center [365, 136] width 73 height 9
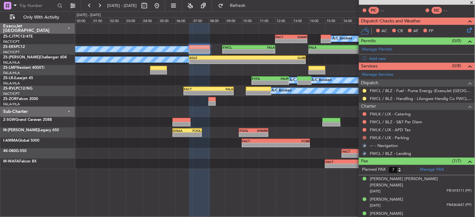
click at [364, 137] on button at bounding box center [365, 138] width 4 height 4
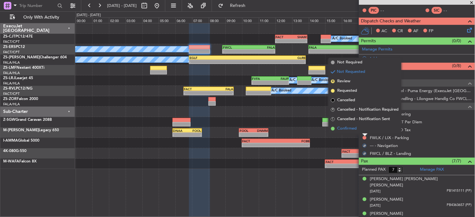
click at [365, 129] on li "Confirmed" at bounding box center [365, 128] width 73 height 9
click at [365, 129] on button at bounding box center [365, 130] width 4 height 4
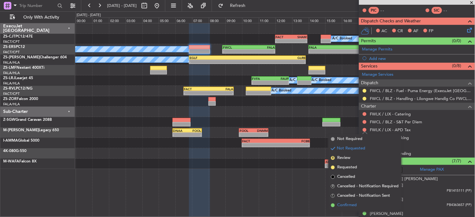
click at [339, 201] on li "Confirmed" at bounding box center [365, 204] width 73 height 9
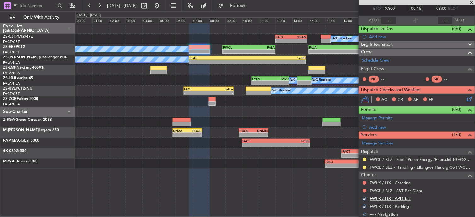
scroll to position [70, 0]
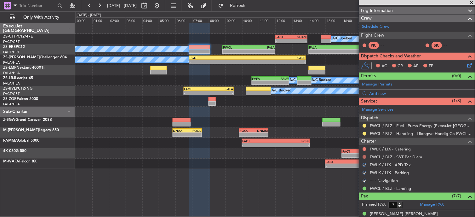
click at [364, 158] on button at bounding box center [365, 157] width 4 height 4
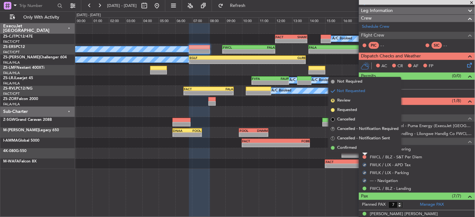
click at [356, 145] on span "Confirmed" at bounding box center [347, 148] width 20 height 6
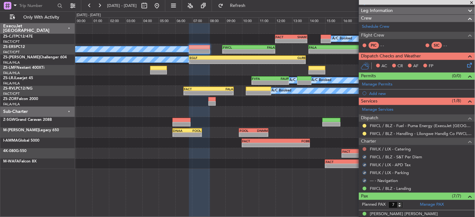
click at [363, 149] on button at bounding box center [365, 149] width 4 height 4
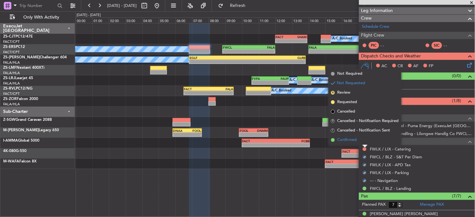
click at [361, 140] on li "Confirmed" at bounding box center [365, 139] width 73 height 9
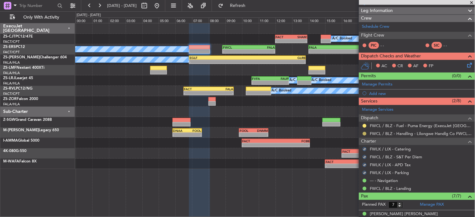
click at [364, 133] on button at bounding box center [365, 134] width 4 height 4
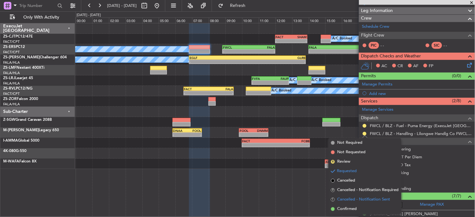
click at [356, 200] on span "Cancelled - Notification Sent" at bounding box center [363, 199] width 53 height 6
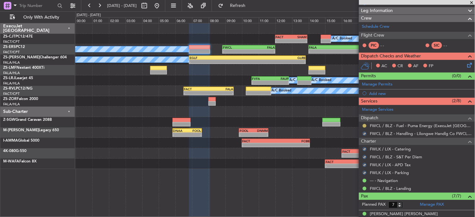
click at [364, 124] on button at bounding box center [365, 126] width 4 height 4
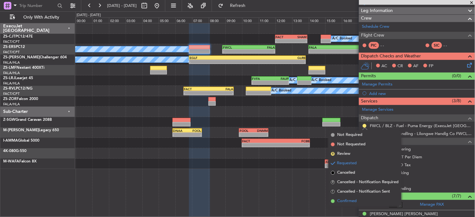
click at [332, 197] on li "Confirmed" at bounding box center [365, 200] width 73 height 9
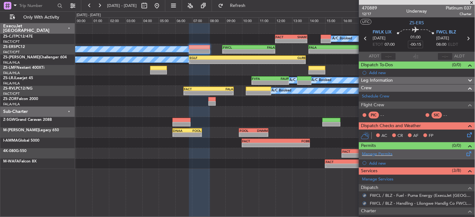
scroll to position [0, 0]
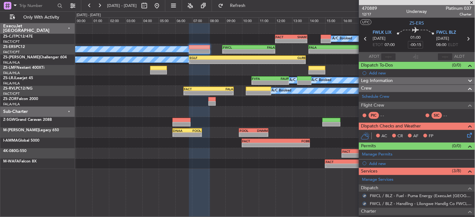
click at [466, 133] on icon at bounding box center [468, 133] width 5 height 5
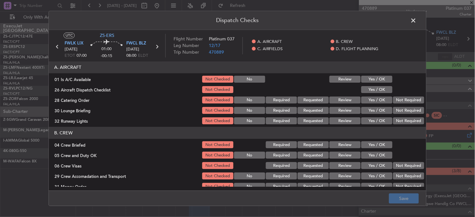
click at [377, 79] on button "Yes / OK" at bounding box center [376, 79] width 31 height 7
click at [379, 89] on button "Yes / OK" at bounding box center [376, 89] width 31 height 7
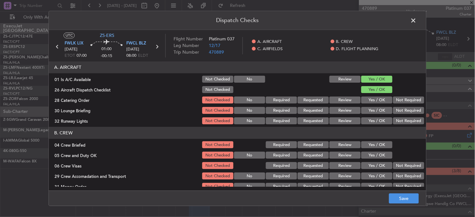
drag, startPoint x: 380, startPoint y: 90, endPoint x: 391, endPoint y: 96, distance: 12.5
click at [384, 92] on button "Yes / OK" at bounding box center [376, 89] width 31 height 7
click at [392, 96] on div "Not Required" at bounding box center [408, 100] width 32 height 9
drag, startPoint x: 395, startPoint y: 100, endPoint x: 397, endPoint y: 105, distance: 5.2
click at [395, 101] on button "Not Required" at bounding box center [408, 100] width 31 height 7
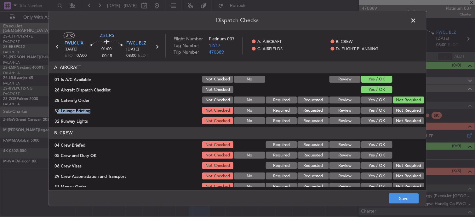
click at [398, 105] on section "A. AIRCRAFT 01 Is A/C Available Not Checked No Review Yes / OK 26 Aircraft Disp…" at bounding box center [237, 93] width 377 height 64
click at [397, 124] on button "Not Required" at bounding box center [408, 120] width 31 height 7
click at [397, 122] on button "Not Required" at bounding box center [408, 120] width 31 height 7
click at [396, 113] on button "Not Required" at bounding box center [408, 110] width 31 height 7
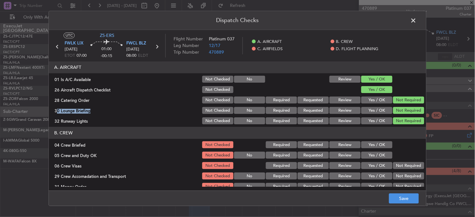
click at [371, 146] on button "Yes / OK" at bounding box center [376, 144] width 31 height 7
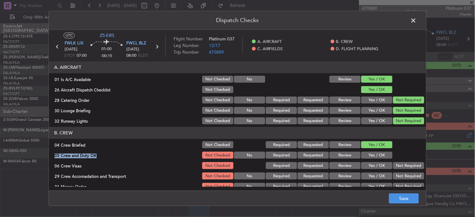
click at [371, 152] on section "B. CREW 04 Crew Briefed Not Checked Required Requested Review Yes / OK 05 Crew …" at bounding box center [237, 164] width 377 height 74
drag, startPoint x: 371, startPoint y: 152, endPoint x: 379, endPoint y: 155, distance: 8.0
click at [371, 153] on button "Yes / OK" at bounding box center [376, 155] width 31 height 7
click at [407, 163] on div "Not Required" at bounding box center [408, 165] width 32 height 9
click at [407, 166] on button "Not Required" at bounding box center [408, 165] width 31 height 7
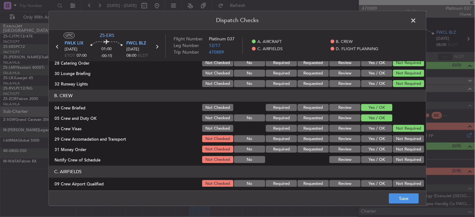
scroll to position [70, 0]
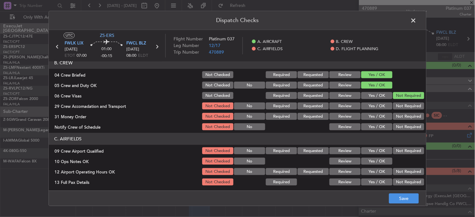
click at [401, 109] on div "Not Required" at bounding box center [408, 106] width 32 height 9
click at [401, 106] on button "Not Required" at bounding box center [408, 106] width 31 height 7
click at [395, 122] on section "B. CREW 04 Crew Briefed Not Checked Required Requested Review Yes / OK 05 Crew …" at bounding box center [237, 94] width 377 height 74
drag, startPoint x: 398, startPoint y: 115, endPoint x: 398, endPoint y: 125, distance: 10.4
click at [398, 116] on button "Not Required" at bounding box center [408, 116] width 31 height 7
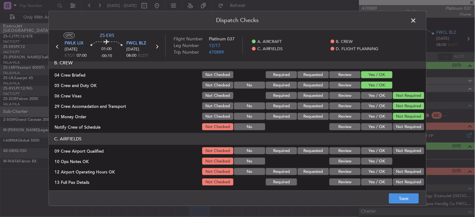
drag, startPoint x: 398, startPoint y: 125, endPoint x: 399, endPoint y: 129, distance: 4.1
click at [399, 127] on button "Not Required" at bounding box center [408, 126] width 31 height 7
click at [399, 129] on button "Not Required" at bounding box center [408, 126] width 31 height 7
click at [403, 143] on header "C. AIRFIELDS" at bounding box center [237, 139] width 377 height 12
drag, startPoint x: 403, startPoint y: 150, endPoint x: 402, endPoint y: 153, distance: 3.8
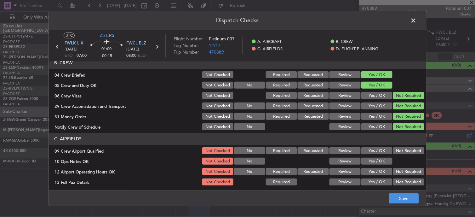
click at [403, 152] on button "Not Required" at bounding box center [408, 150] width 31 height 7
click at [402, 153] on button "Not Required" at bounding box center [408, 150] width 31 height 7
click at [378, 160] on button "Yes / OK" at bounding box center [376, 161] width 31 height 7
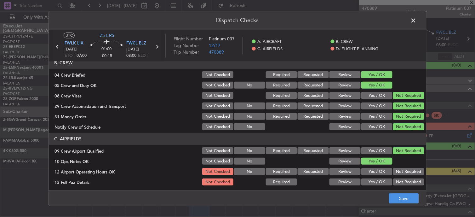
click at [418, 178] on div "Not Required" at bounding box center [408, 182] width 32 height 9
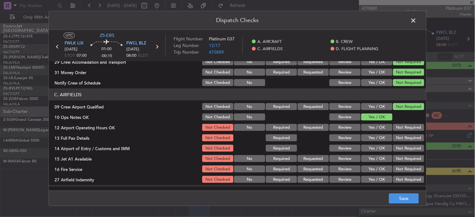
scroll to position [157, 0]
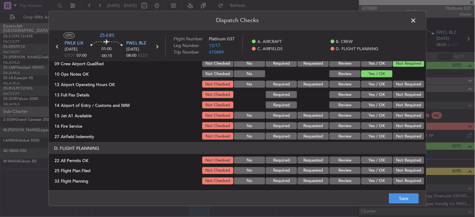
click at [406, 88] on div "Not Required" at bounding box center [408, 84] width 32 height 9
click at [405, 95] on button "Not Required" at bounding box center [408, 94] width 31 height 7
click at [402, 86] on button "Not Required" at bounding box center [408, 84] width 31 height 7
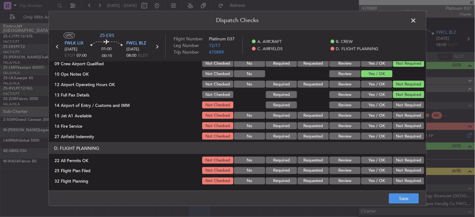
click at [401, 88] on div "Not Required" at bounding box center [408, 84] width 32 height 9
drag, startPoint x: 401, startPoint y: 102, endPoint x: 401, endPoint y: 106, distance: 3.8
click at [401, 103] on section "C. AIRFIELDS 09 Crew Airport Qualified Not Checked No Required Requested Review…" at bounding box center [237, 92] width 377 height 95
click at [401, 106] on button "Not Required" at bounding box center [408, 104] width 31 height 7
click at [401, 108] on div "Not Required" at bounding box center [408, 104] width 32 height 9
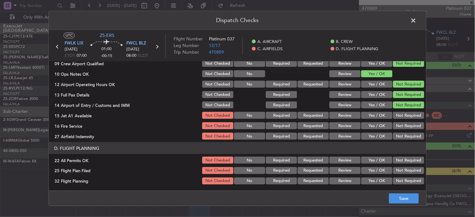
drag, startPoint x: 401, startPoint y: 113, endPoint x: 402, endPoint y: 116, distance: 3.2
click at [402, 114] on button "Not Required" at bounding box center [408, 115] width 31 height 7
click at [402, 117] on button "Not Required" at bounding box center [408, 115] width 31 height 7
click at [404, 121] on div "Not Required" at bounding box center [408, 125] width 32 height 9
click at [404, 124] on button "Not Required" at bounding box center [408, 125] width 31 height 7
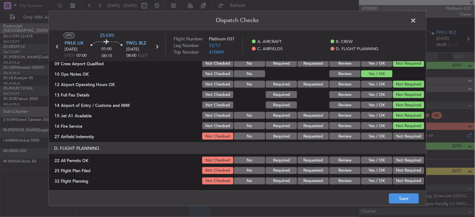
click at [404, 130] on div "Not Required" at bounding box center [408, 125] width 32 height 9
click at [403, 138] on button "Not Required" at bounding box center [408, 136] width 31 height 7
click at [404, 158] on button "Not Required" at bounding box center [408, 160] width 31 height 7
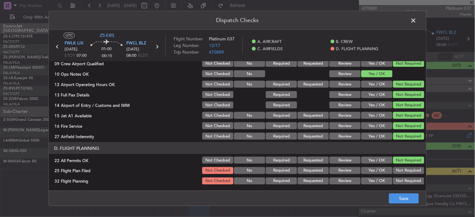
click at [346, 170] on button "Review" at bounding box center [344, 170] width 31 height 7
drag, startPoint x: 345, startPoint y: 180, endPoint x: 352, endPoint y: 181, distance: 7.1
click at [345, 180] on button "Review" at bounding box center [344, 180] width 31 height 7
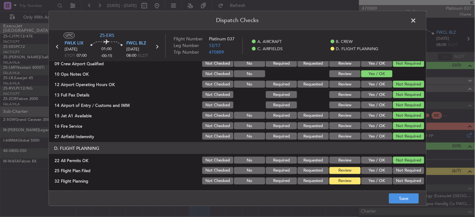
drag, startPoint x: 377, startPoint y: 170, endPoint x: 379, endPoint y: 175, distance: 4.4
click at [379, 171] on button "Yes / OK" at bounding box center [376, 170] width 31 height 7
click at [379, 179] on section "D. FLIGHT PLANNING 22 All Permits OK Not Checked No Required Requested Review Y…" at bounding box center [237, 163] width 377 height 43
click at [379, 182] on button "Yes / OK" at bounding box center [376, 180] width 31 height 7
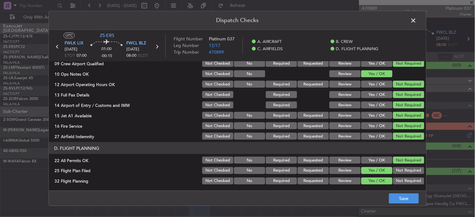
click at [428, 206] on div "Dispatch Checks UTC ZS-ERS FWLK LIX [DATE] ETOT 07:00 01:00 -00:15 FWCL BLZ [DA…" at bounding box center [237, 108] width 475 height 217
click at [407, 197] on button "Save" at bounding box center [404, 198] width 30 height 10
click at [417, 21] on span at bounding box center [417, 22] width 0 height 13
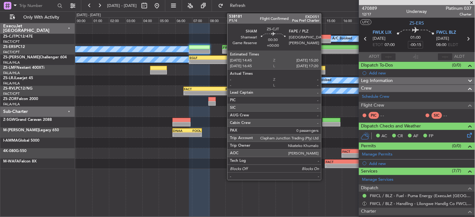
click at [324, 40] on div at bounding box center [326, 41] width 10 height 4
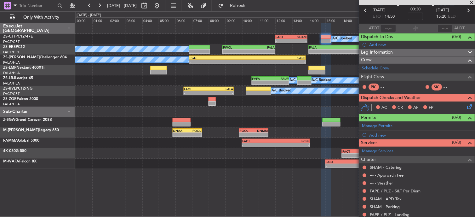
scroll to position [55, 0]
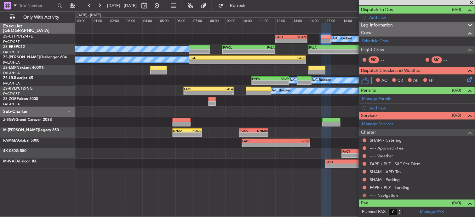
click at [365, 195] on button at bounding box center [365, 195] width 4 height 4
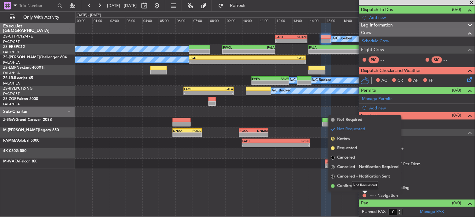
click at [364, 186] on div "Not Requested" at bounding box center [365, 185] width 27 height 8
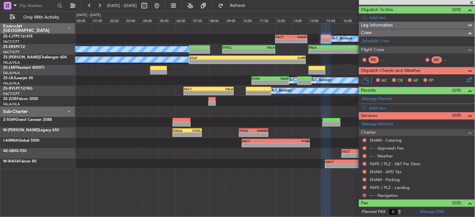
click at [366, 194] on button at bounding box center [365, 195] width 4 height 4
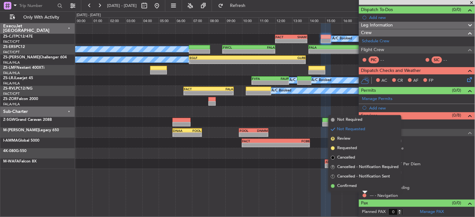
drag, startPoint x: 336, startPoint y: 186, endPoint x: 345, endPoint y: 186, distance: 8.5
click at [337, 186] on li "Confirmed" at bounding box center [365, 185] width 73 height 9
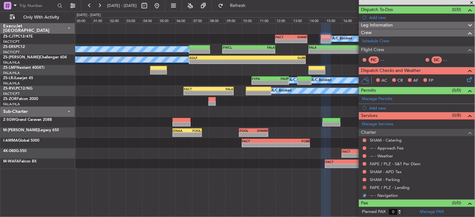
click at [365, 187] on button at bounding box center [365, 188] width 4 height 4
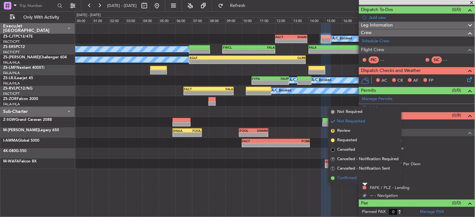
click at [363, 174] on li "Confirmed" at bounding box center [365, 177] width 73 height 9
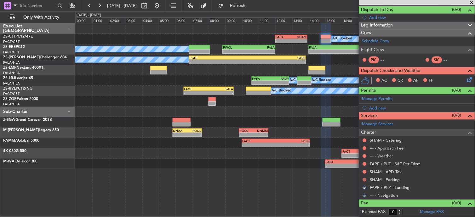
click at [365, 179] on button at bounding box center [365, 180] width 4 height 4
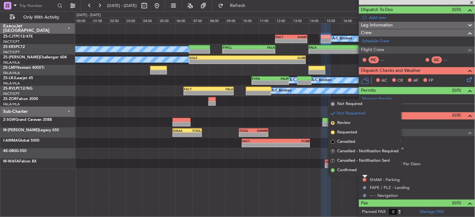
click at [365, 171] on li "Confirmed" at bounding box center [365, 169] width 73 height 9
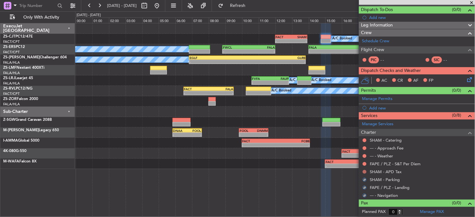
click at [365, 171] on button at bounding box center [365, 172] width 4 height 4
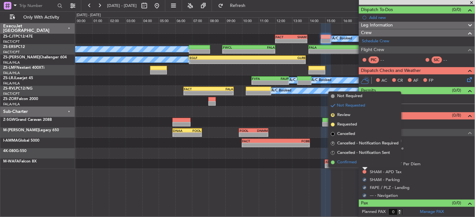
click at [363, 162] on li "Confirmed" at bounding box center [365, 161] width 73 height 9
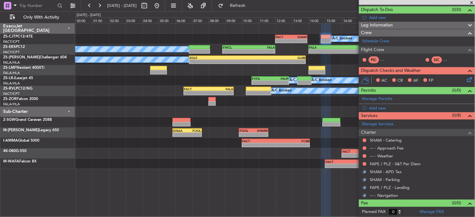
click at [363, 162] on div at bounding box center [364, 163] width 5 height 5
drag, startPoint x: 363, startPoint y: 162, endPoint x: 366, endPoint y: 164, distance: 3.4
click at [366, 164] on button at bounding box center [365, 164] width 4 height 4
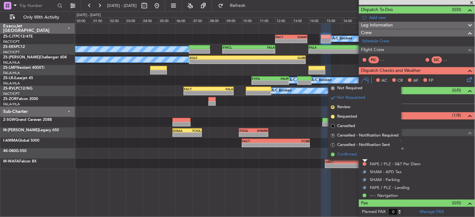
click at [366, 156] on li "Confirmed" at bounding box center [365, 154] width 73 height 9
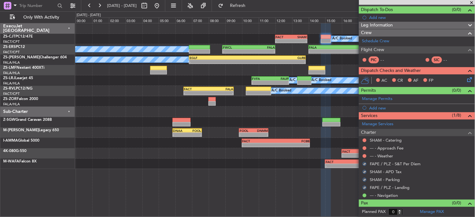
click at [367, 155] on nimbus-traffic-light at bounding box center [364, 155] width 5 height 5
click at [363, 155] on button at bounding box center [365, 156] width 4 height 4
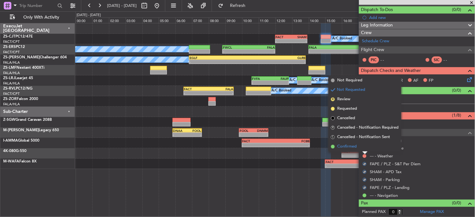
click at [363, 148] on li "Confirmed" at bounding box center [365, 146] width 73 height 9
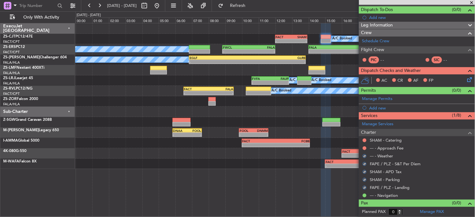
click at [363, 148] on button at bounding box center [365, 148] width 4 height 4
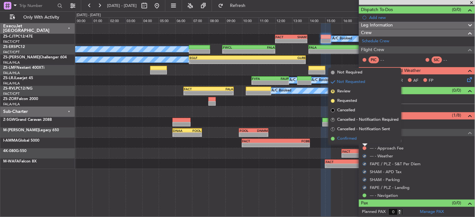
click at [365, 141] on li "Confirmed" at bounding box center [365, 138] width 73 height 9
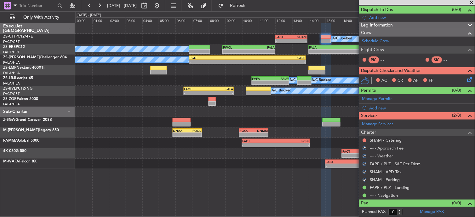
click at [365, 141] on button at bounding box center [365, 140] width 4 height 4
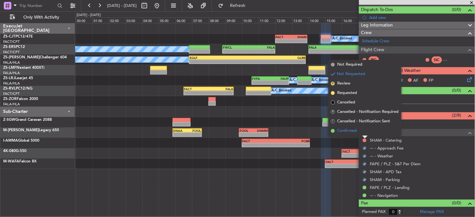
click at [365, 132] on li "Confirmed" at bounding box center [365, 130] width 73 height 9
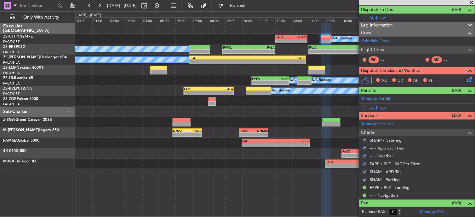
scroll to position [20, 0]
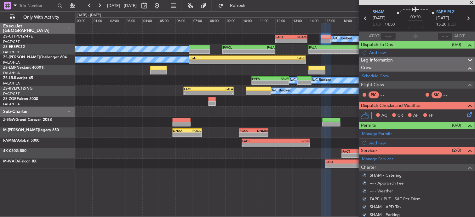
click at [466, 114] on icon at bounding box center [468, 113] width 5 height 5
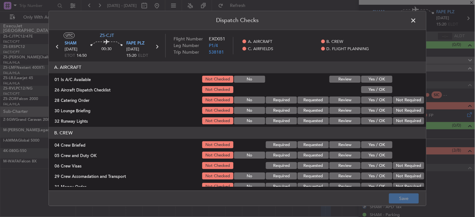
click at [366, 78] on button "Yes / OK" at bounding box center [376, 79] width 31 height 7
click at [372, 93] on button "Yes / OK" at bounding box center [376, 89] width 31 height 7
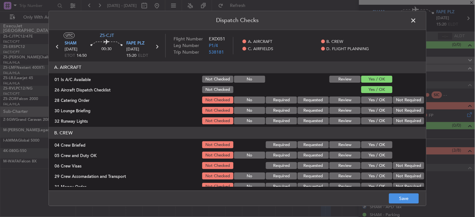
click at [406, 96] on div "Not Required" at bounding box center [408, 100] width 32 height 9
click at [404, 101] on button "Not Required" at bounding box center [408, 100] width 31 height 7
click at [404, 106] on section "A. AIRCRAFT 01 Is A/C Available Not Checked No Review Yes / OK 26 Aircraft Disp…" at bounding box center [237, 93] width 377 height 64
click at [404, 110] on button "Not Required" at bounding box center [408, 110] width 31 height 7
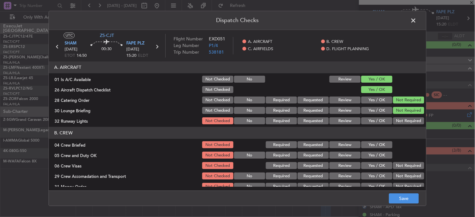
drag, startPoint x: 404, startPoint y: 117, endPoint x: 402, endPoint y: 121, distance: 4.1
click at [404, 118] on section "A. AIRCRAFT 01 Is A/C Available Not Checked No Review Yes / OK 26 Aircraft Disp…" at bounding box center [237, 93] width 377 height 64
click at [402, 121] on button "Not Required" at bounding box center [408, 120] width 31 height 7
click at [375, 142] on button "Yes / OK" at bounding box center [376, 144] width 31 height 7
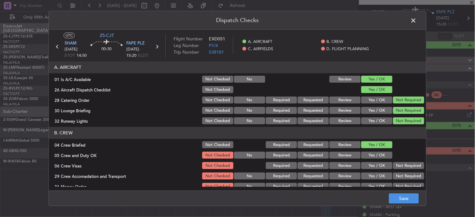
click at [375, 148] on button "Yes / OK" at bounding box center [376, 144] width 31 height 7
click at [379, 152] on button "Yes / OK" at bounding box center [376, 155] width 31 height 7
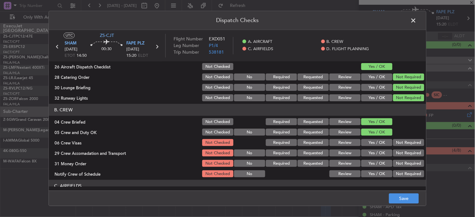
scroll to position [35, 0]
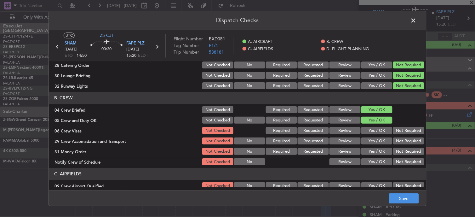
drag, startPoint x: 406, startPoint y: 128, endPoint x: 404, endPoint y: 136, distance: 8.0
click at [407, 129] on button "Not Required" at bounding box center [408, 130] width 31 height 7
drag, startPoint x: 404, startPoint y: 136, endPoint x: 402, endPoint y: 140, distance: 4.8
click at [404, 136] on section "B. CREW 04 Crew Briefed Not Checked Required Requested Review Yes / OK 05 Crew …" at bounding box center [237, 129] width 377 height 74
click at [401, 145] on div "Not Required" at bounding box center [408, 141] width 32 height 9
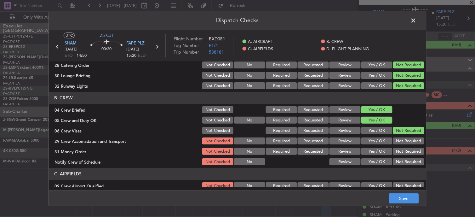
click at [398, 149] on button "Not Required" at bounding box center [408, 151] width 31 height 7
click at [399, 143] on button "Not Required" at bounding box center [408, 141] width 31 height 7
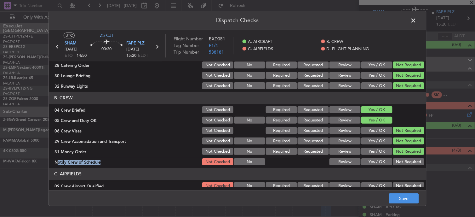
drag, startPoint x: 398, startPoint y: 157, endPoint x: 398, endPoint y: 162, distance: 4.5
click at [398, 160] on section "B. CREW 04 Crew Briefed Not Checked Required Requested Review Yes / OK 05 Crew …" at bounding box center [237, 129] width 377 height 74
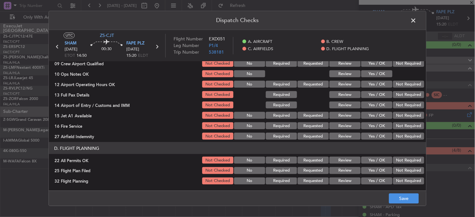
scroll to position [122, 0]
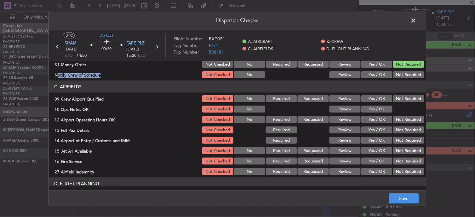
click at [394, 70] on div "Not Required" at bounding box center [408, 74] width 32 height 9
click at [393, 70] on div "Not Required" at bounding box center [408, 74] width 32 height 9
drag, startPoint x: 395, startPoint y: 77, endPoint x: 394, endPoint y: 83, distance: 5.1
click at [395, 78] on div "Not Required" at bounding box center [408, 74] width 32 height 9
click at [401, 76] on button "Not Required" at bounding box center [408, 74] width 31 height 7
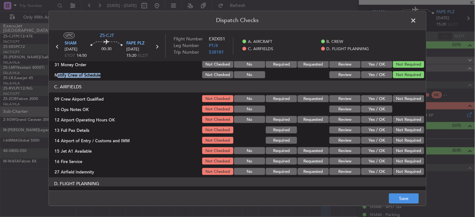
drag, startPoint x: 402, startPoint y: 100, endPoint x: 396, endPoint y: 99, distance: 6.1
click at [402, 100] on button "Not Required" at bounding box center [408, 98] width 31 height 7
click at [381, 109] on button "Yes / OK" at bounding box center [376, 109] width 31 height 7
click at [393, 121] on button "Not Required" at bounding box center [408, 119] width 31 height 7
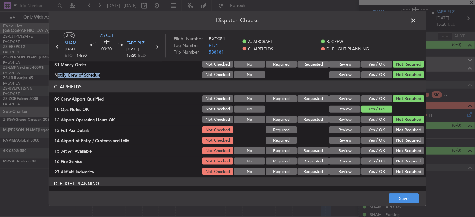
drag, startPoint x: 398, startPoint y: 127, endPoint x: 400, endPoint y: 135, distance: 8.5
click at [399, 131] on button "Not Required" at bounding box center [408, 129] width 31 height 7
click at [401, 139] on button "Not Required" at bounding box center [408, 140] width 31 height 7
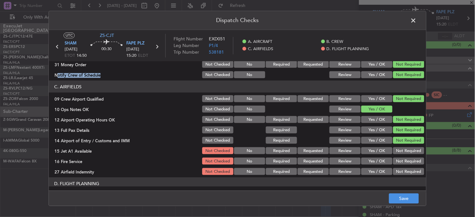
click at [403, 147] on button "Not Required" at bounding box center [408, 150] width 31 height 7
drag, startPoint x: 403, startPoint y: 153, endPoint x: 403, endPoint y: 158, distance: 5.1
click at [403, 153] on button "Not Required" at bounding box center [408, 150] width 31 height 7
click at [403, 161] on button "Not Required" at bounding box center [408, 160] width 31 height 7
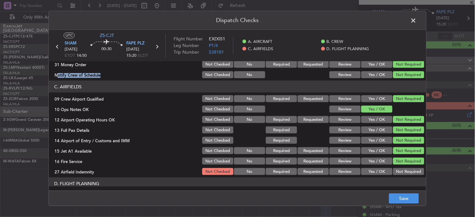
click at [402, 164] on button "Not Required" at bounding box center [408, 160] width 31 height 7
click at [402, 172] on button "Not Required" at bounding box center [408, 171] width 31 height 7
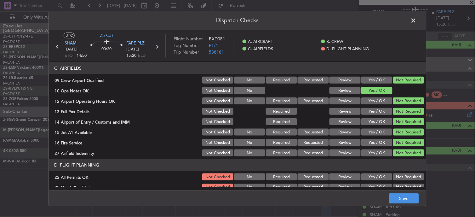
scroll to position [157, 0]
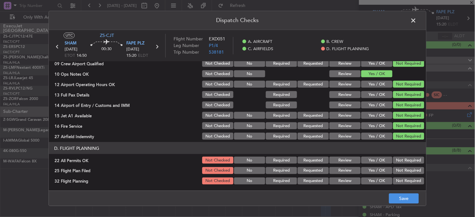
click at [408, 158] on button "Not Required" at bounding box center [408, 160] width 31 height 7
click at [354, 169] on button "Review" at bounding box center [344, 170] width 31 height 7
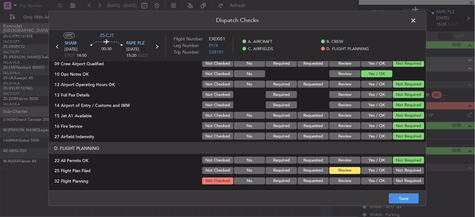
click at [341, 178] on button "Review" at bounding box center [344, 180] width 31 height 7
click at [412, 203] on button "Save" at bounding box center [404, 198] width 30 height 10
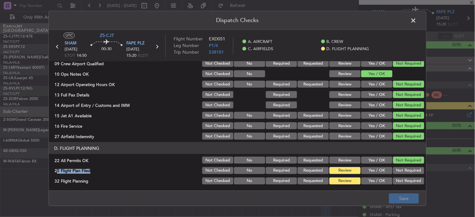
click at [361, 168] on section "D. FLIGHT PLANNING 22 All Permits OK Not Checked No Required Requested Review Y…" at bounding box center [237, 163] width 377 height 43
drag, startPoint x: 361, startPoint y: 168, endPoint x: 364, endPoint y: 172, distance: 4.9
click at [364, 172] on button "Yes / OK" at bounding box center [376, 170] width 31 height 7
click at [371, 181] on button "Yes / OK" at bounding box center [376, 180] width 31 height 7
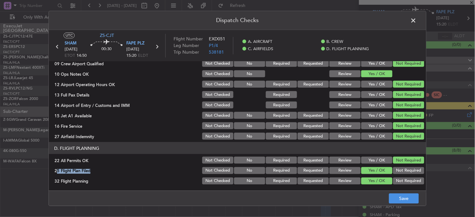
click at [417, 20] on span at bounding box center [417, 22] width 0 height 13
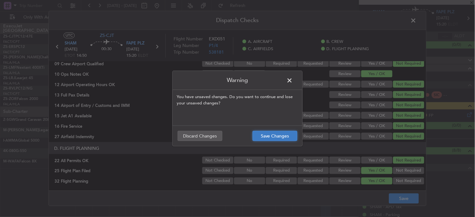
click at [254, 133] on button "Save Changes" at bounding box center [275, 136] width 45 height 10
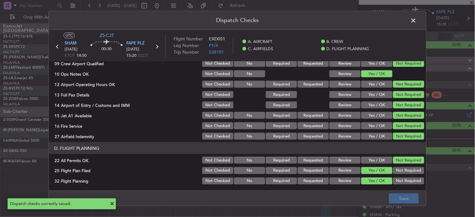
click at [417, 20] on span at bounding box center [417, 22] width 0 height 13
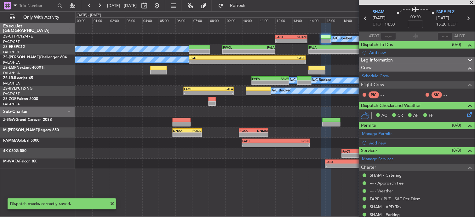
click at [466, 116] on icon at bounding box center [468, 113] width 5 height 5
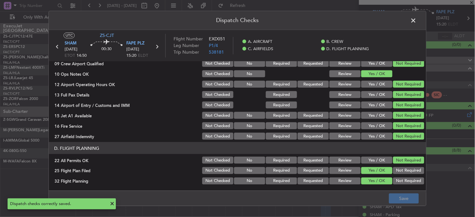
click at [333, 169] on button "Review" at bounding box center [344, 170] width 31 height 7
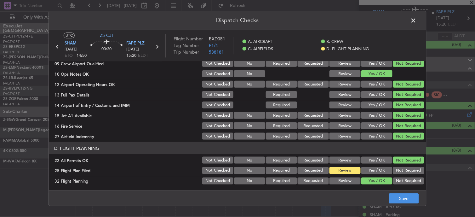
click at [338, 180] on button "Review" at bounding box center [344, 180] width 31 height 7
click at [414, 197] on button "Save" at bounding box center [404, 198] width 30 height 10
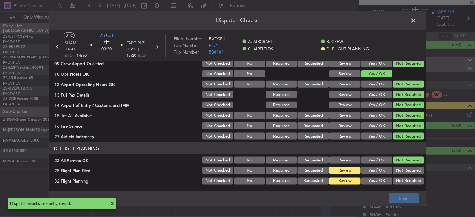
click at [417, 20] on span at bounding box center [417, 22] width 0 height 13
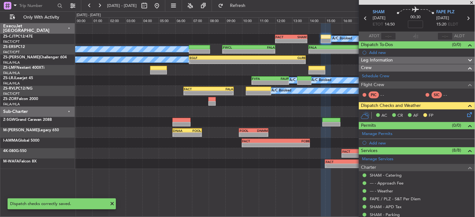
click at [362, 16] on icon at bounding box center [366, 18] width 8 height 8
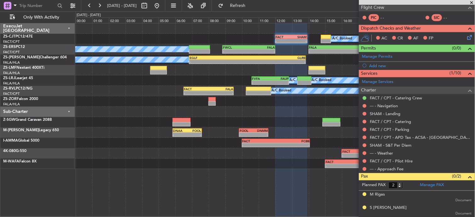
scroll to position [62, 0]
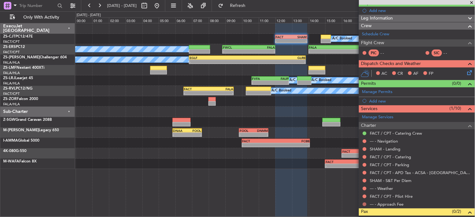
click at [364, 205] on button at bounding box center [365, 204] width 4 height 4
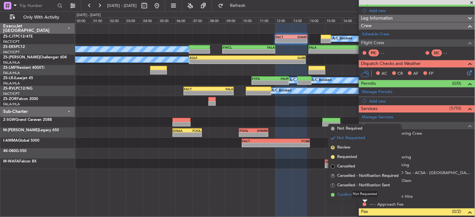
click at [339, 194] on span "Confirmed" at bounding box center [347, 195] width 20 height 6
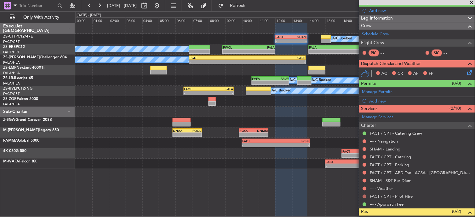
click at [365, 196] on button at bounding box center [365, 196] width 4 height 4
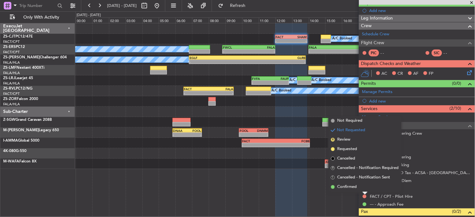
click at [349, 187] on mat-tooltip-component "Not Requested" at bounding box center [365, 186] width 36 height 17
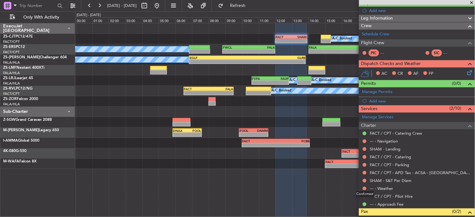
click at [364, 195] on div "Confirmed" at bounding box center [365, 194] width 20 height 8
click at [365, 197] on button at bounding box center [365, 196] width 4 height 4
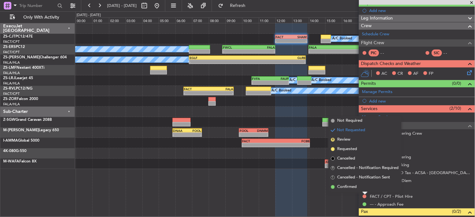
click at [340, 186] on span "Confirmed" at bounding box center [347, 187] width 20 height 6
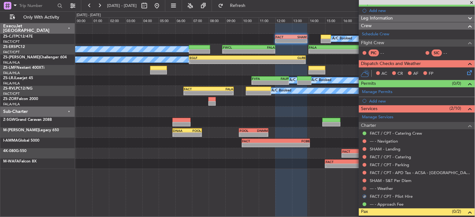
click at [363, 188] on button at bounding box center [365, 188] width 4 height 4
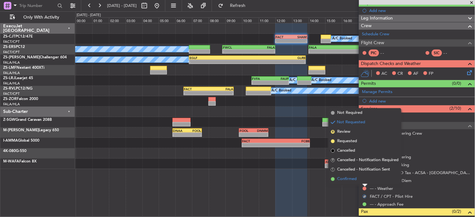
click at [366, 180] on li "Confirmed" at bounding box center [365, 178] width 73 height 9
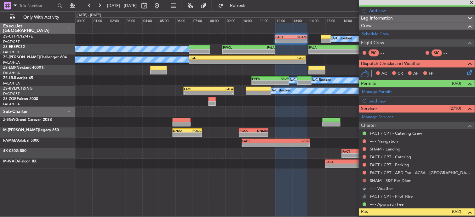
click at [367, 180] on div at bounding box center [364, 180] width 5 height 5
click at [364, 181] on button at bounding box center [365, 181] width 4 height 4
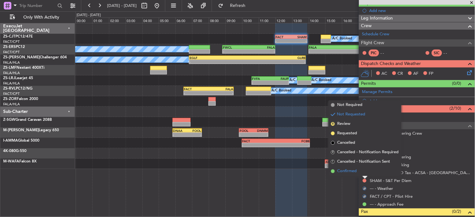
click at [363, 171] on li "Confirmed" at bounding box center [365, 170] width 73 height 9
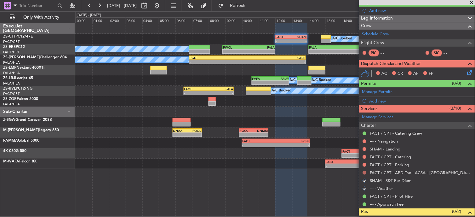
click at [365, 171] on button at bounding box center [365, 173] width 4 height 4
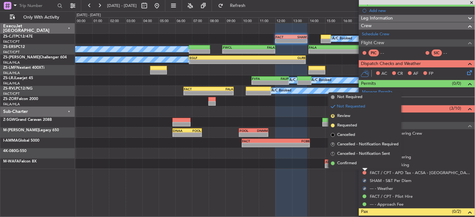
click at [363, 166] on li "Confirmed" at bounding box center [365, 162] width 73 height 9
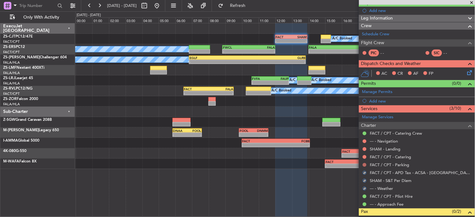
click at [366, 164] on button at bounding box center [365, 165] width 4 height 4
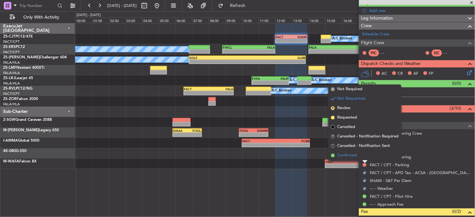
click at [364, 156] on li "Confirmed" at bounding box center [365, 155] width 73 height 9
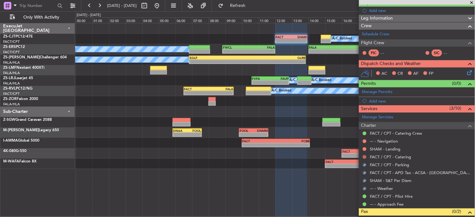
click at [365, 156] on button at bounding box center [365, 157] width 4 height 4
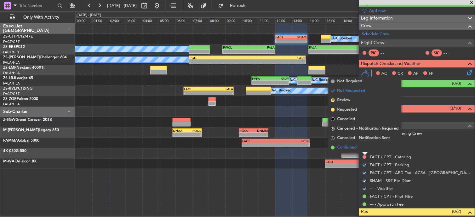
click at [364, 148] on li "Confirmed" at bounding box center [365, 147] width 73 height 9
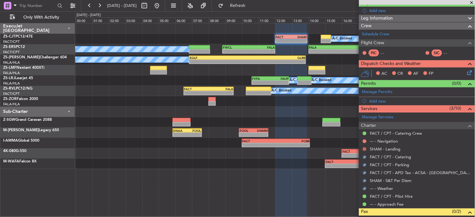
click at [364, 148] on button at bounding box center [365, 149] width 4 height 4
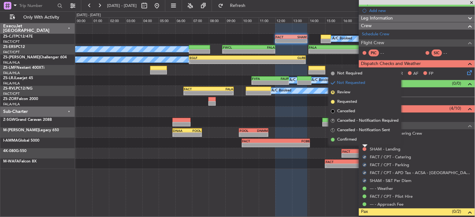
click at [365, 142] on li "Confirmed" at bounding box center [365, 139] width 73 height 9
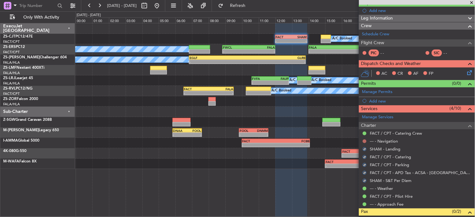
click at [365, 142] on button at bounding box center [365, 141] width 4 height 4
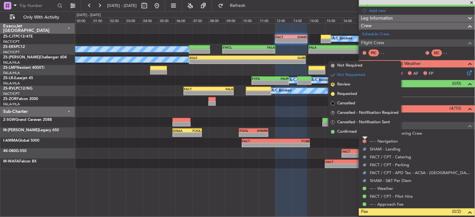
click at [363, 132] on li "Confirmed" at bounding box center [365, 131] width 73 height 9
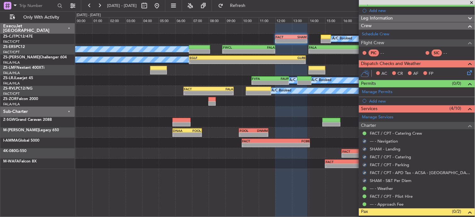
click at [466, 74] on icon at bounding box center [468, 71] width 5 height 5
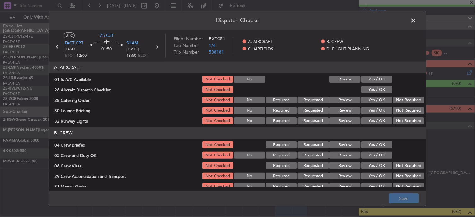
click at [372, 79] on button "Yes / OK" at bounding box center [376, 79] width 31 height 7
click at [373, 90] on button "Yes / OK" at bounding box center [376, 89] width 31 height 7
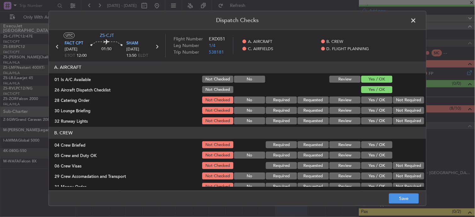
drag, startPoint x: 340, startPoint y: 96, endPoint x: 342, endPoint y: 101, distance: 5.3
click at [341, 97] on button "Review" at bounding box center [344, 100] width 31 height 7
click at [366, 108] on button "Yes / OK" at bounding box center [376, 110] width 31 height 7
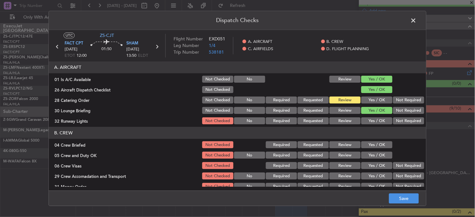
click at [393, 101] on button "Not Required" at bounding box center [408, 100] width 31 height 7
click at [407, 110] on button "Not Required" at bounding box center [408, 110] width 31 height 7
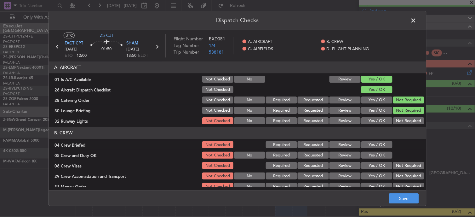
click at [377, 122] on button "Yes / OK" at bounding box center [376, 120] width 31 height 7
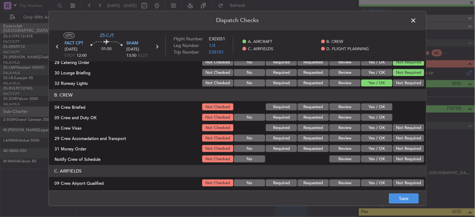
scroll to position [70, 0]
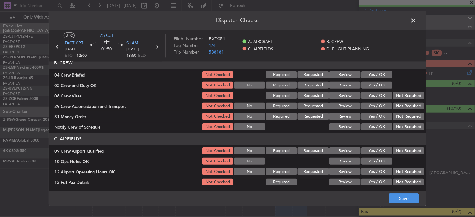
click at [345, 74] on button "Review" at bounding box center [344, 75] width 31 height 7
click at [373, 86] on button "Yes / OK" at bounding box center [376, 85] width 31 height 7
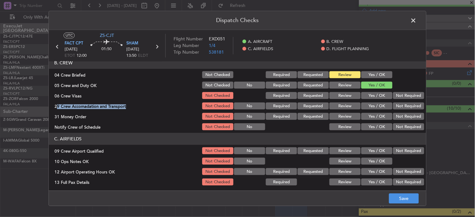
click at [362, 101] on section "B. CREW 04 Crew Briefed Not Checked Required Requested Review Yes / OK 05 Crew …" at bounding box center [237, 94] width 377 height 74
drag, startPoint x: 362, startPoint y: 101, endPoint x: 366, endPoint y: 96, distance: 6.9
click at [367, 96] on button "Yes / OK" at bounding box center [376, 95] width 31 height 7
click at [404, 94] on button "Not Required" at bounding box center [408, 95] width 31 height 7
click at [393, 106] on button "Not Required" at bounding box center [408, 106] width 31 height 7
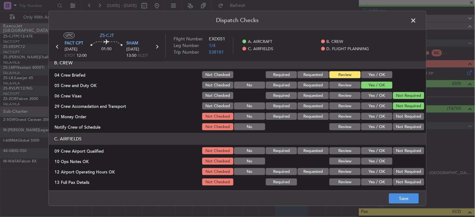
click at [392, 121] on section "B. CREW 04 Crew Briefed Not Checked Required Requested Review Yes / OK 05 Crew …" at bounding box center [237, 94] width 377 height 74
click at [395, 117] on button "Not Required" at bounding box center [408, 116] width 31 height 7
click at [377, 123] on div "Yes / OK" at bounding box center [376, 127] width 32 height 9
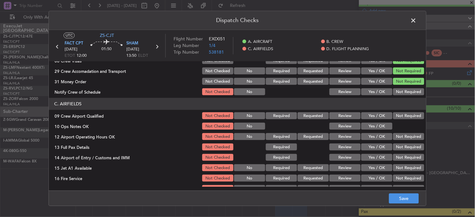
drag, startPoint x: 376, startPoint y: 89, endPoint x: 374, endPoint y: 92, distance: 4.2
click at [375, 89] on button "Yes / OK" at bounding box center [376, 92] width 31 height 7
click at [371, 119] on div "Yes / OK" at bounding box center [376, 116] width 32 height 9
click at [374, 117] on button "Yes / OK" at bounding box center [376, 115] width 31 height 7
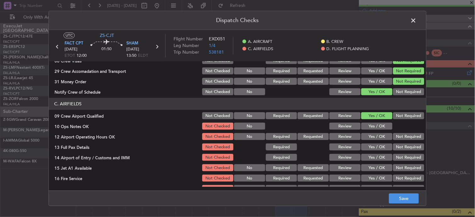
click at [374, 128] on button "Yes / OK" at bounding box center [376, 126] width 31 height 7
click at [370, 134] on button "Yes / OK" at bounding box center [376, 136] width 31 height 7
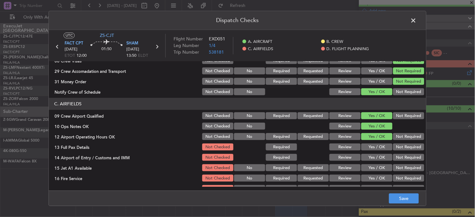
click at [369, 145] on button "Yes / OK" at bounding box center [376, 147] width 31 height 7
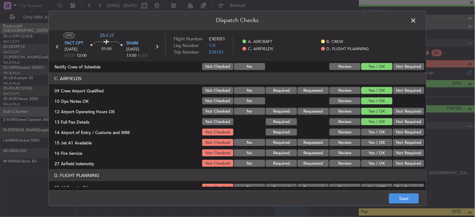
scroll to position [140, 0]
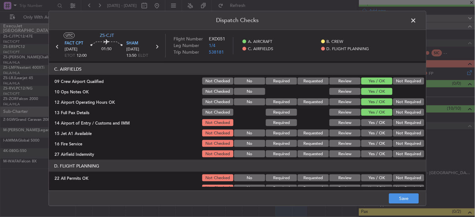
drag, startPoint x: 396, startPoint y: 121, endPoint x: 393, endPoint y: 133, distance: 11.8
click at [396, 122] on button "Not Required" at bounding box center [408, 122] width 31 height 7
click at [375, 133] on button "Yes / OK" at bounding box center [376, 132] width 31 height 7
click at [372, 139] on div "Yes / OK" at bounding box center [376, 143] width 32 height 9
click at [369, 142] on button "Yes / OK" at bounding box center [376, 143] width 31 height 7
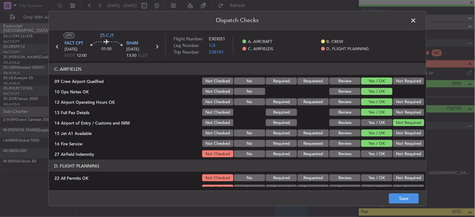
click at [345, 156] on button "Review" at bounding box center [344, 153] width 31 height 7
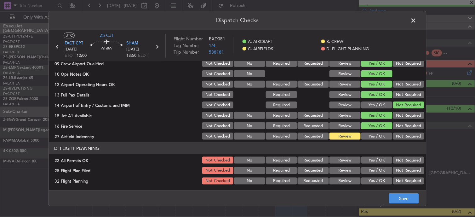
click at [398, 159] on button "Not Required" at bounding box center [408, 160] width 31 height 7
click at [340, 171] on button "Review" at bounding box center [344, 170] width 31 height 7
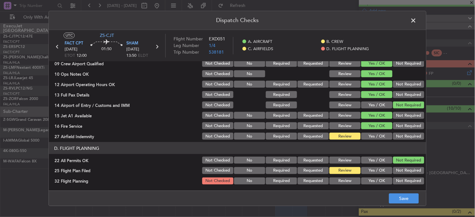
click at [345, 180] on button "Review" at bounding box center [344, 180] width 31 height 7
click at [376, 185] on article "A. AIRCRAFT 01 Is A/C Available Not Checked No Review Yes / OK 26 Aircraft Disp…" at bounding box center [237, 123] width 377 height 125
click at [391, 193] on button "Save" at bounding box center [404, 198] width 30 height 10
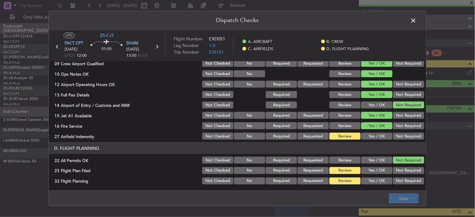
click at [417, 20] on span at bounding box center [417, 22] width 0 height 13
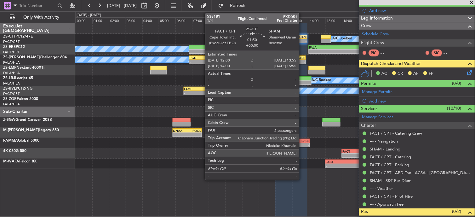
click at [302, 39] on div "-" at bounding box center [298, 41] width 15 height 4
click at [302, 40] on div "-" at bounding box center [298, 41] width 15 height 4
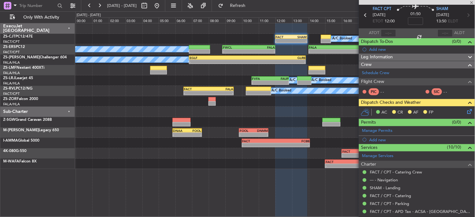
scroll to position [0, 0]
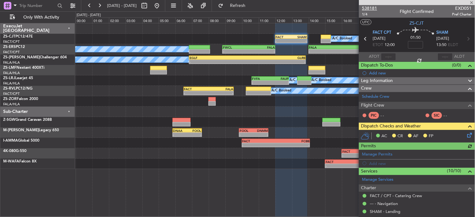
click at [369, 8] on span "538181" at bounding box center [369, 8] width 15 height 7
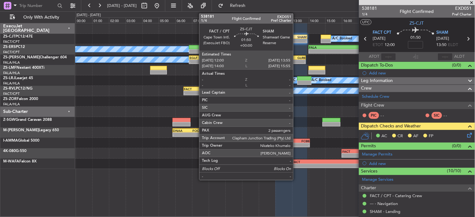
click at [296, 36] on div "SHAM" at bounding box center [298, 37] width 15 height 4
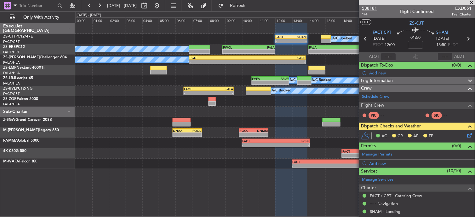
click at [370, 8] on span "538181" at bounding box center [369, 8] width 15 height 7
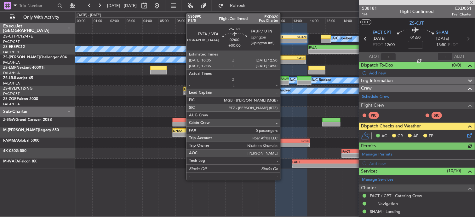
click at [276, 83] on div "-" at bounding box center [280, 83] width 18 height 4
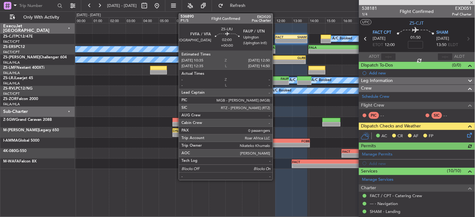
click at [276, 83] on div "-" at bounding box center [280, 83] width 18 height 4
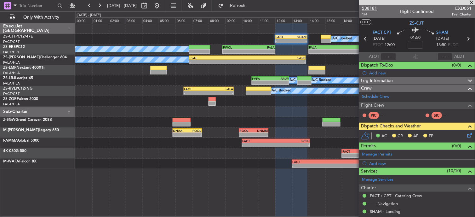
click at [371, 8] on span "538181" at bounding box center [369, 8] width 15 height 7
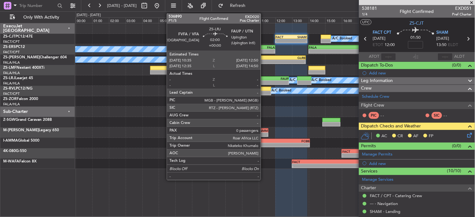
click at [264, 79] on div "FVFA" at bounding box center [261, 79] width 18 height 4
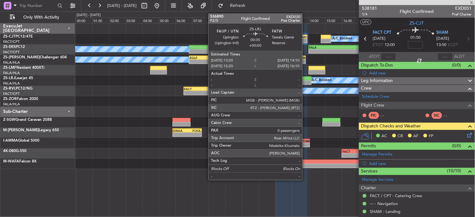
type input "0"
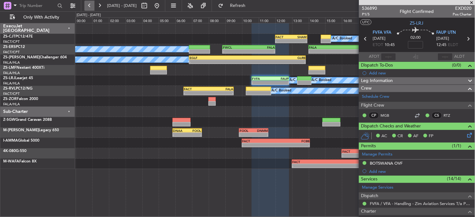
click at [92, 5] on button at bounding box center [89, 6] width 10 height 10
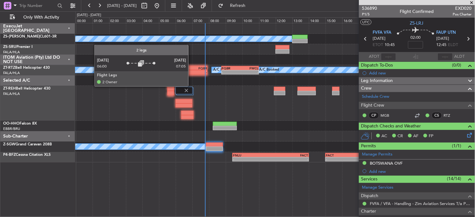
click at [189, 87] on div at bounding box center [183, 91] width 17 height 8
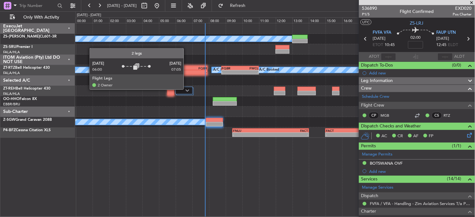
click at [187, 89] on img at bounding box center [188, 90] width 4 height 3
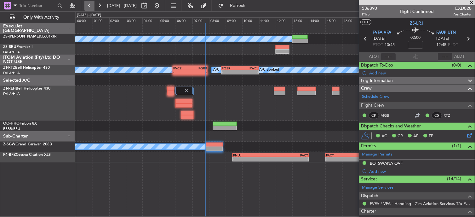
click at [92, 3] on button at bounding box center [89, 6] width 10 height 10
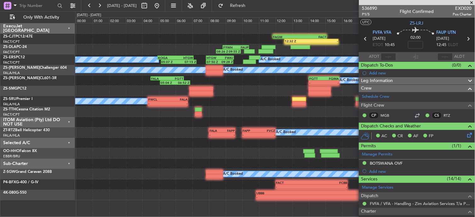
click at [472, 2] on span at bounding box center [472, 3] width 6 height 6
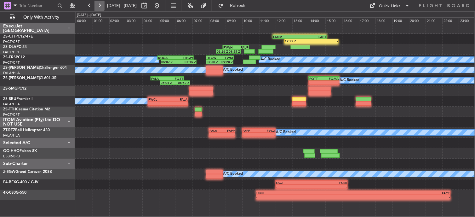
click at [101, 6] on button at bounding box center [99, 6] width 10 height 10
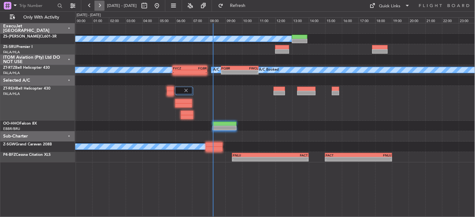
click at [103, 7] on button at bounding box center [99, 6] width 10 height 10
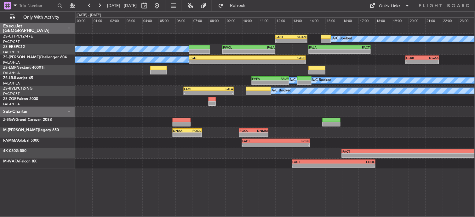
click at [117, 68] on div at bounding box center [275, 70] width 400 height 10
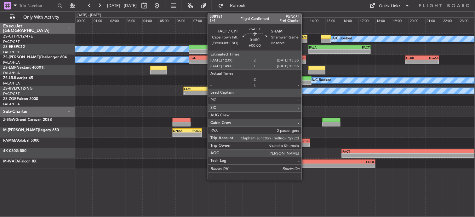
click at [305, 40] on div "-" at bounding box center [298, 41] width 15 height 4
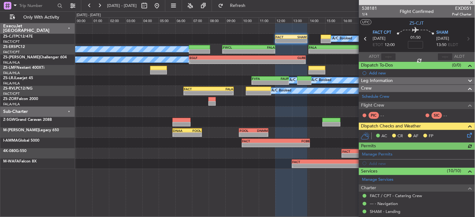
click at [466, 134] on icon at bounding box center [468, 133] width 5 height 5
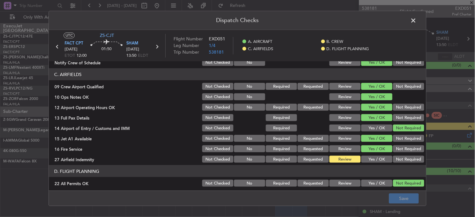
scroll to position [140, 0]
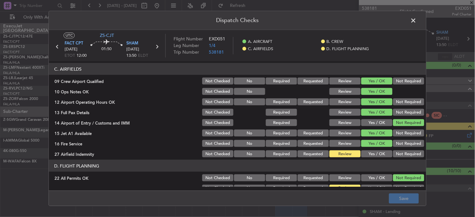
click at [376, 155] on button "Yes / OK" at bounding box center [376, 153] width 31 height 7
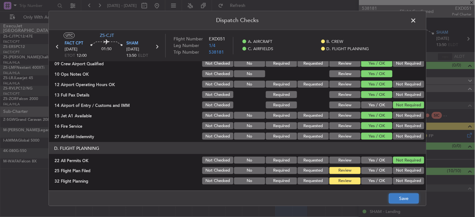
click at [408, 196] on button "Save" at bounding box center [404, 198] width 30 height 10
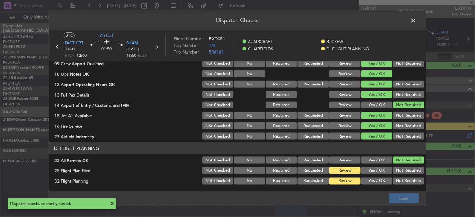
click at [417, 19] on span at bounding box center [417, 22] width 0 height 13
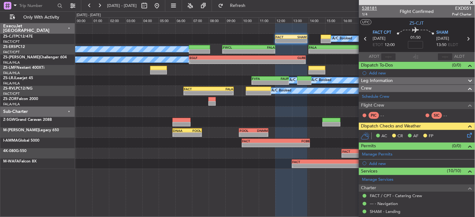
click at [366, 8] on span "538181" at bounding box center [369, 8] width 15 height 7
click at [466, 133] on icon at bounding box center [468, 133] width 5 height 5
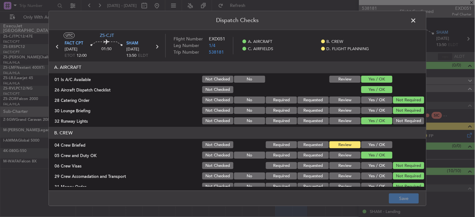
click at [417, 20] on span at bounding box center [417, 22] width 0 height 13
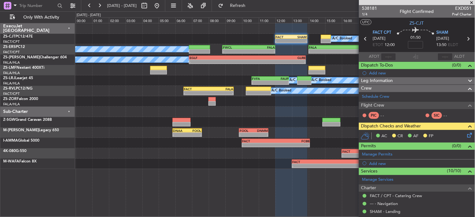
click at [472, 1] on span at bounding box center [472, 3] width 6 height 6
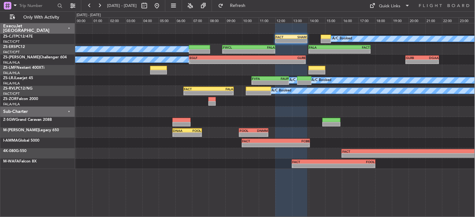
type input "0"
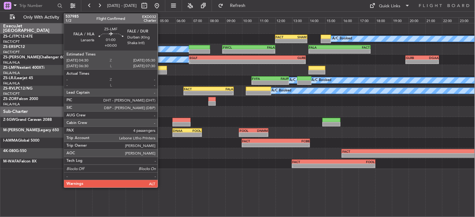
click at [161, 69] on div at bounding box center [158, 68] width 17 height 4
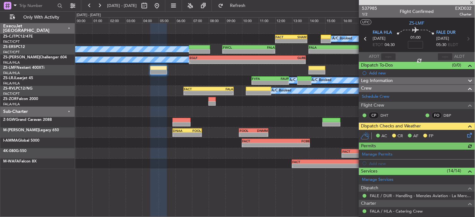
click at [466, 134] on icon at bounding box center [468, 133] width 5 height 5
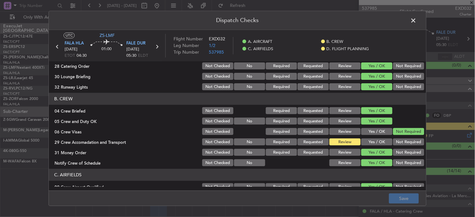
scroll to position [70, 0]
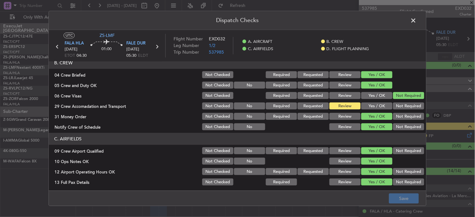
click at [417, 21] on span at bounding box center [417, 22] width 0 height 13
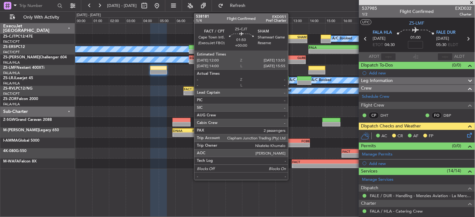
click at [291, 42] on div "- -" at bounding box center [291, 41] width 31 height 4
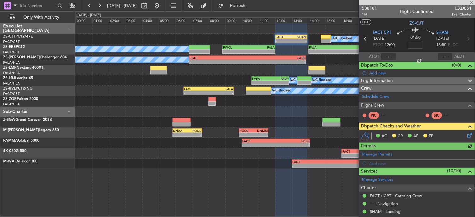
click at [466, 104] on span at bounding box center [470, 105] width 8 height 8
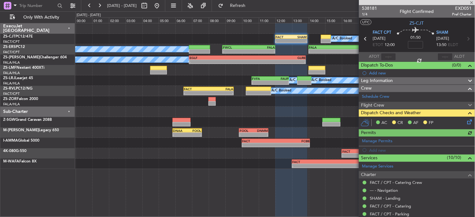
click at [466, 104] on span at bounding box center [470, 105] width 8 height 8
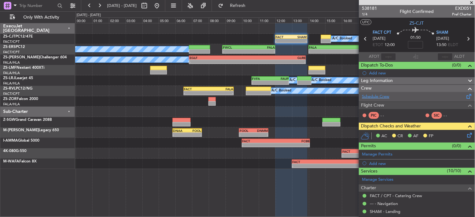
click at [382, 98] on link "Schedule Crew" at bounding box center [375, 97] width 27 height 6
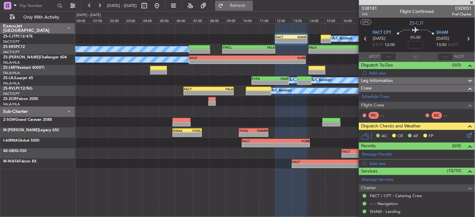
click at [243, 3] on button "Refresh" at bounding box center [234, 6] width 38 height 10
click at [425, 113] on div at bounding box center [427, 115] width 5 height 5
click at [426, 114] on button at bounding box center [428, 115] width 4 height 4
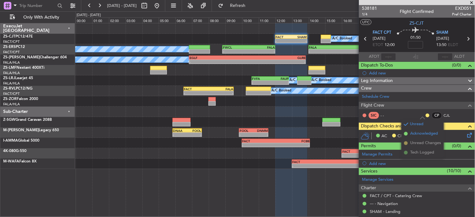
click at [423, 134] on span "Acknowledged" at bounding box center [424, 133] width 28 height 6
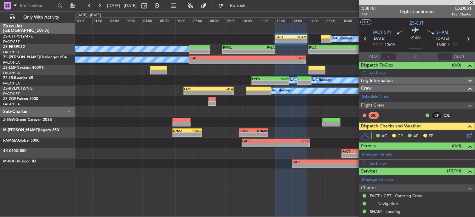
click at [464, 39] on icon at bounding box center [468, 39] width 8 height 8
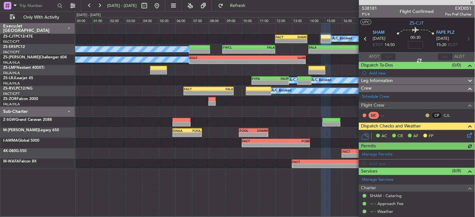
click at [426, 113] on button at bounding box center [428, 115] width 4 height 4
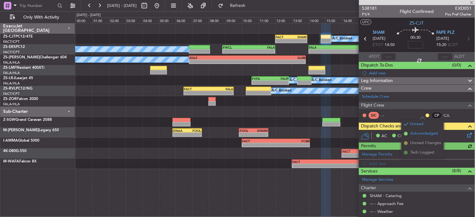
click at [421, 134] on span "Acknowledged" at bounding box center [424, 133] width 28 height 6
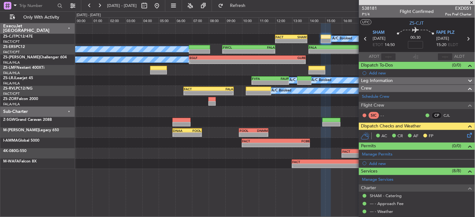
click at [364, 38] on icon at bounding box center [366, 39] width 8 height 8
type input "2"
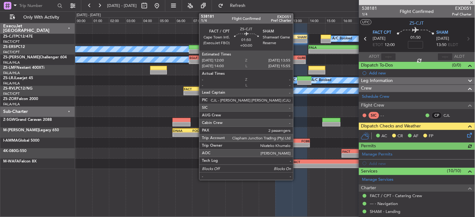
click at [296, 35] on div "SHAM" at bounding box center [298, 37] width 15 height 4
